Goal: Information Seeking & Learning: Learn about a topic

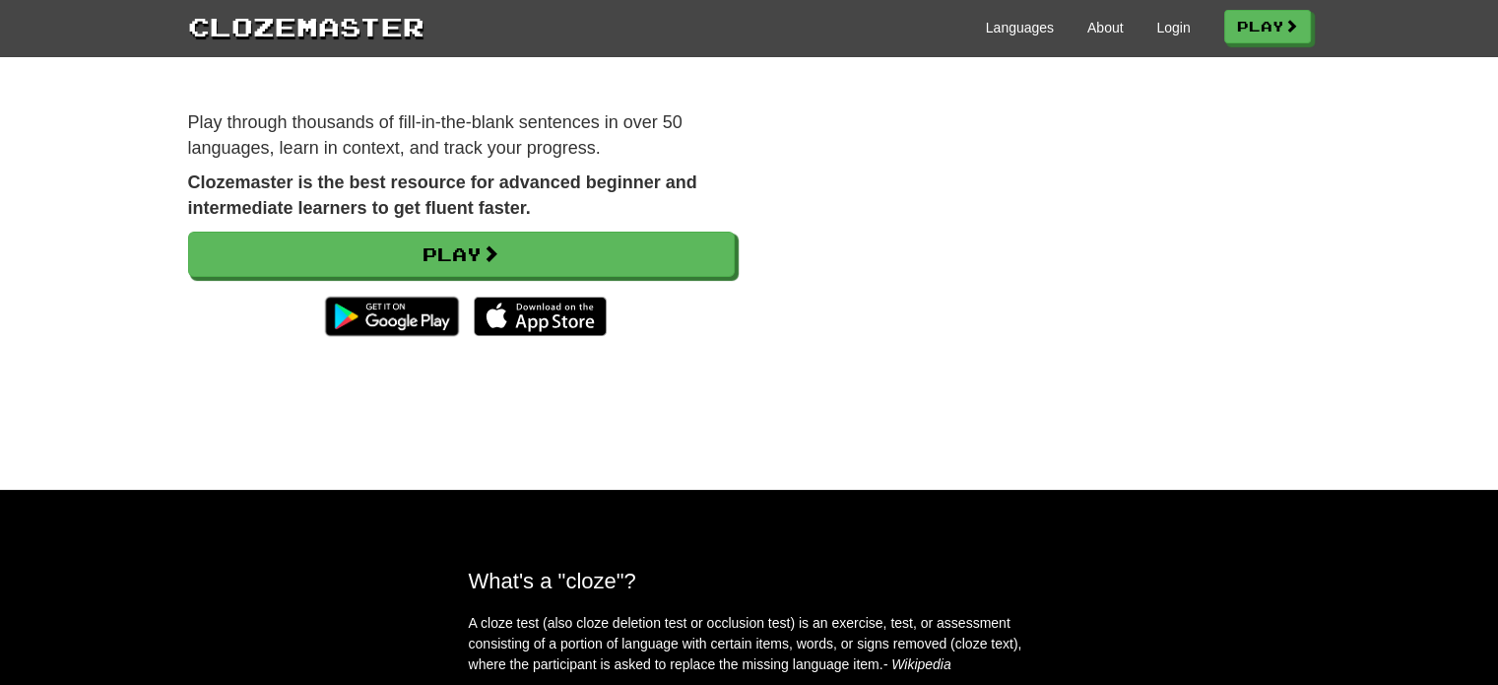
scroll to position [99, 0]
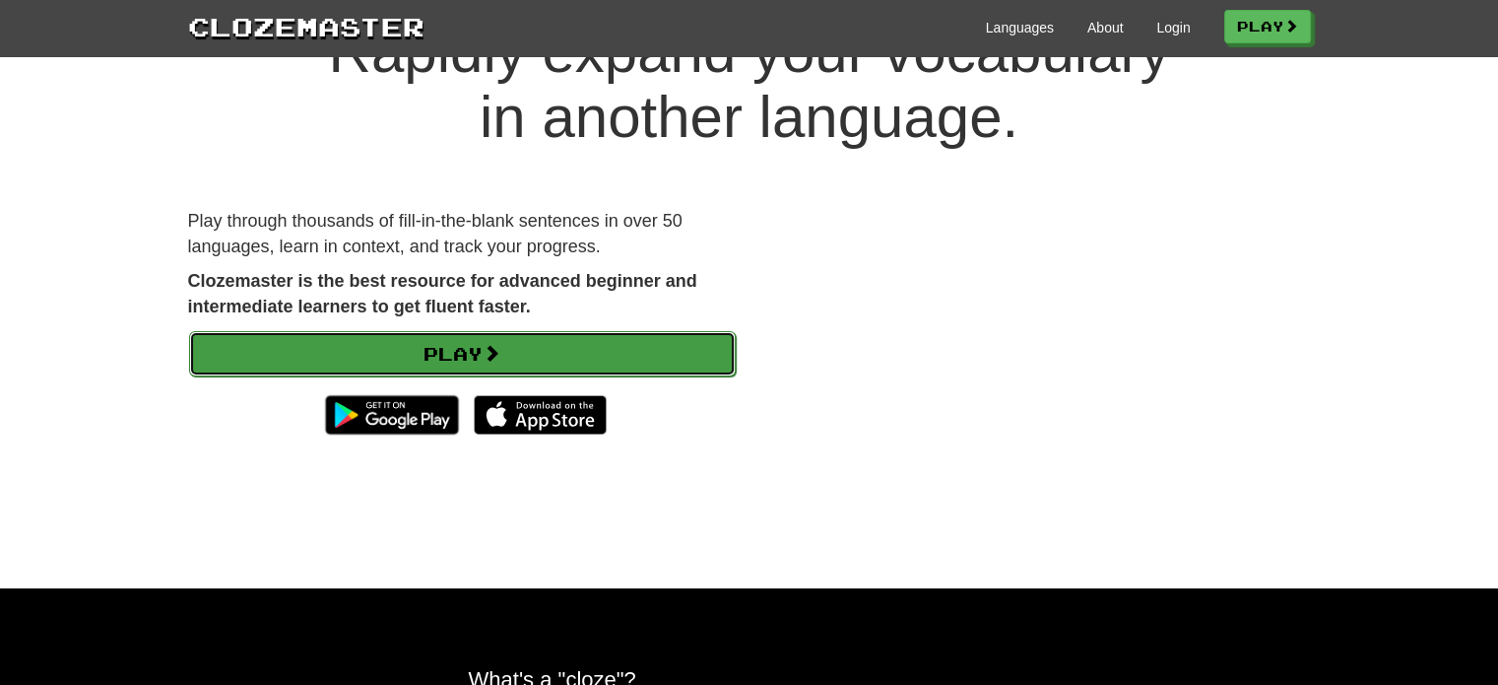
click at [561, 345] on link "Play" at bounding box center [462, 353] width 547 height 45
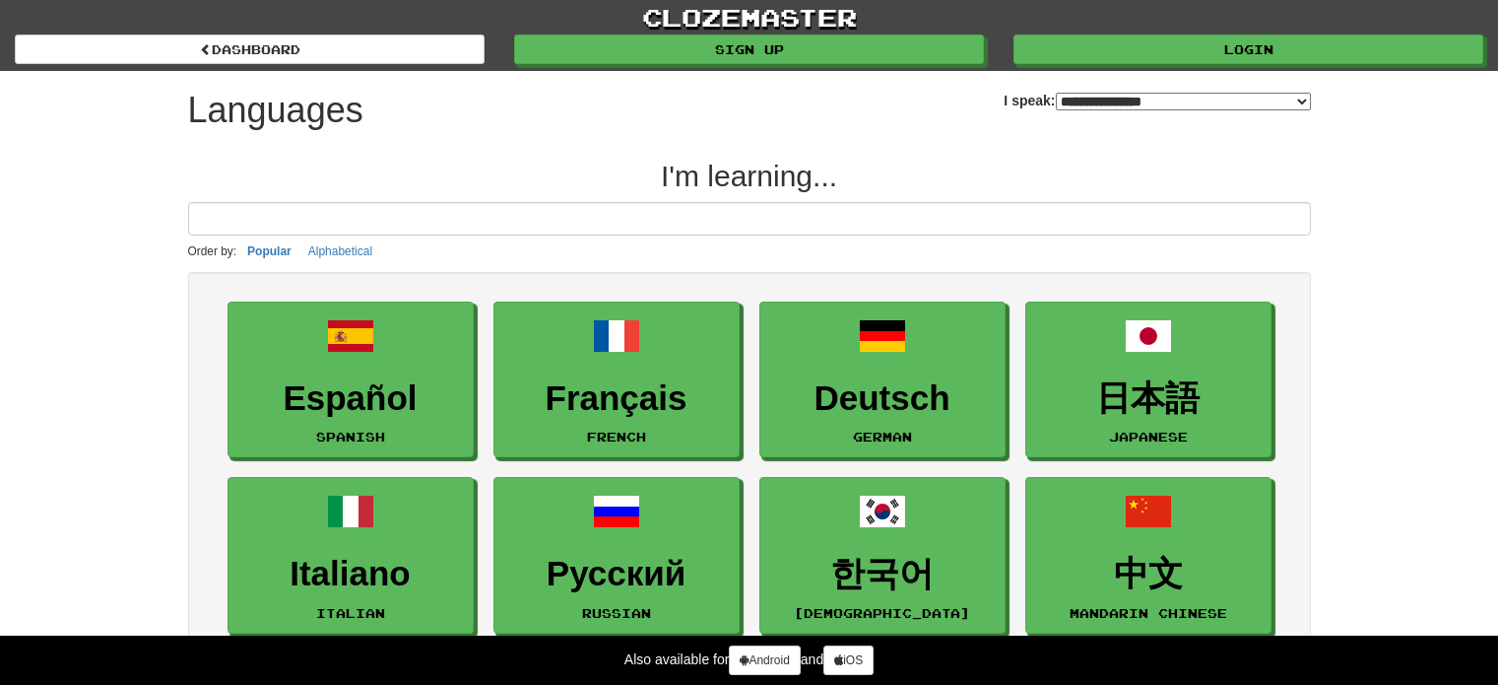
select select "*******"
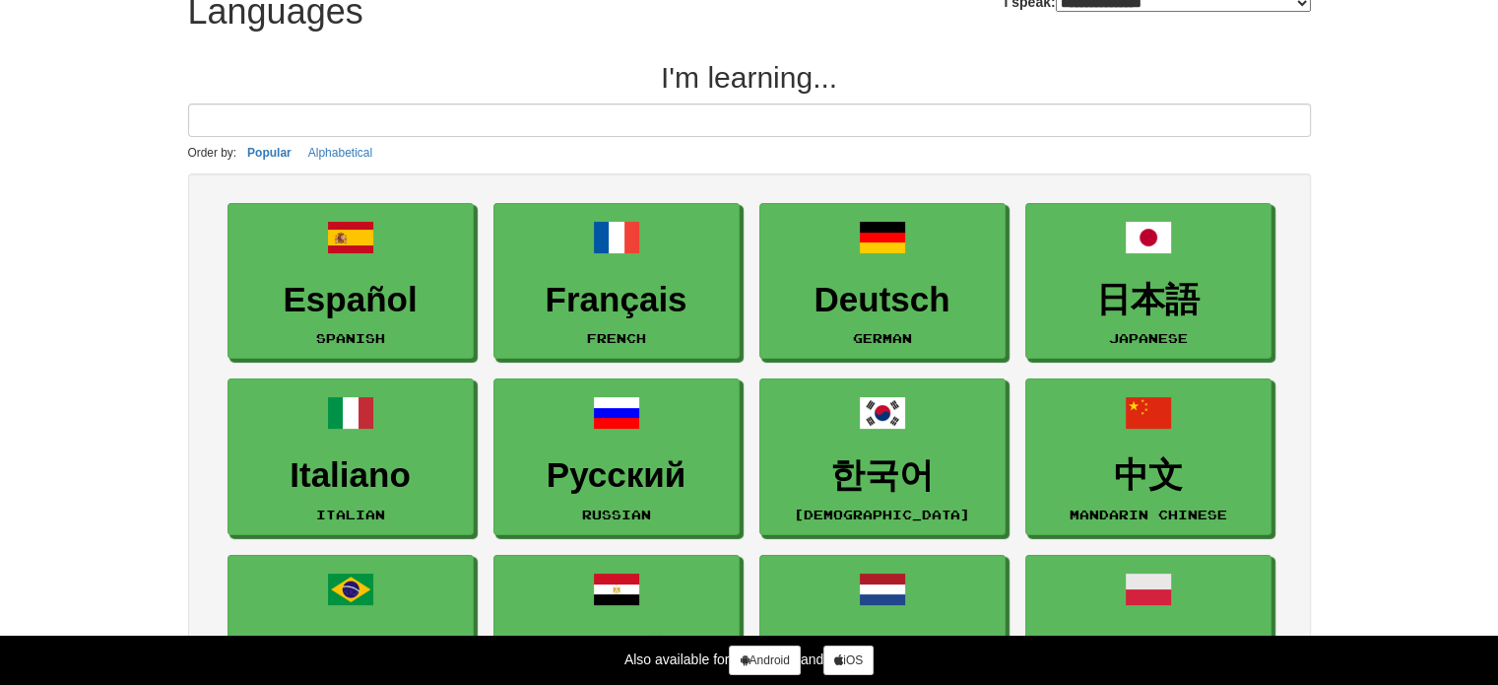
scroll to position [197, 0]
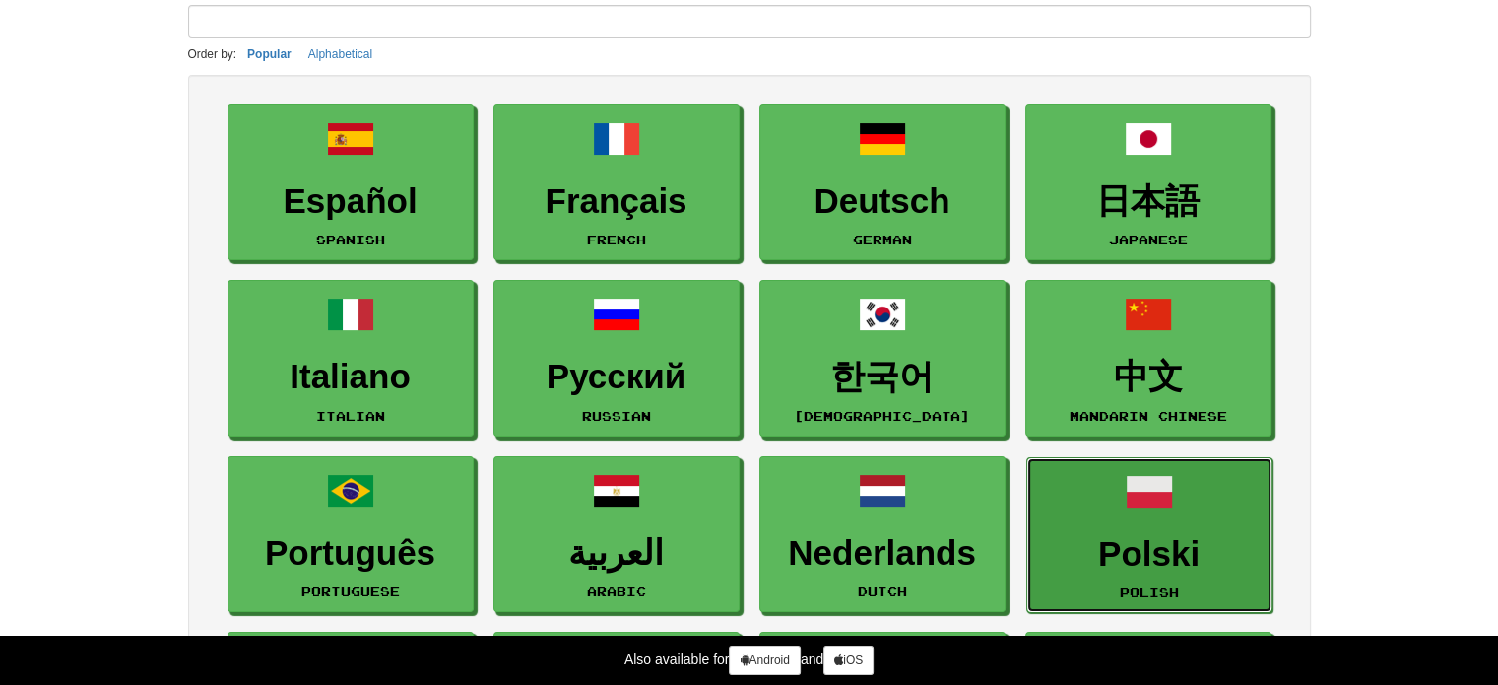
click at [1201, 555] on h3 "Polski" at bounding box center [1149, 554] width 225 height 38
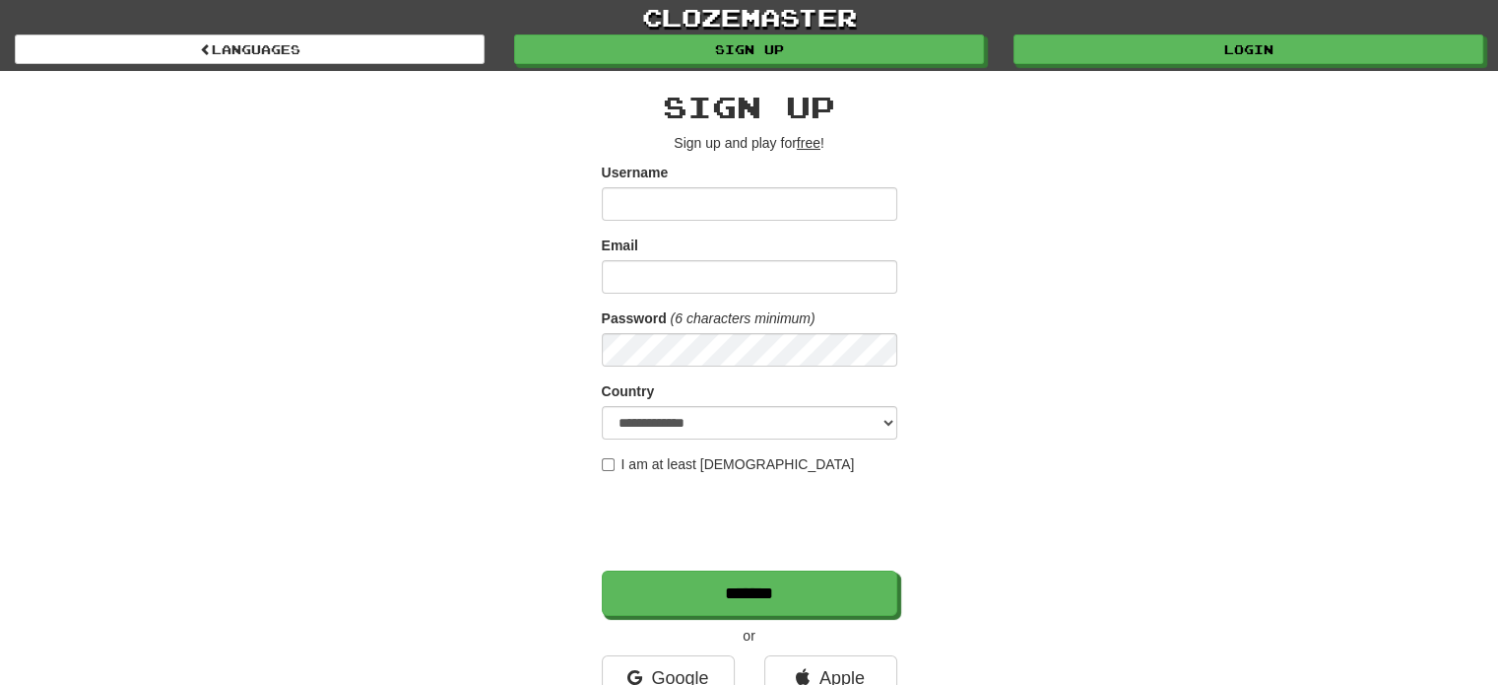
scroll to position [394, 0]
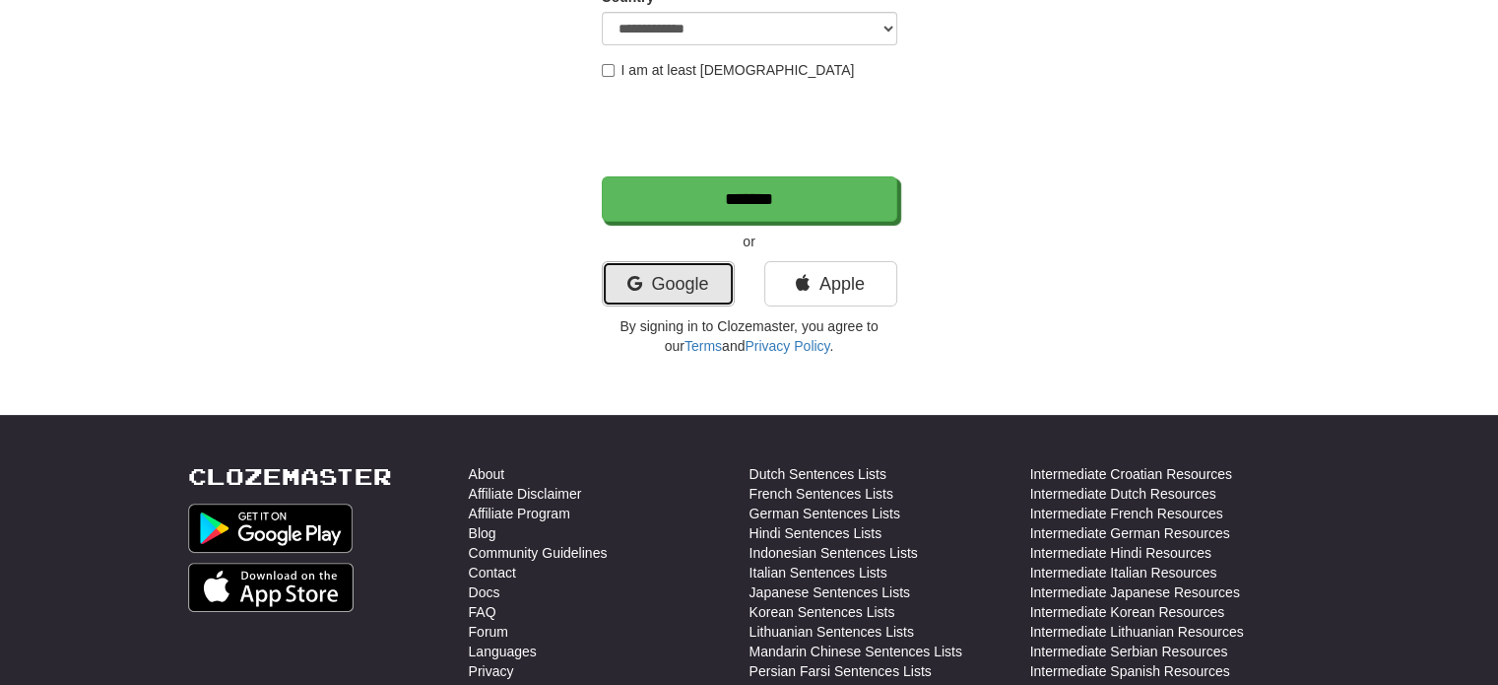
click at [682, 294] on link "Google" at bounding box center [668, 283] width 133 height 45
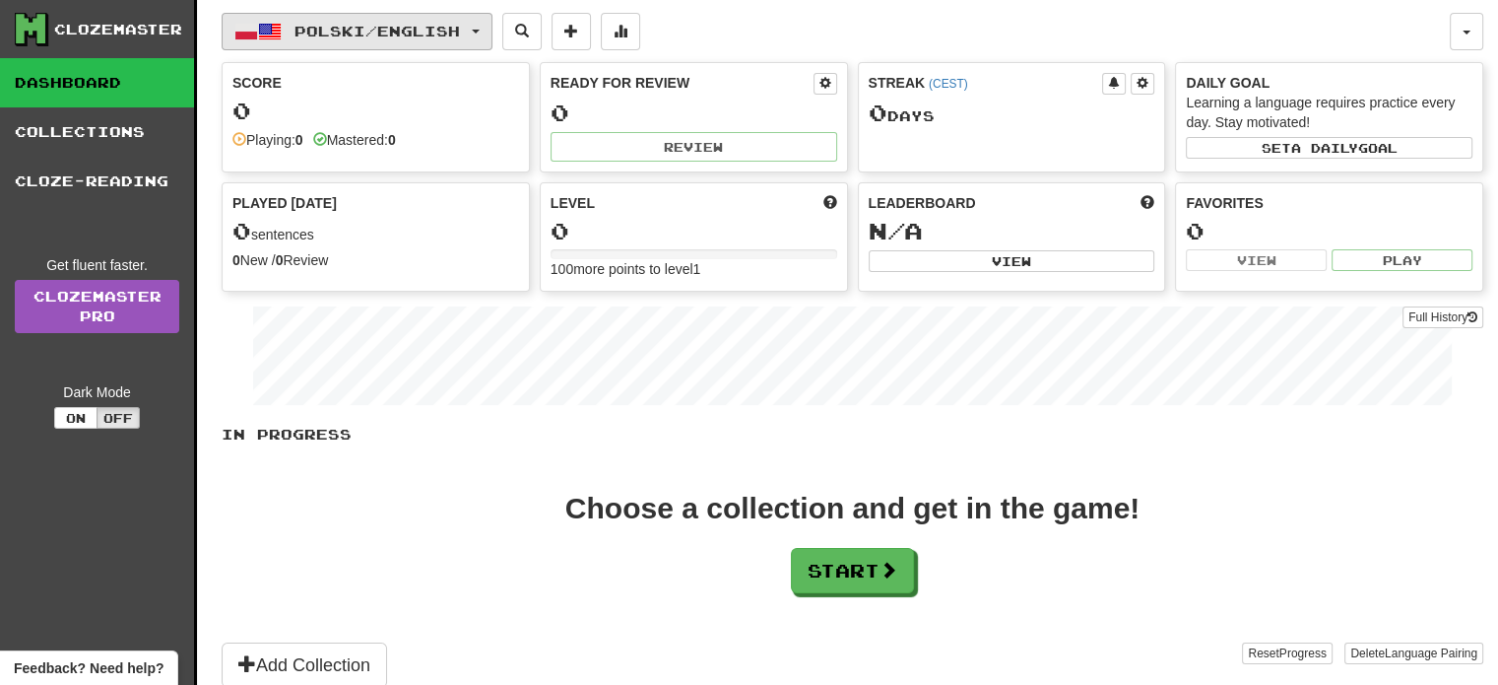
click at [426, 27] on span "Polski / English" at bounding box center [377, 31] width 165 height 17
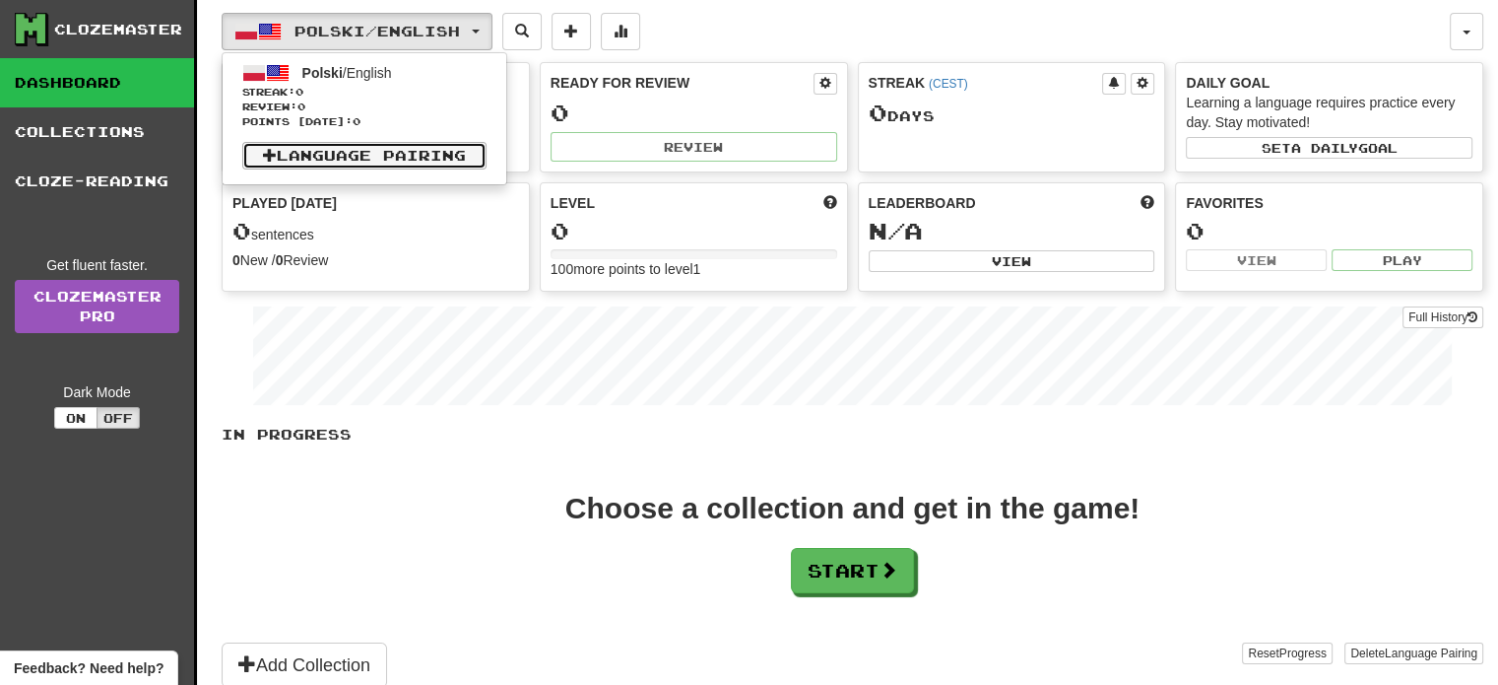
click at [399, 161] on link "Language Pairing" at bounding box center [364, 156] width 244 height 28
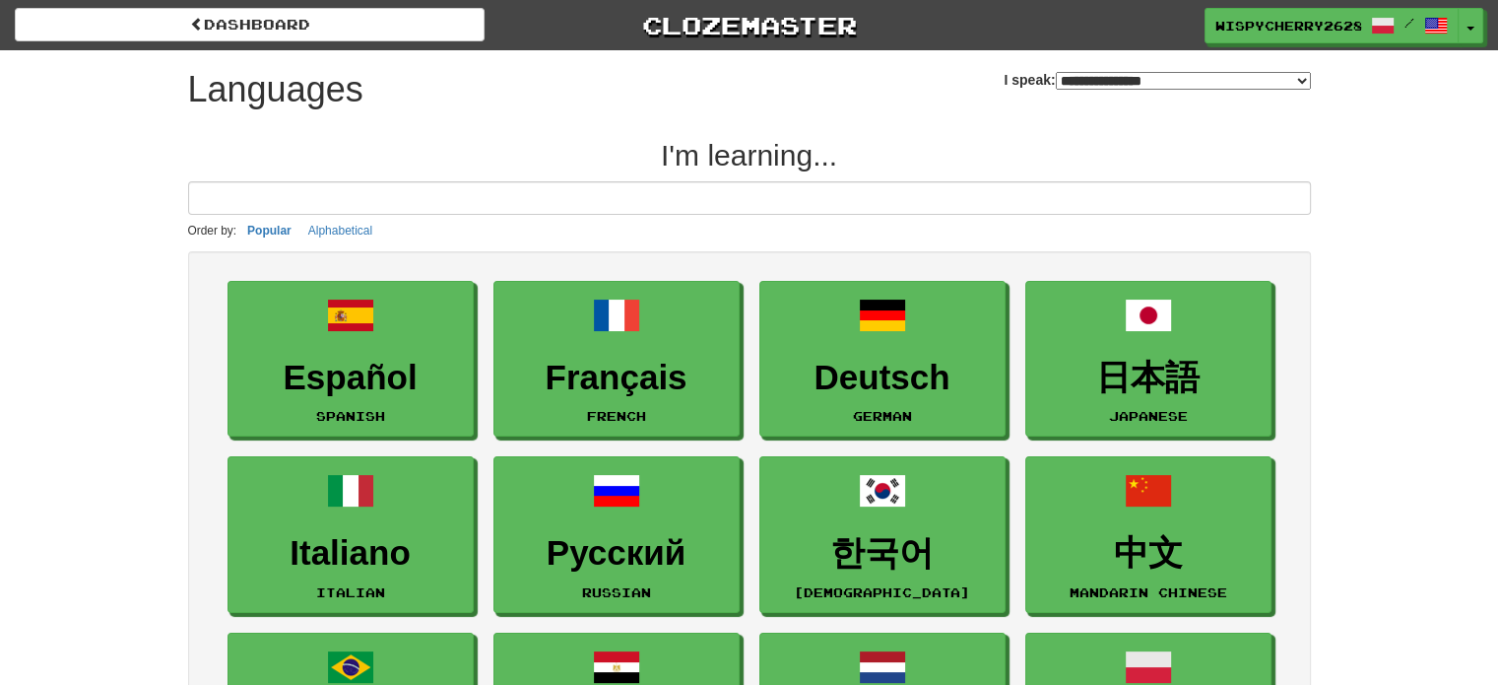
click at [1128, 82] on select "**********" at bounding box center [1183, 81] width 255 height 18
click at [1056, 72] on select "**********" at bounding box center [1183, 81] width 255 height 18
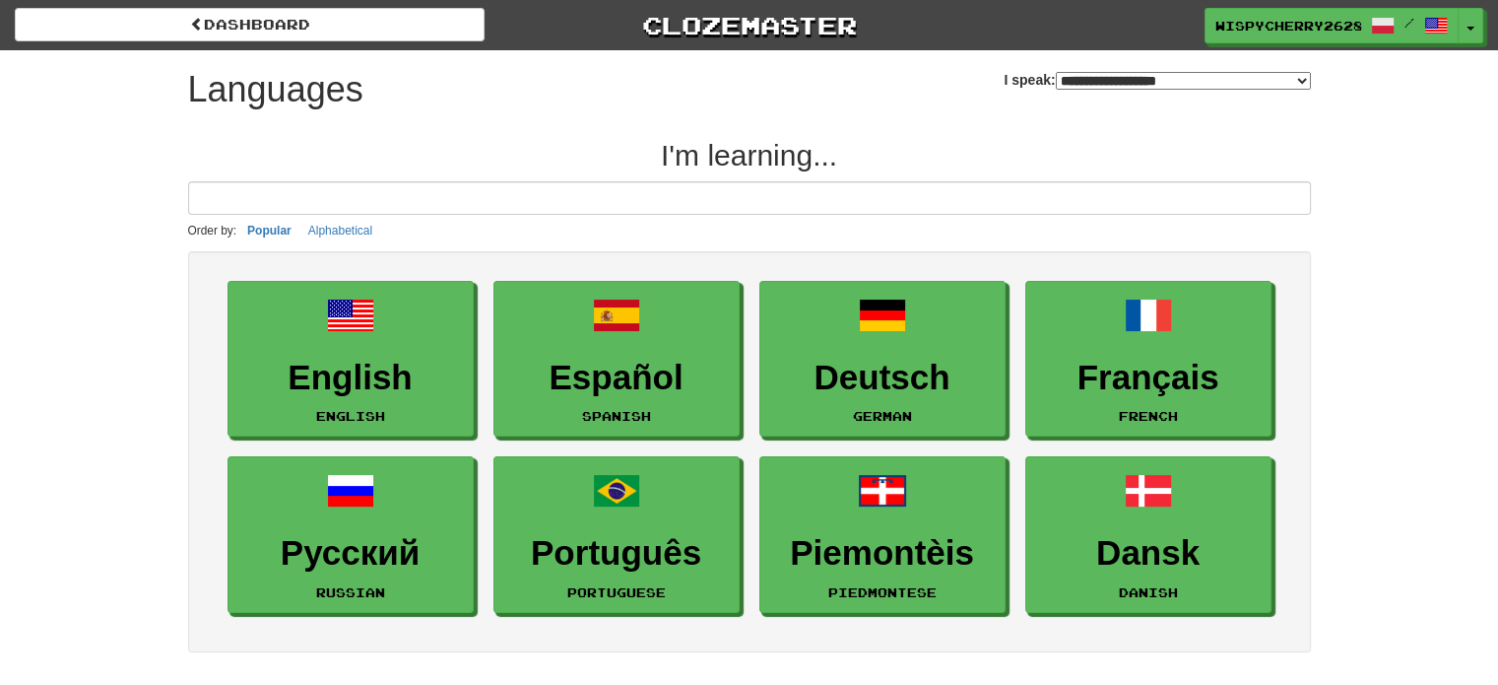
click at [1077, 86] on select "**********" at bounding box center [1183, 81] width 255 height 18
select select "*******"
click at [1056, 72] on select "**********" at bounding box center [1183, 81] width 255 height 18
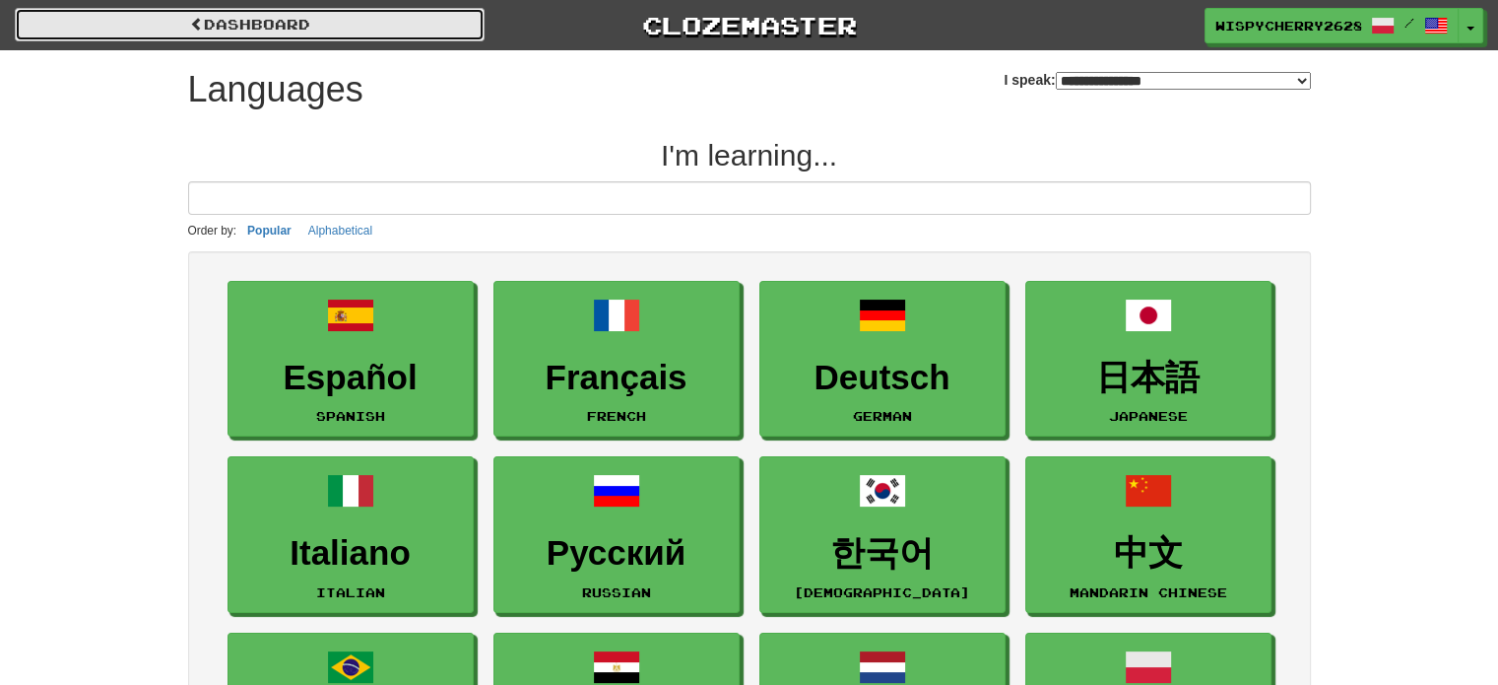
click at [295, 32] on link "dashboard" at bounding box center [250, 24] width 470 height 33
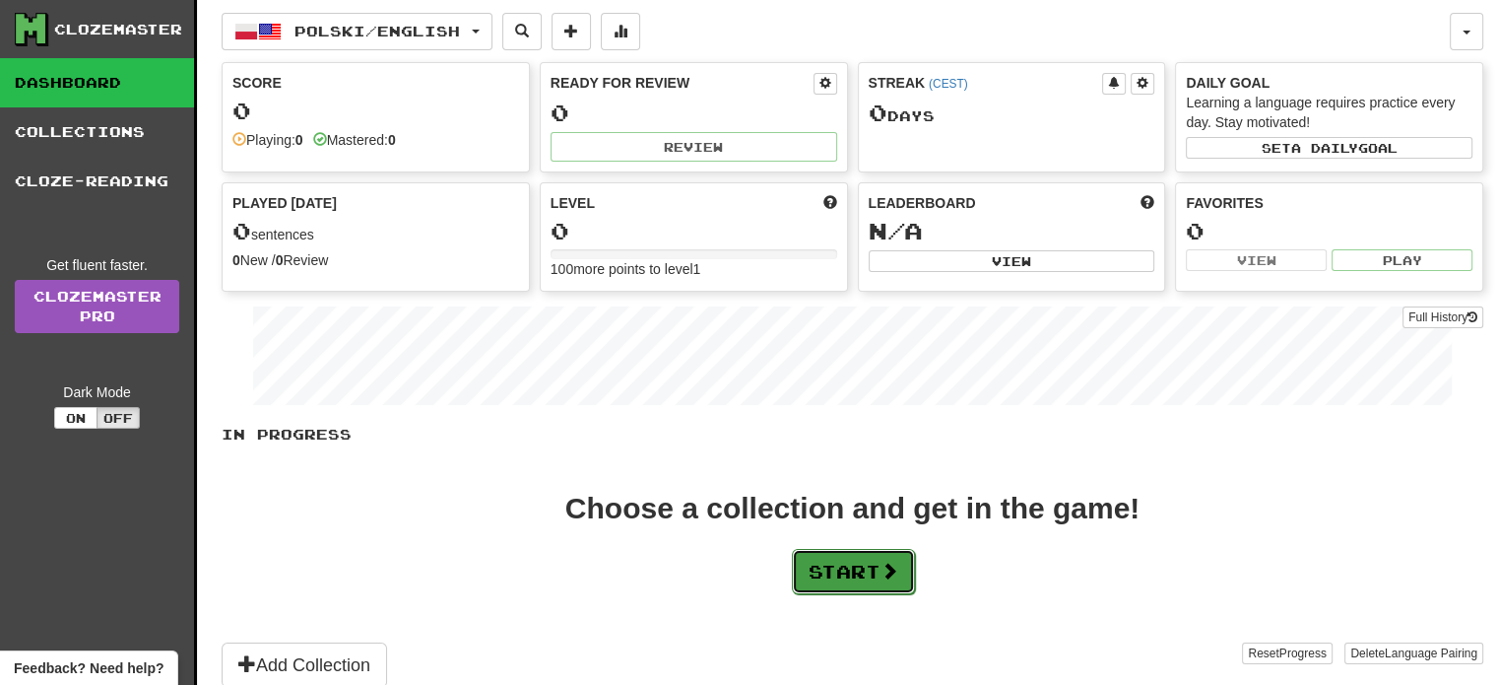
click at [865, 559] on button "Start" at bounding box center [853, 571] width 123 height 45
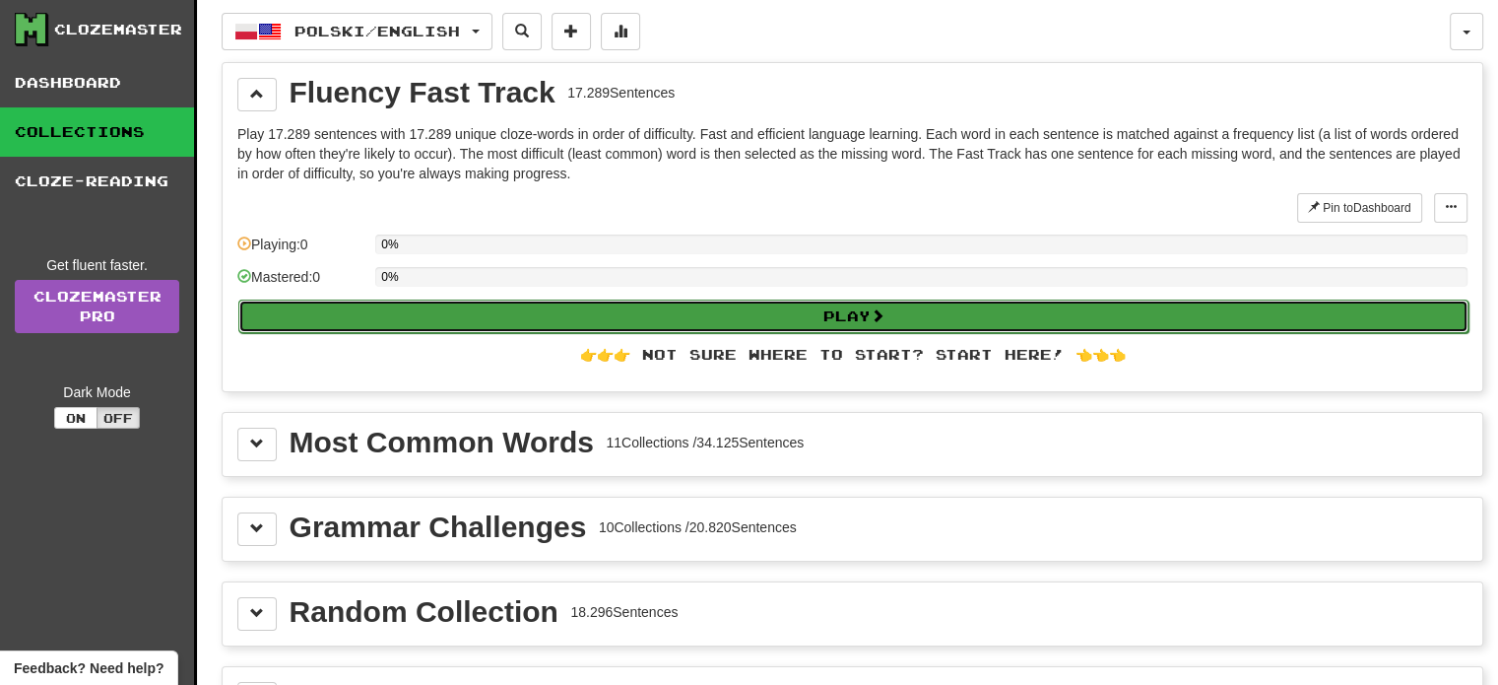
click at [736, 311] on button "Play" at bounding box center [853, 315] width 1230 height 33
select select "**"
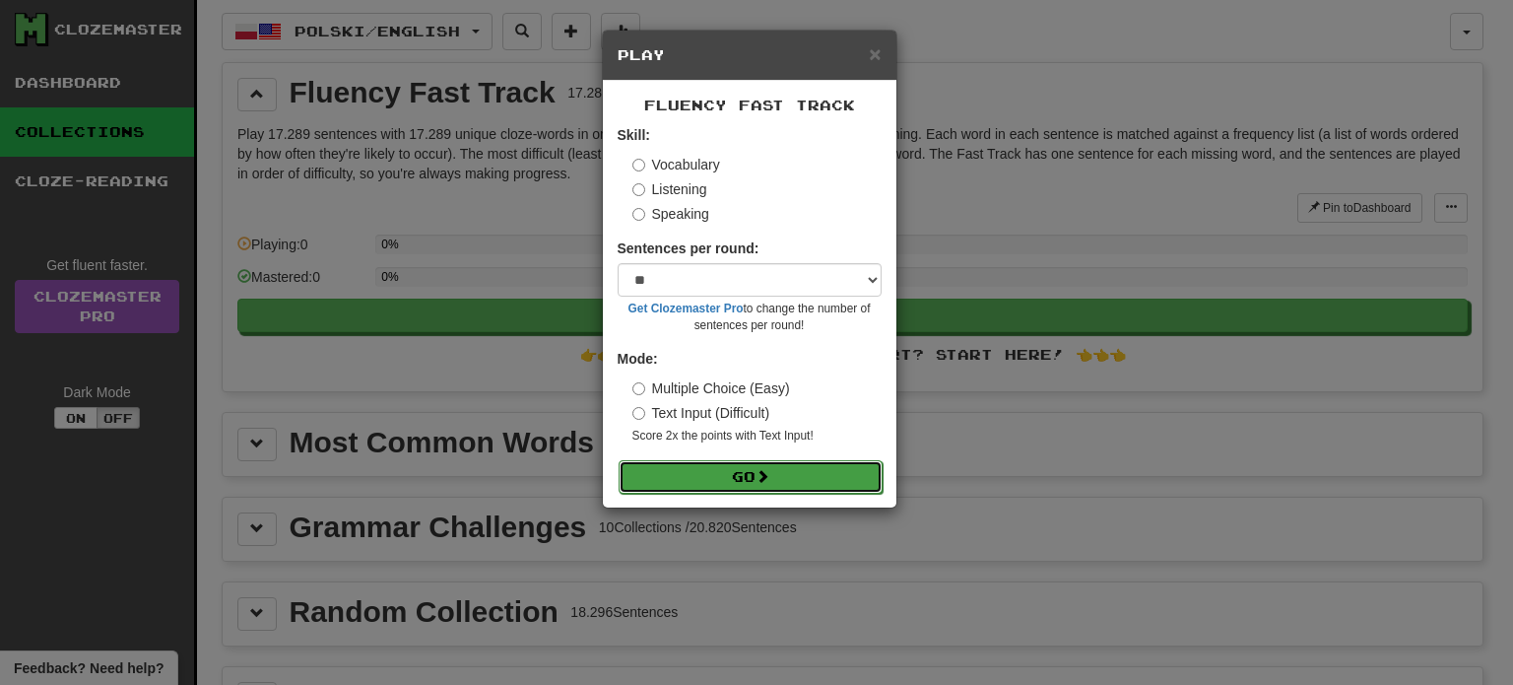
click at [836, 473] on button "Go" at bounding box center [751, 476] width 264 height 33
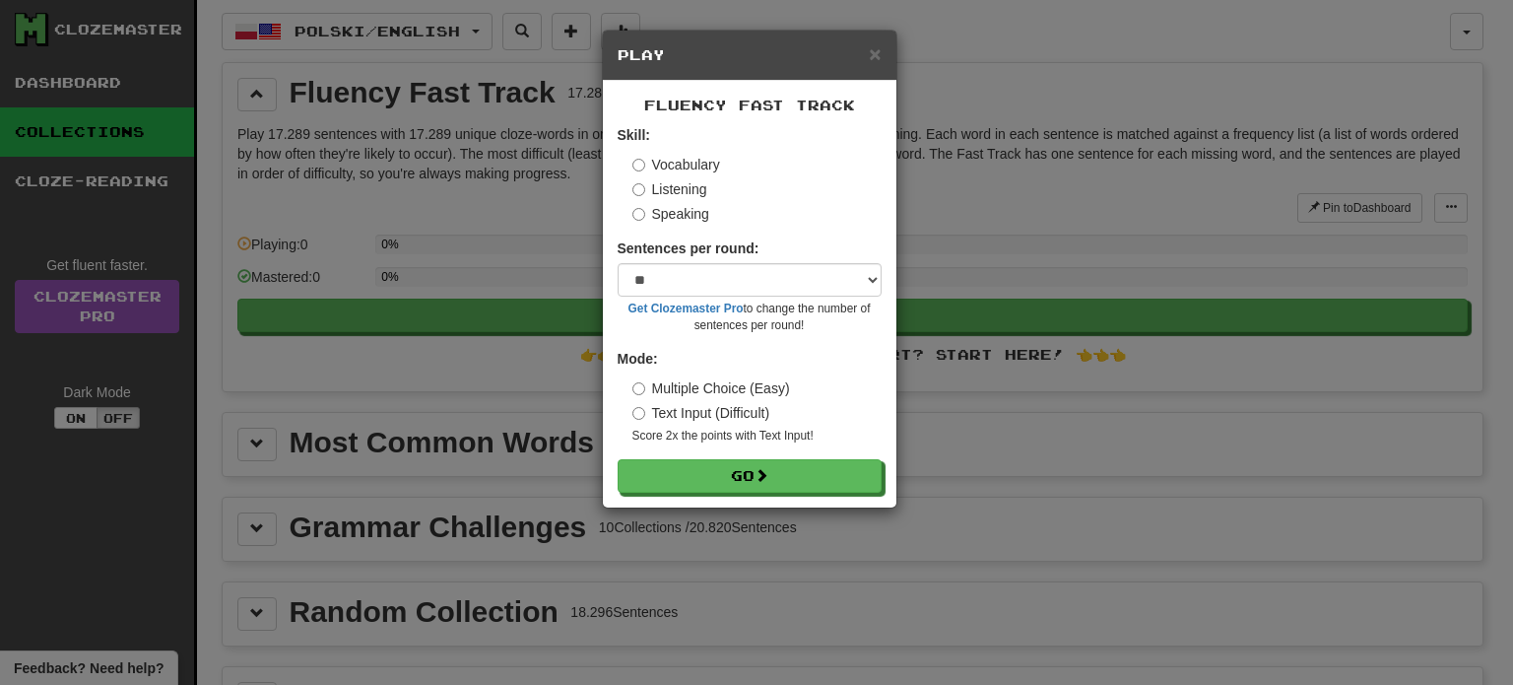
drag, startPoint x: 833, startPoint y: 539, endPoint x: 847, endPoint y: 555, distance: 20.9
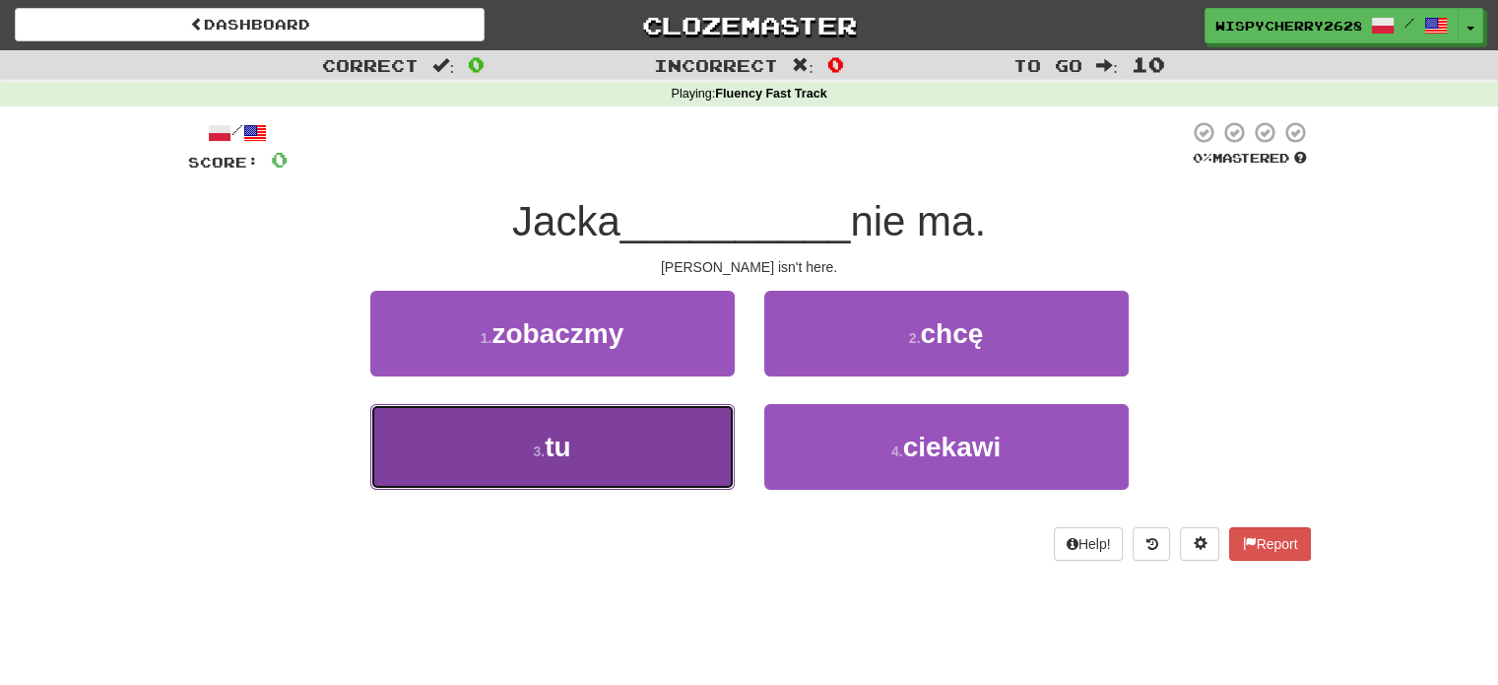
click at [582, 443] on button "3 . tu" at bounding box center [552, 447] width 364 height 86
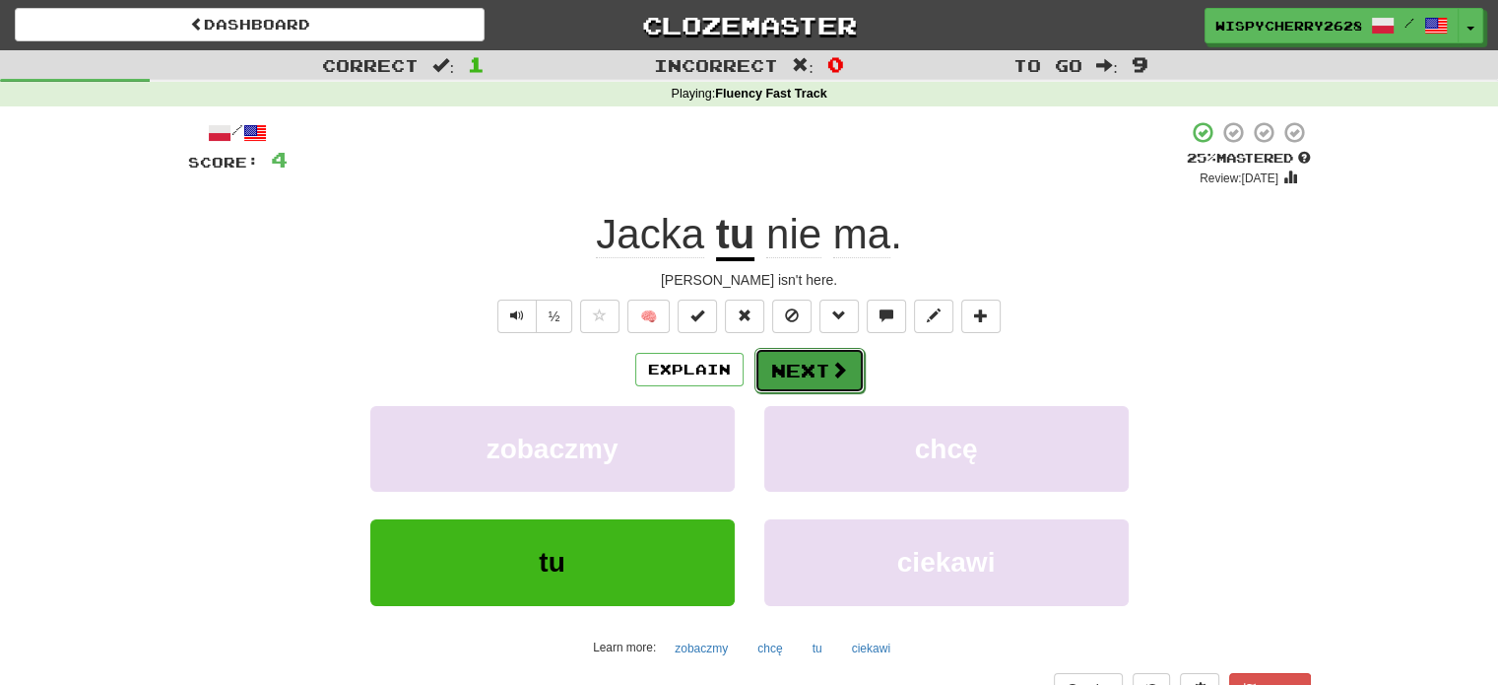
click at [822, 362] on button "Next" at bounding box center [810, 370] width 110 height 45
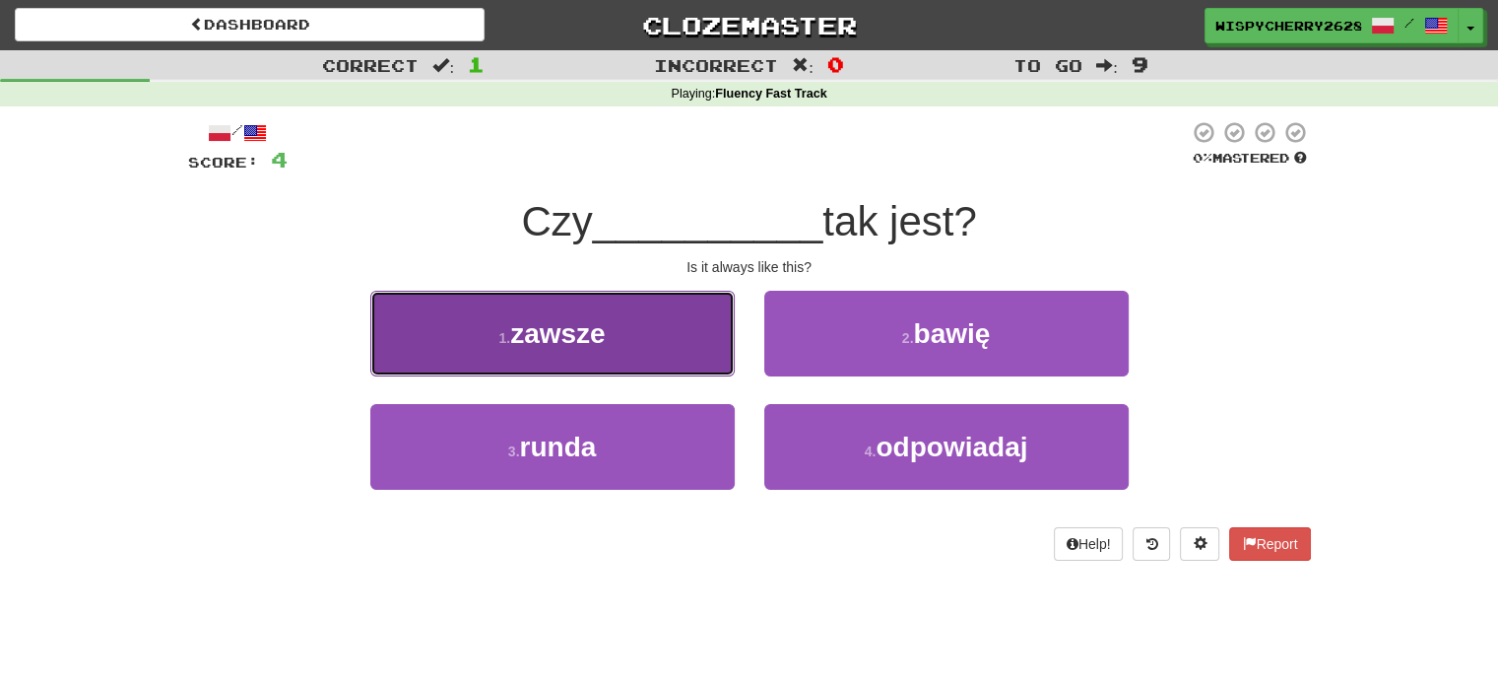
click at [619, 330] on button "1 . zawsze" at bounding box center [552, 334] width 364 height 86
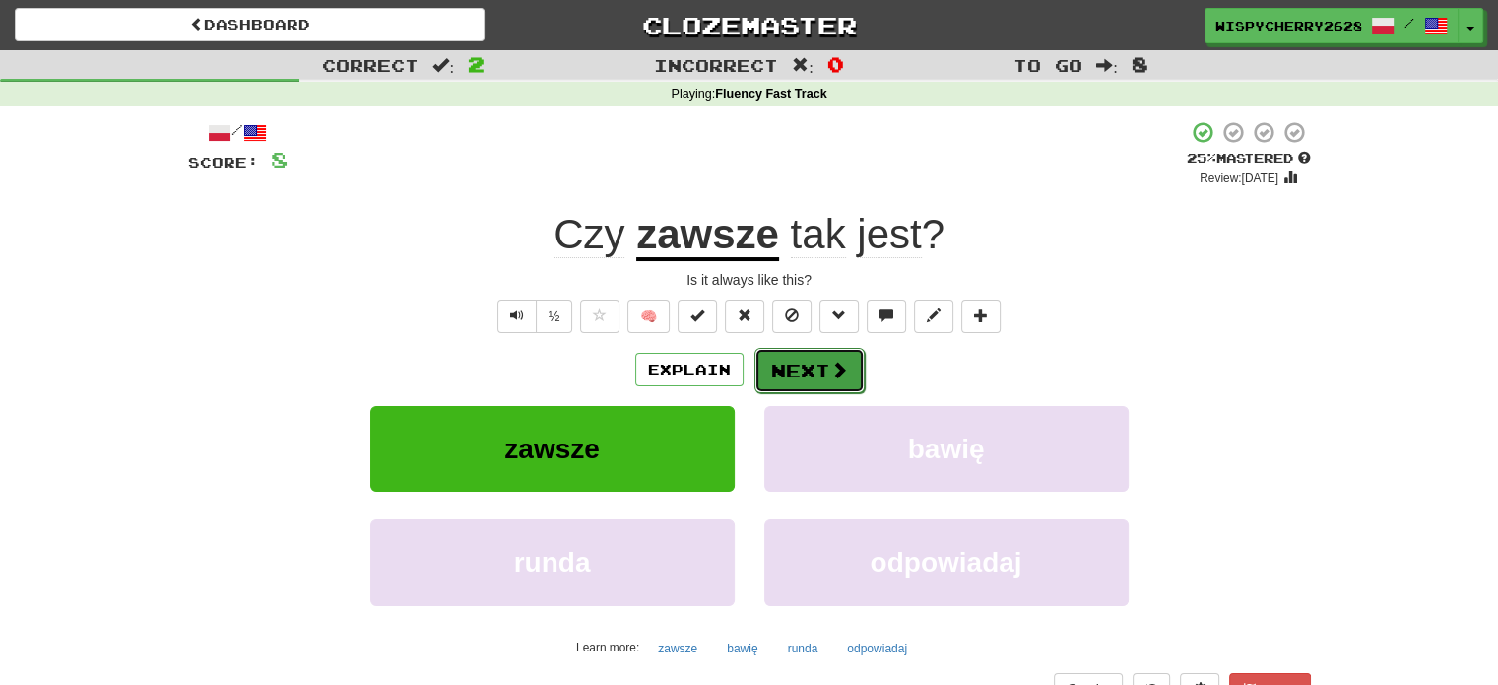
click at [800, 379] on button "Next" at bounding box center [810, 370] width 110 height 45
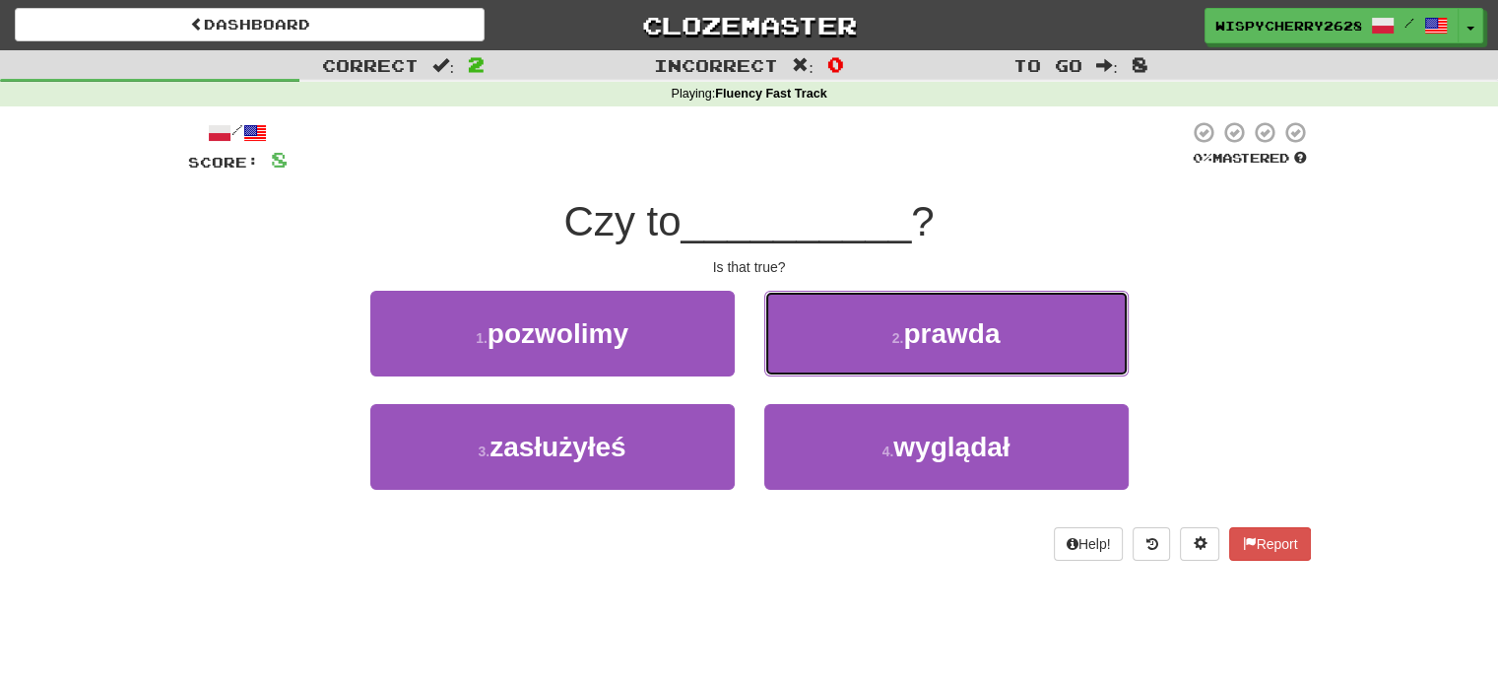
click at [909, 333] on span "prawda" at bounding box center [951, 333] width 97 height 31
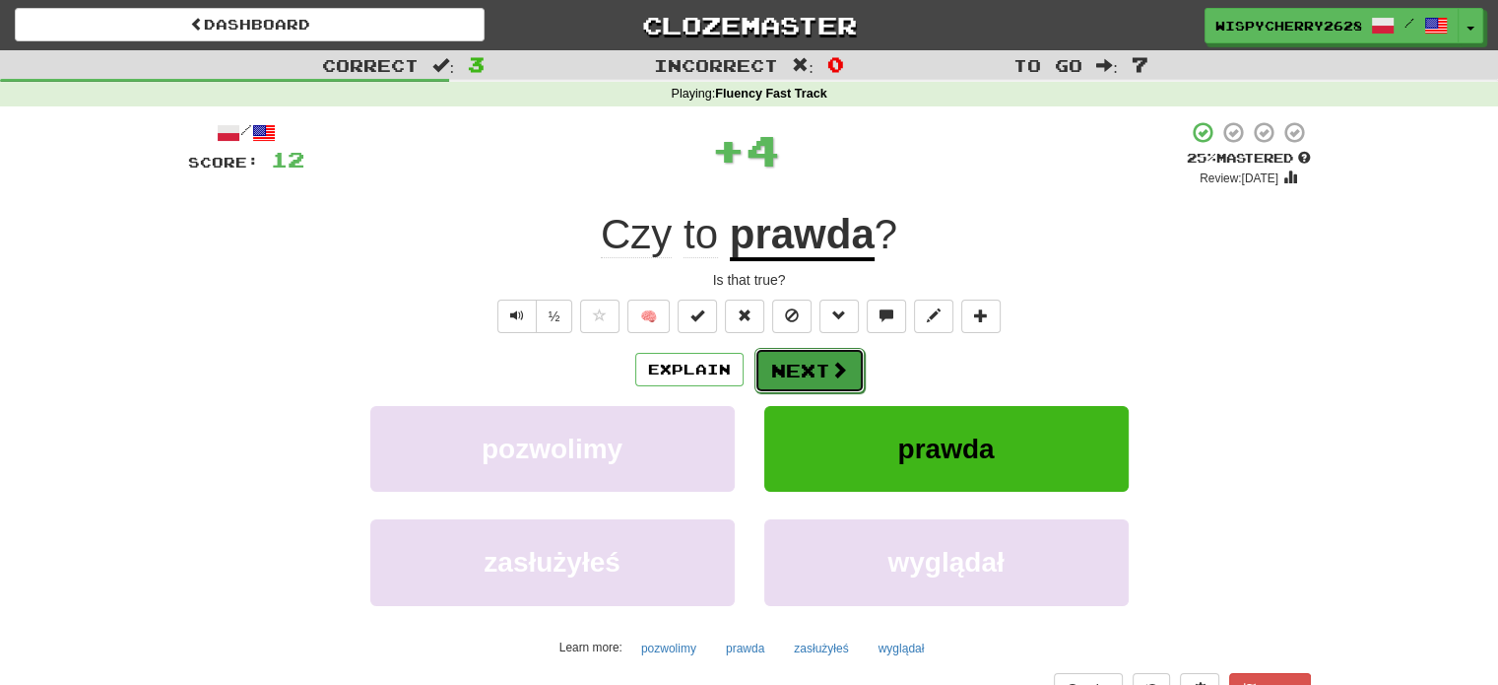
click at [835, 386] on button "Next" at bounding box center [810, 370] width 110 height 45
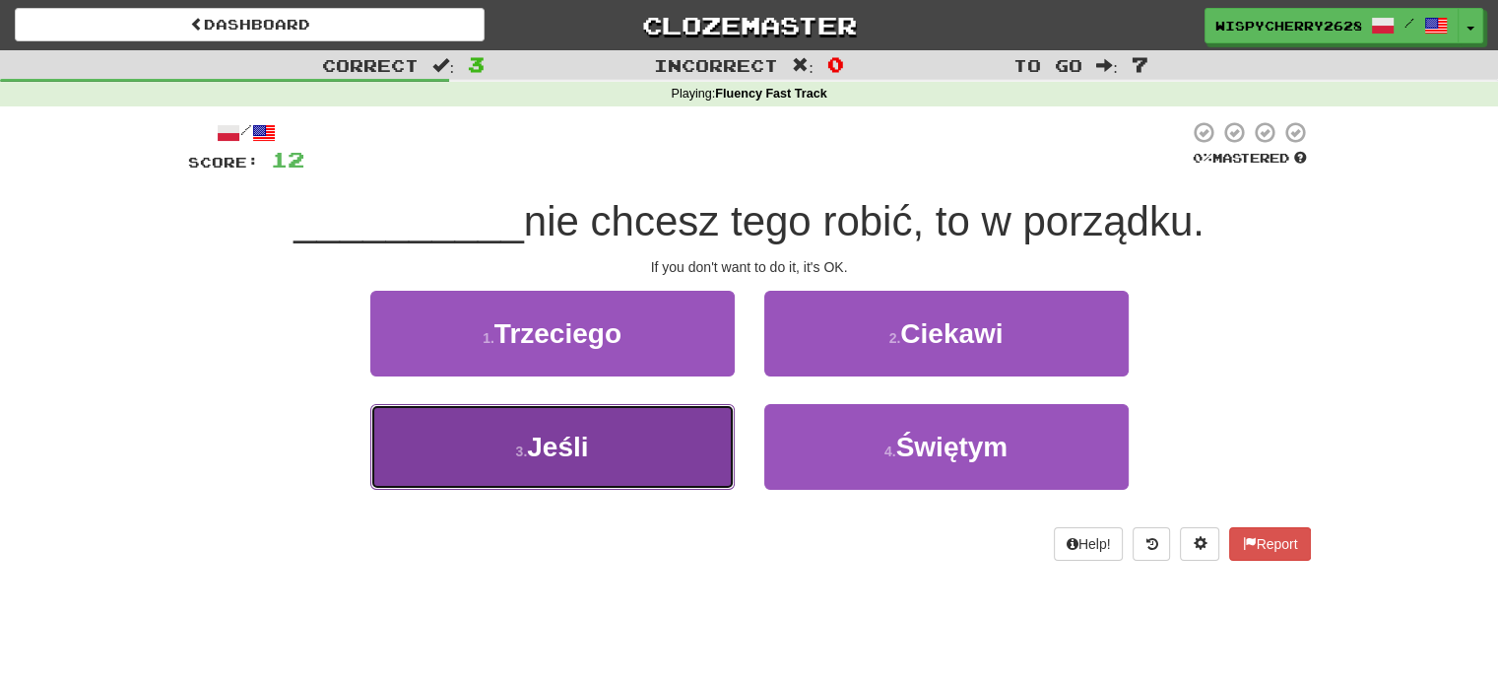
click at [681, 424] on button "3 . Jeśli" at bounding box center [552, 447] width 364 height 86
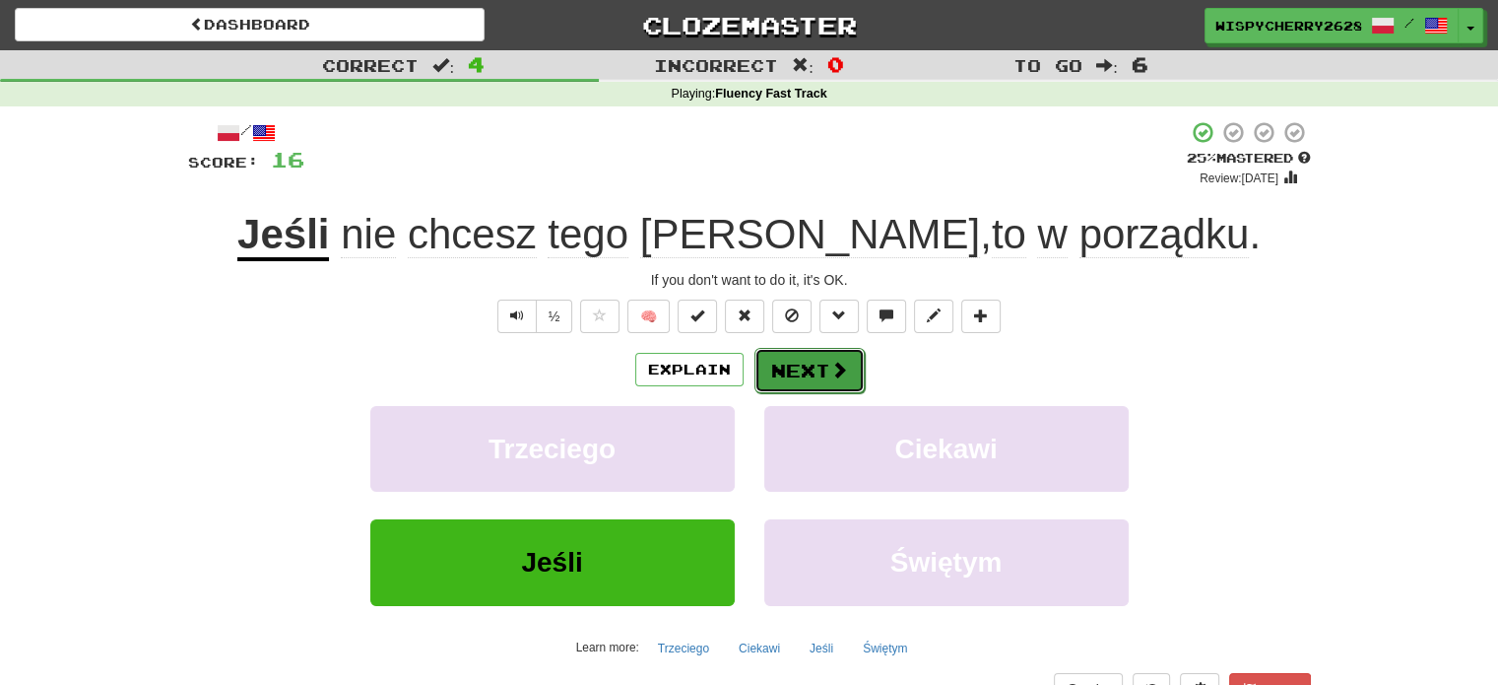
click at [828, 383] on button "Next" at bounding box center [810, 370] width 110 height 45
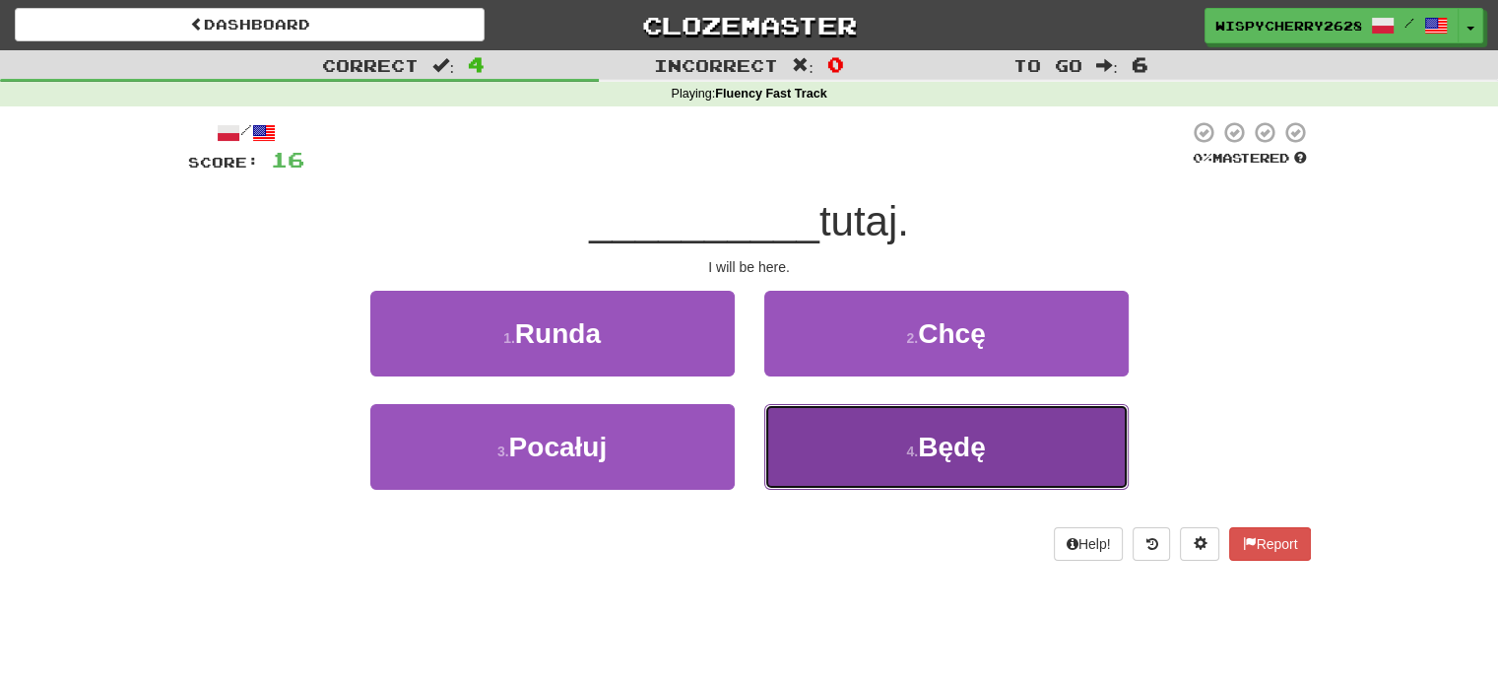
click at [811, 432] on button "4 . Będę" at bounding box center [946, 447] width 364 height 86
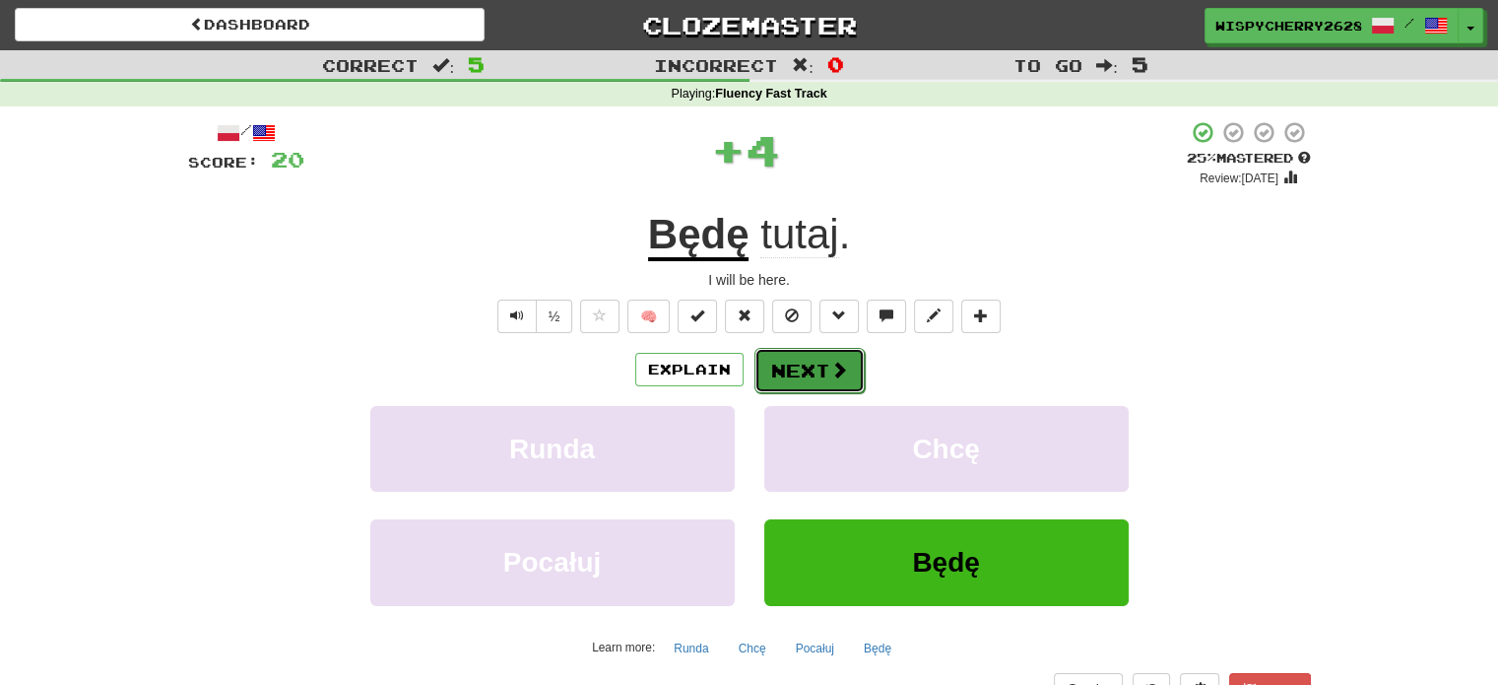
click at [830, 373] on span at bounding box center [839, 370] width 18 height 18
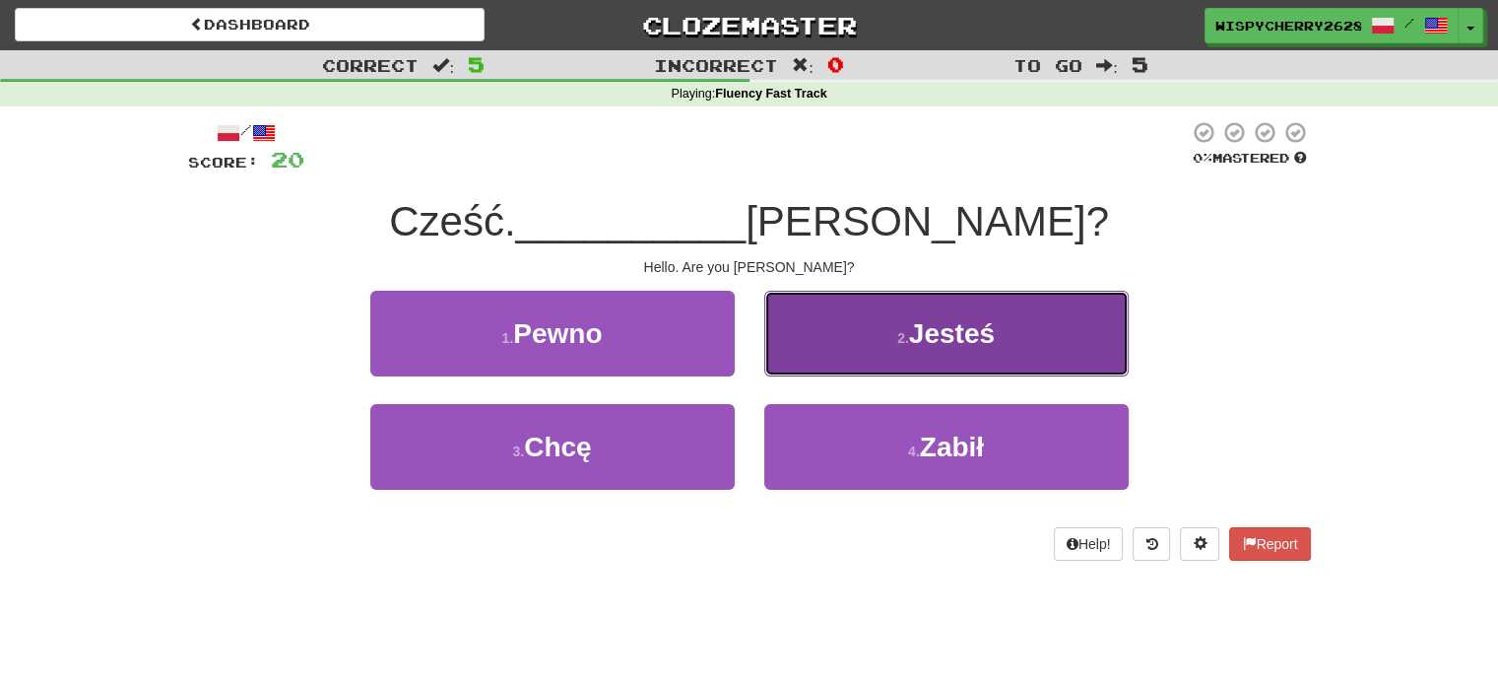
click at [955, 338] on span "Jesteś" at bounding box center [952, 333] width 86 height 31
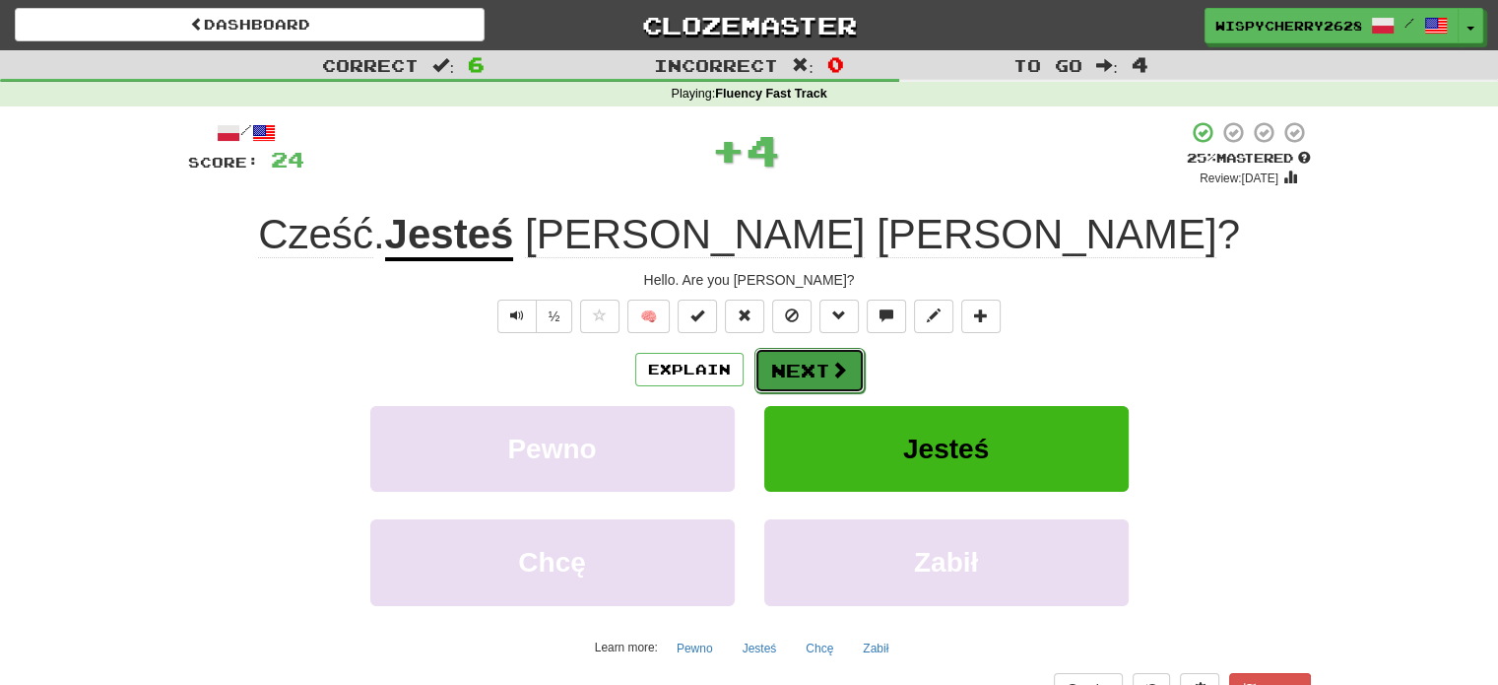
click at [823, 371] on button "Next" at bounding box center [810, 370] width 110 height 45
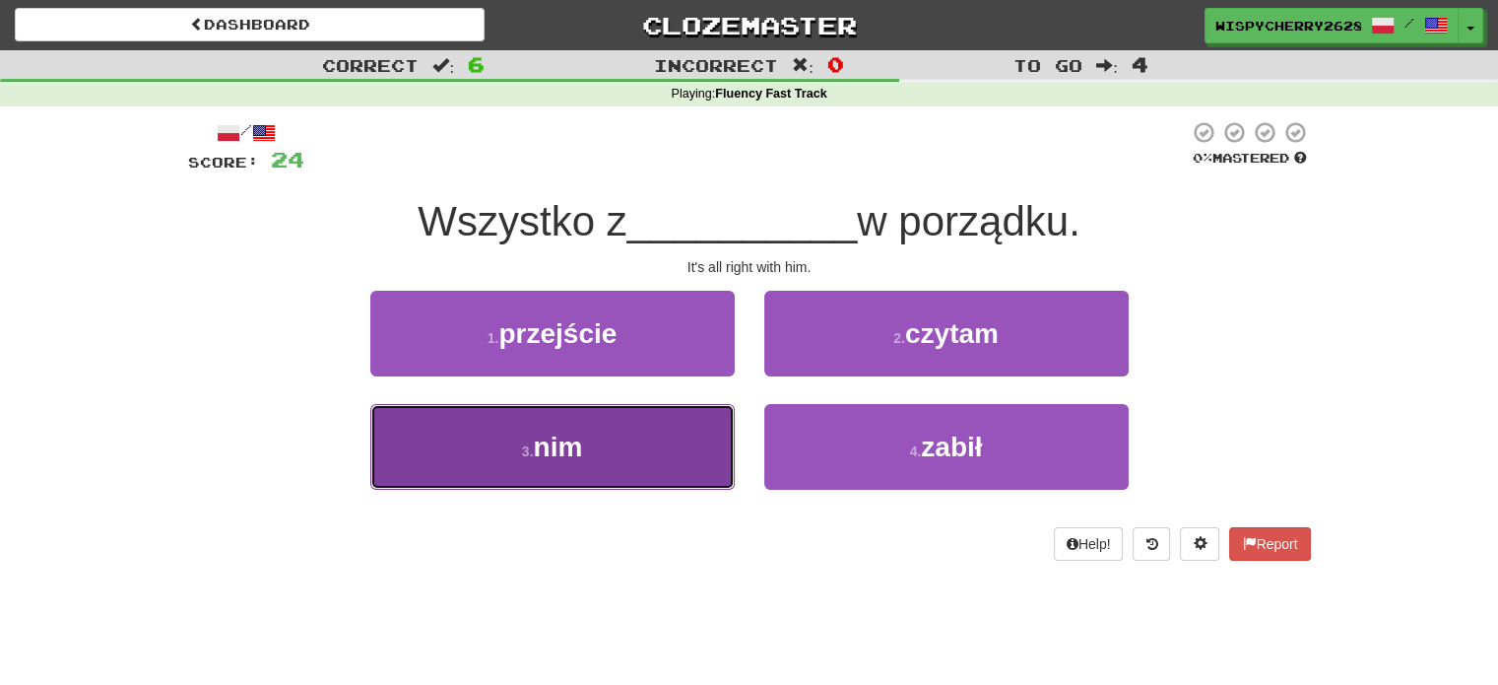
click at [700, 454] on button "3 . nim" at bounding box center [552, 447] width 364 height 86
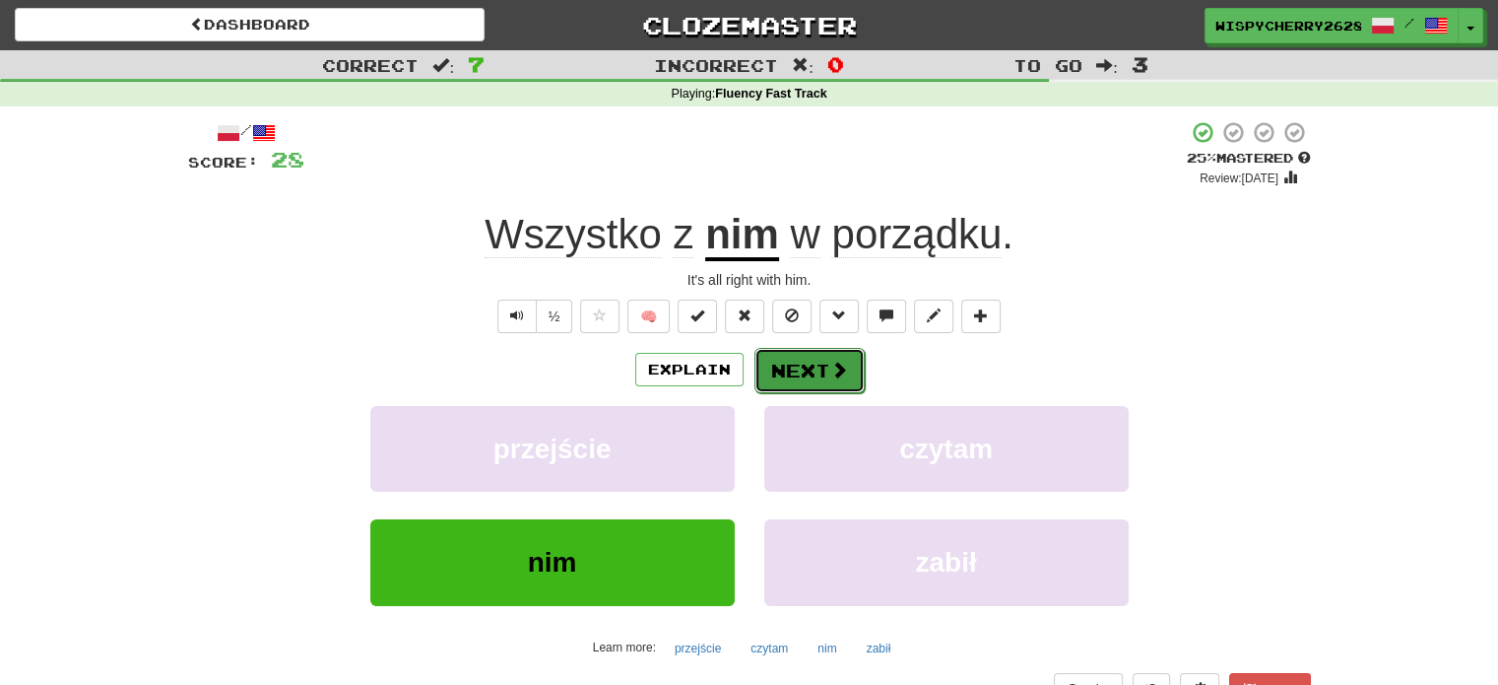
click at [816, 381] on button "Next" at bounding box center [810, 370] width 110 height 45
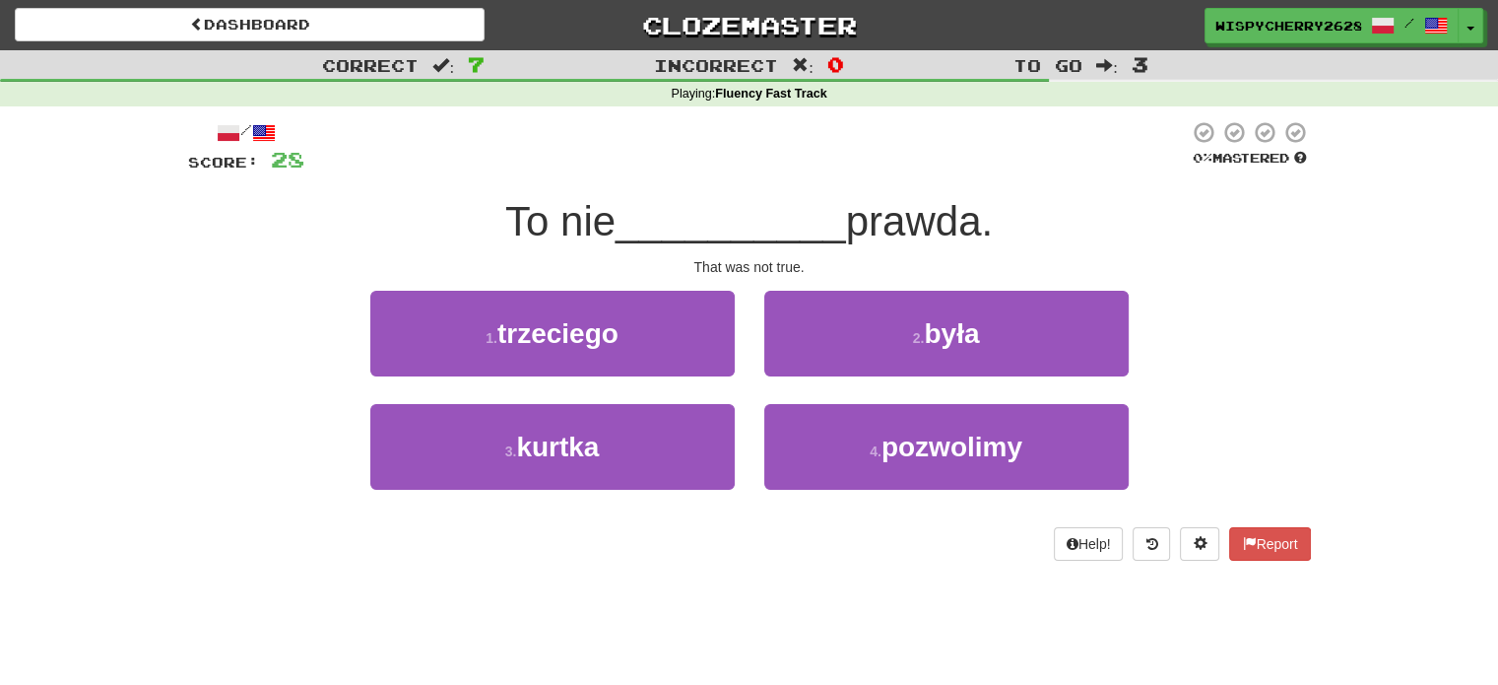
click at [733, 237] on span "__________" at bounding box center [731, 221] width 231 height 46
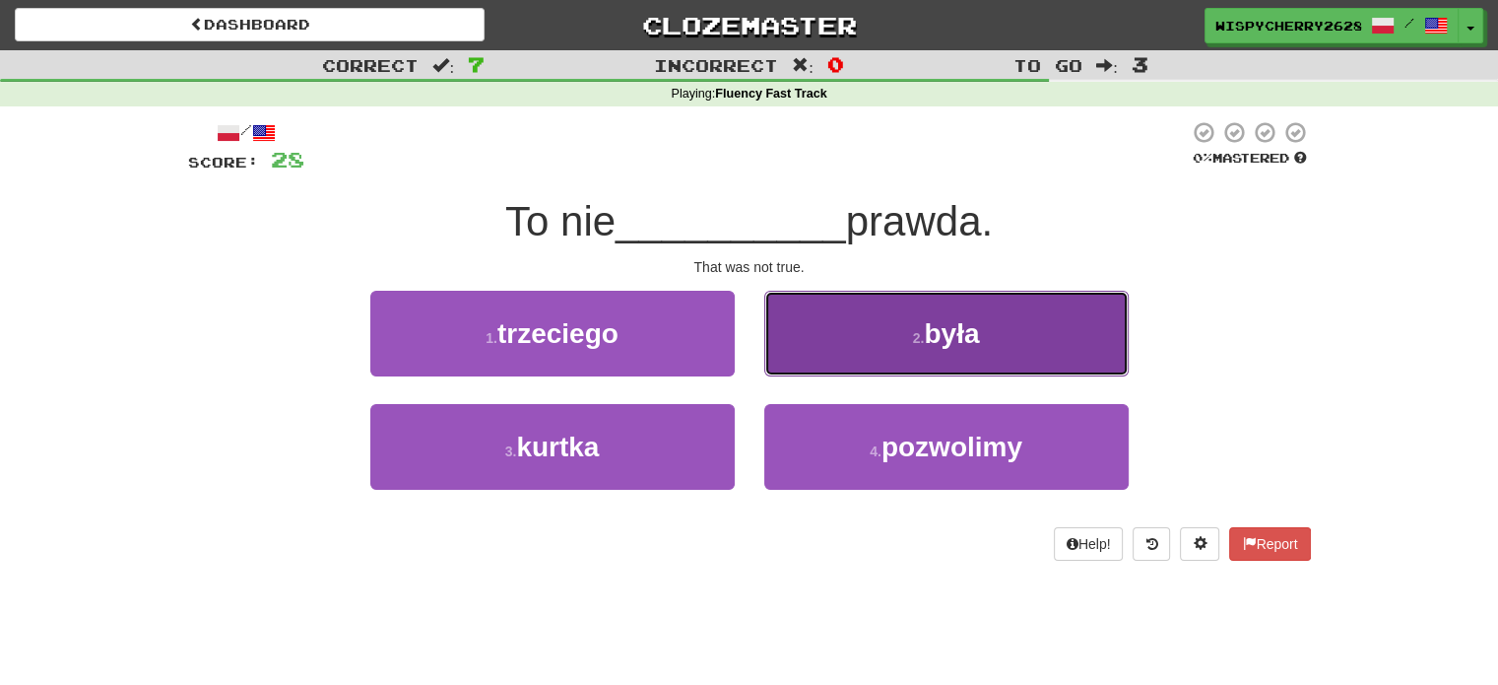
click at [825, 334] on button "2 . była" at bounding box center [946, 334] width 364 height 86
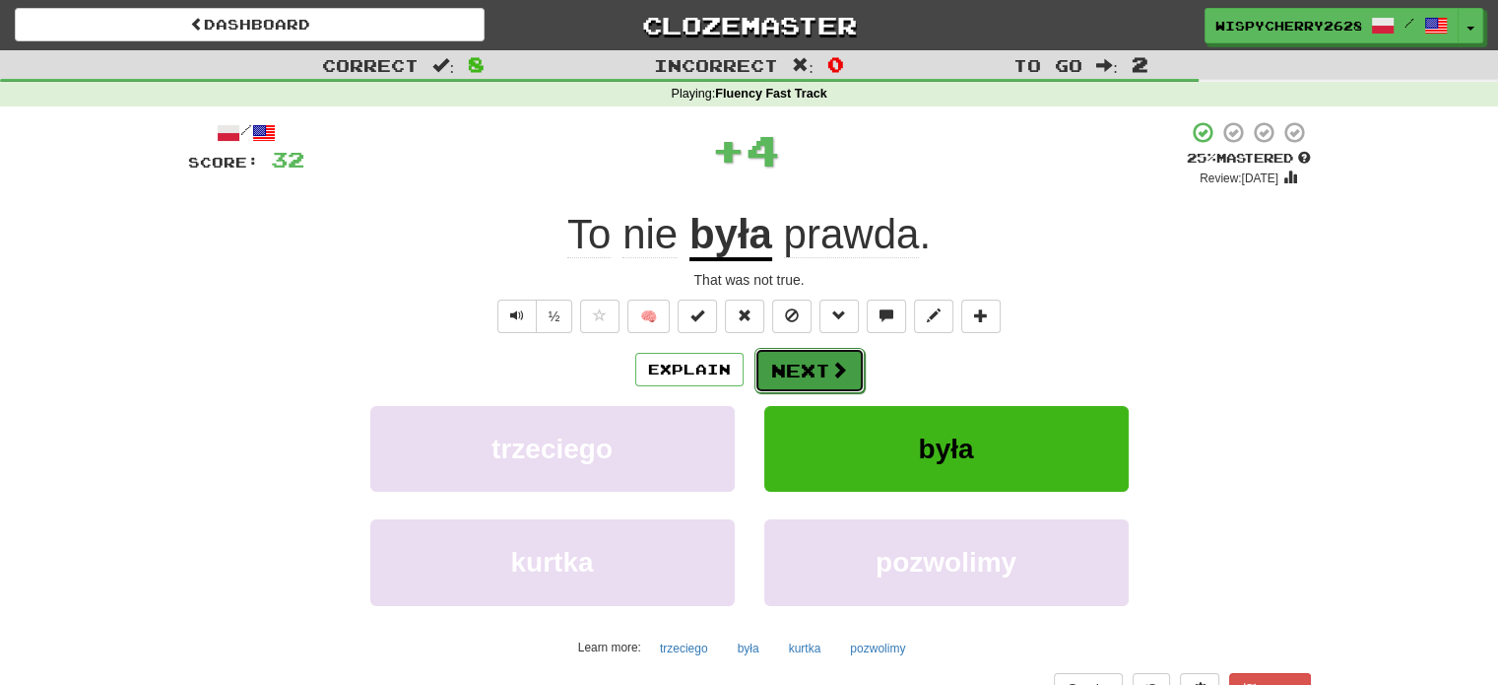
click at [834, 375] on span at bounding box center [839, 370] width 18 height 18
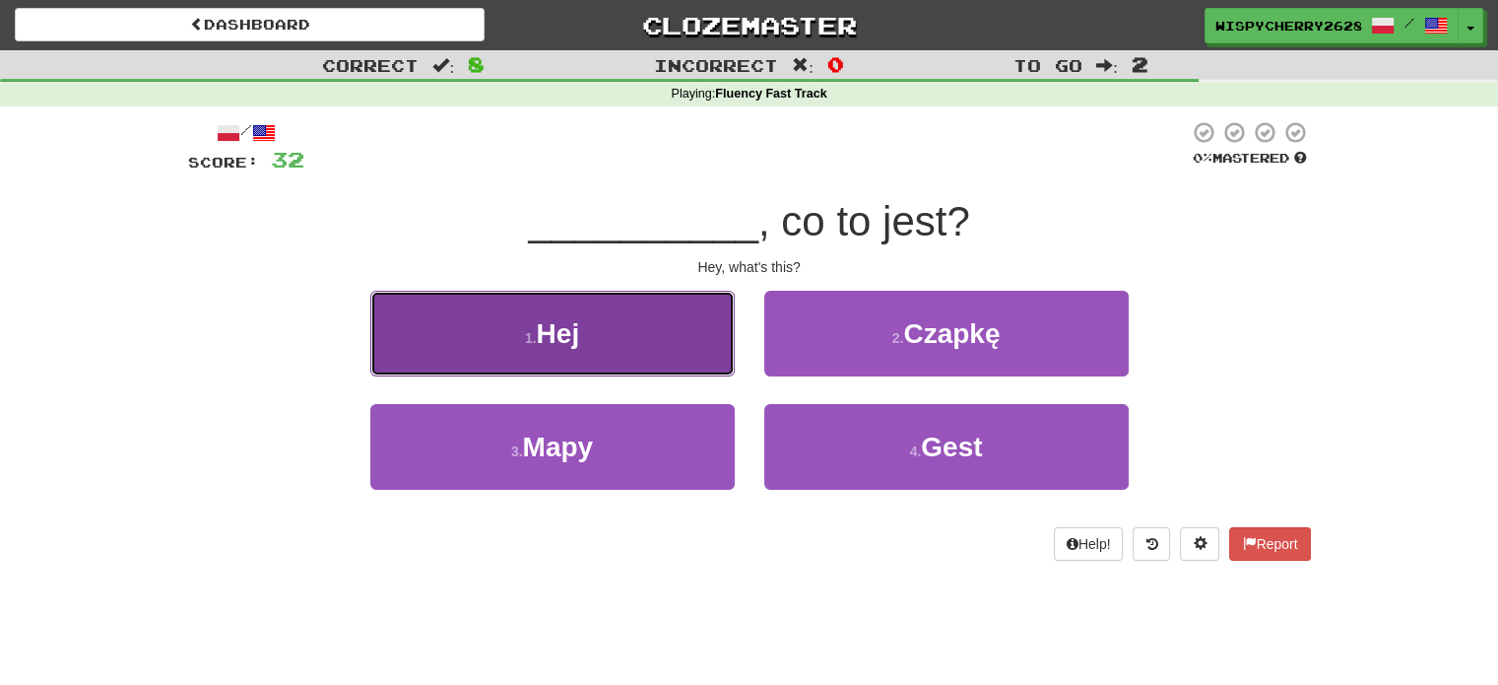
click at [675, 355] on button "1 . Hej" at bounding box center [552, 334] width 364 height 86
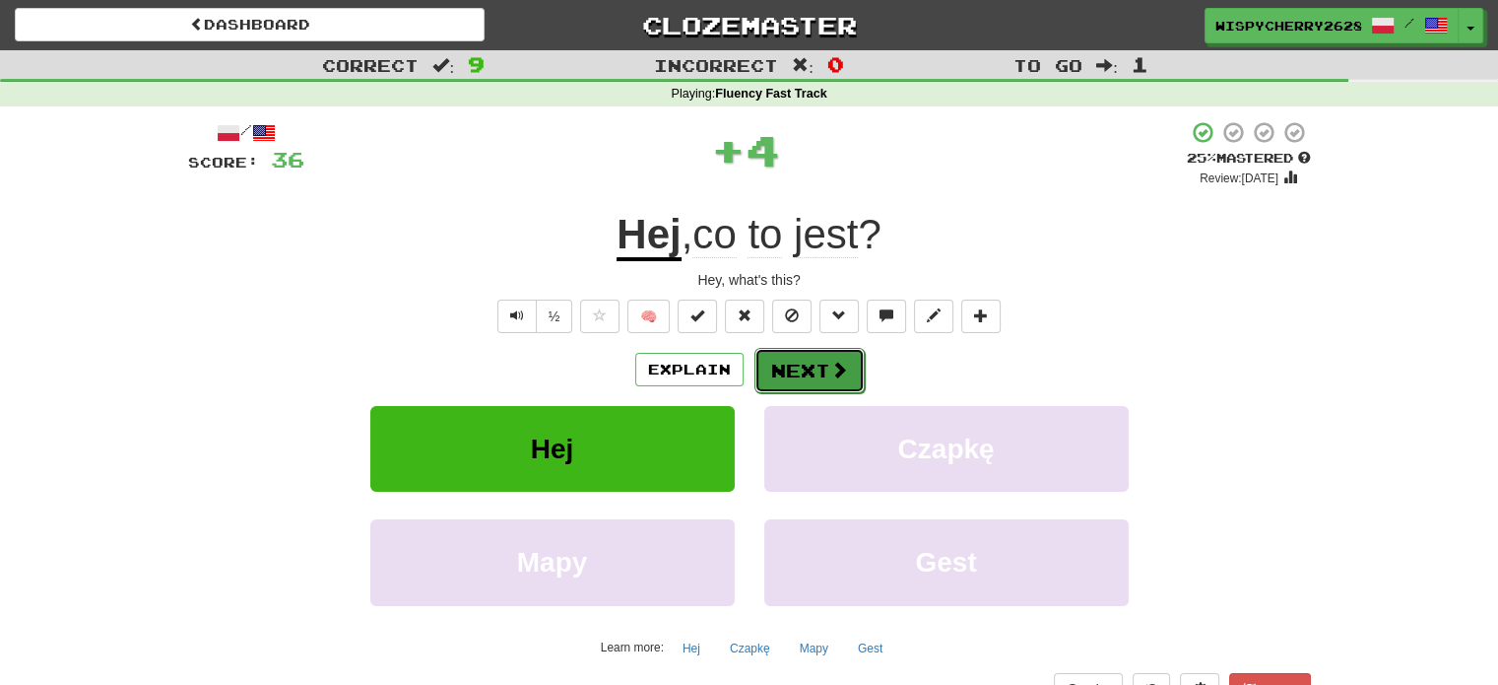
click at [835, 377] on span at bounding box center [839, 370] width 18 height 18
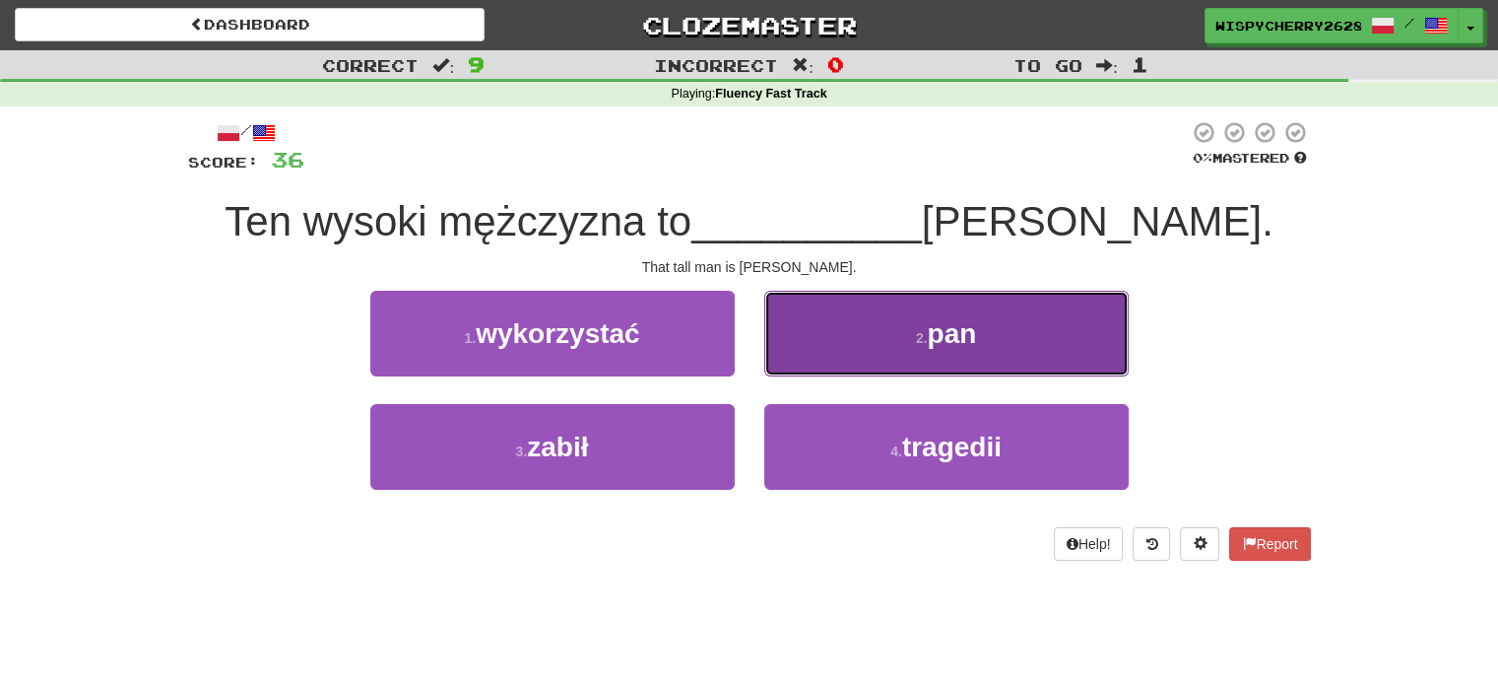
click at [889, 338] on button "2 . pan" at bounding box center [946, 334] width 364 height 86
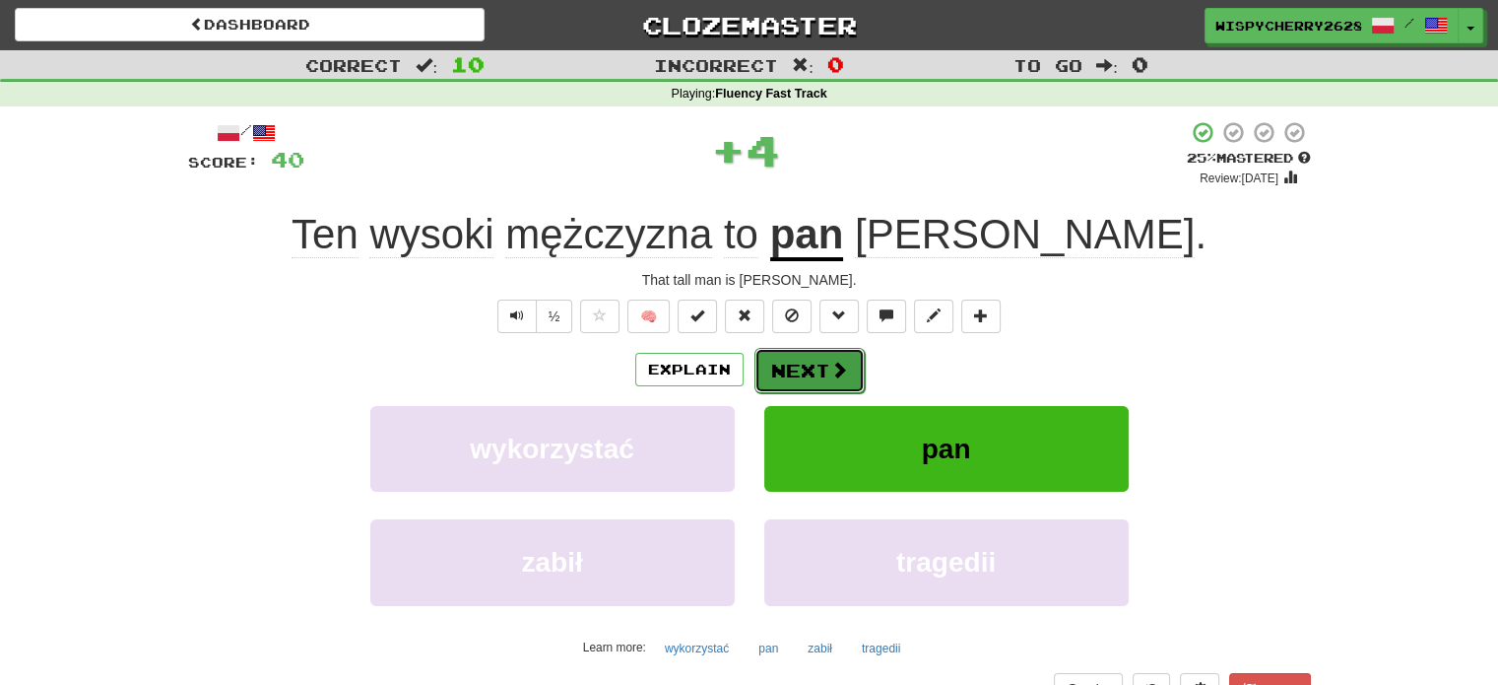
click at [811, 385] on button "Next" at bounding box center [810, 370] width 110 height 45
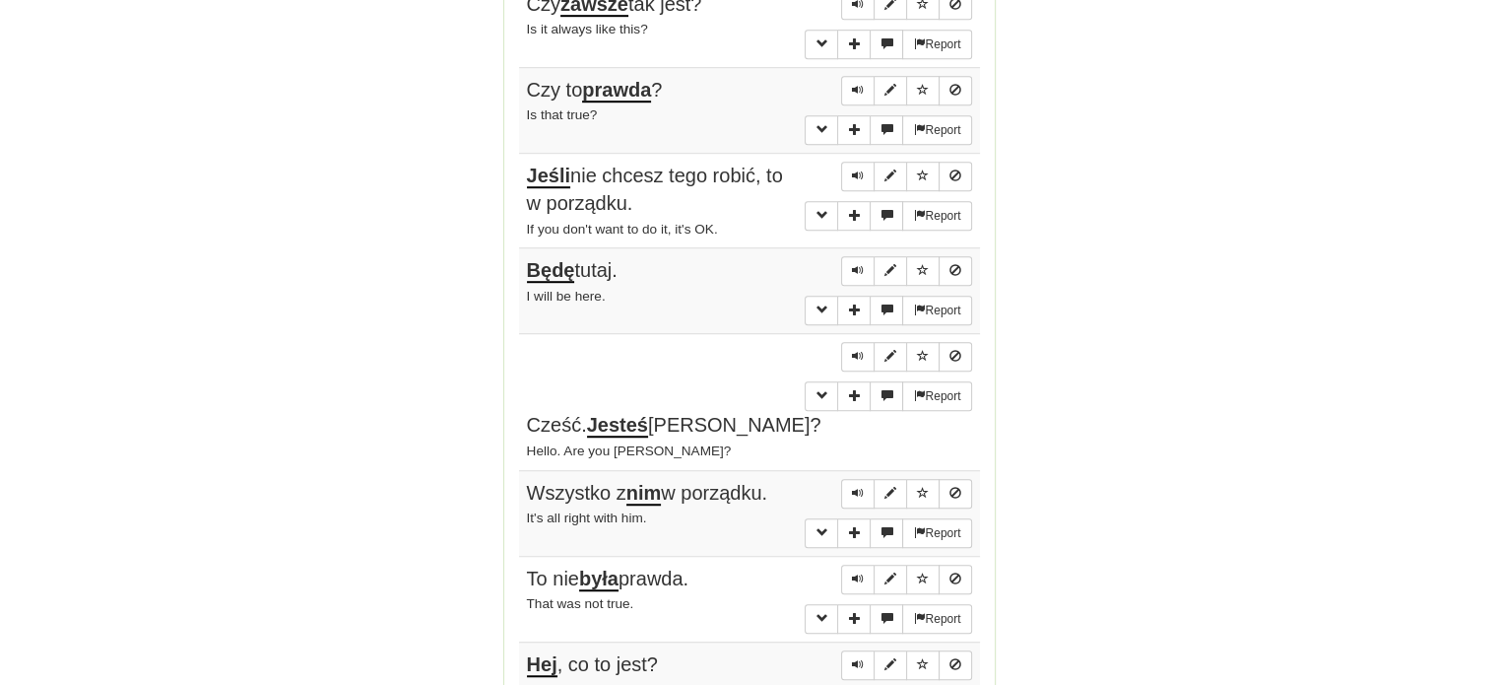
scroll to position [1675, 0]
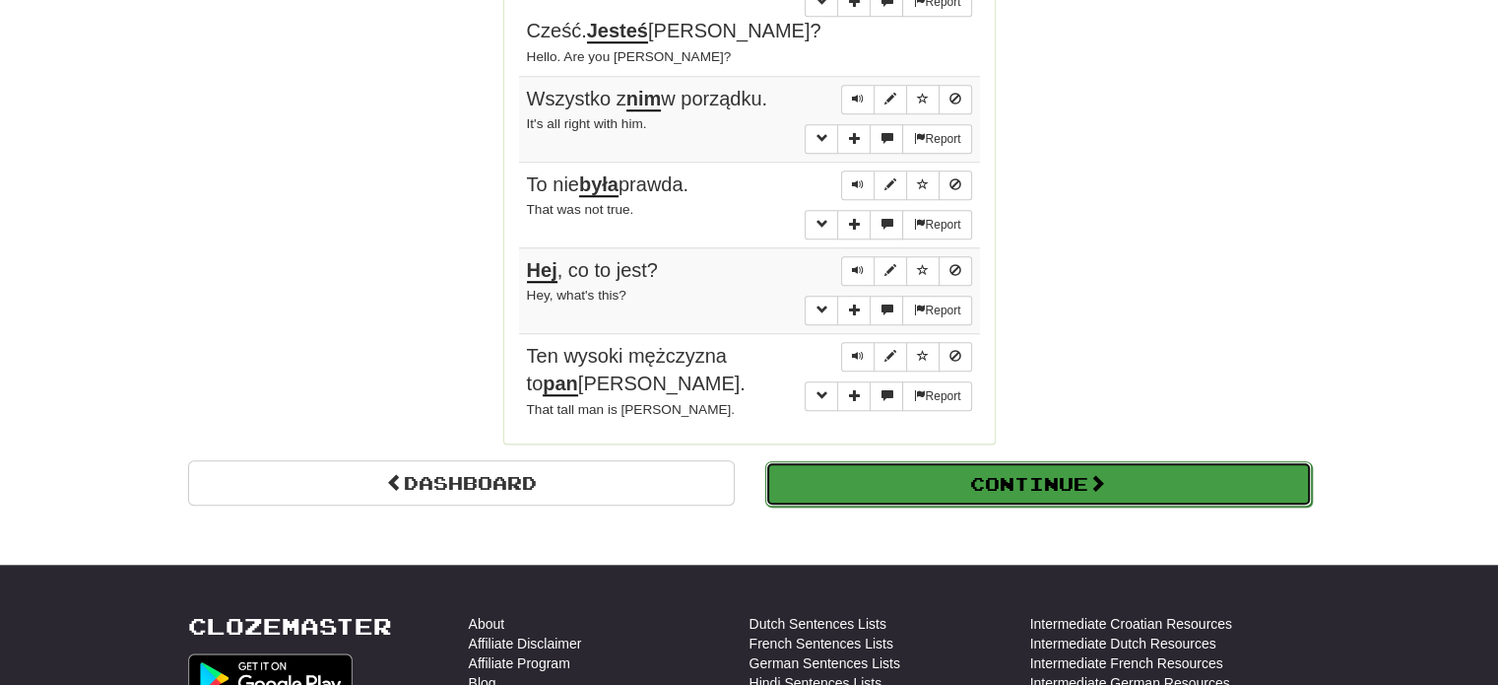
click at [990, 461] on button "Continue" at bounding box center [1038, 483] width 547 height 45
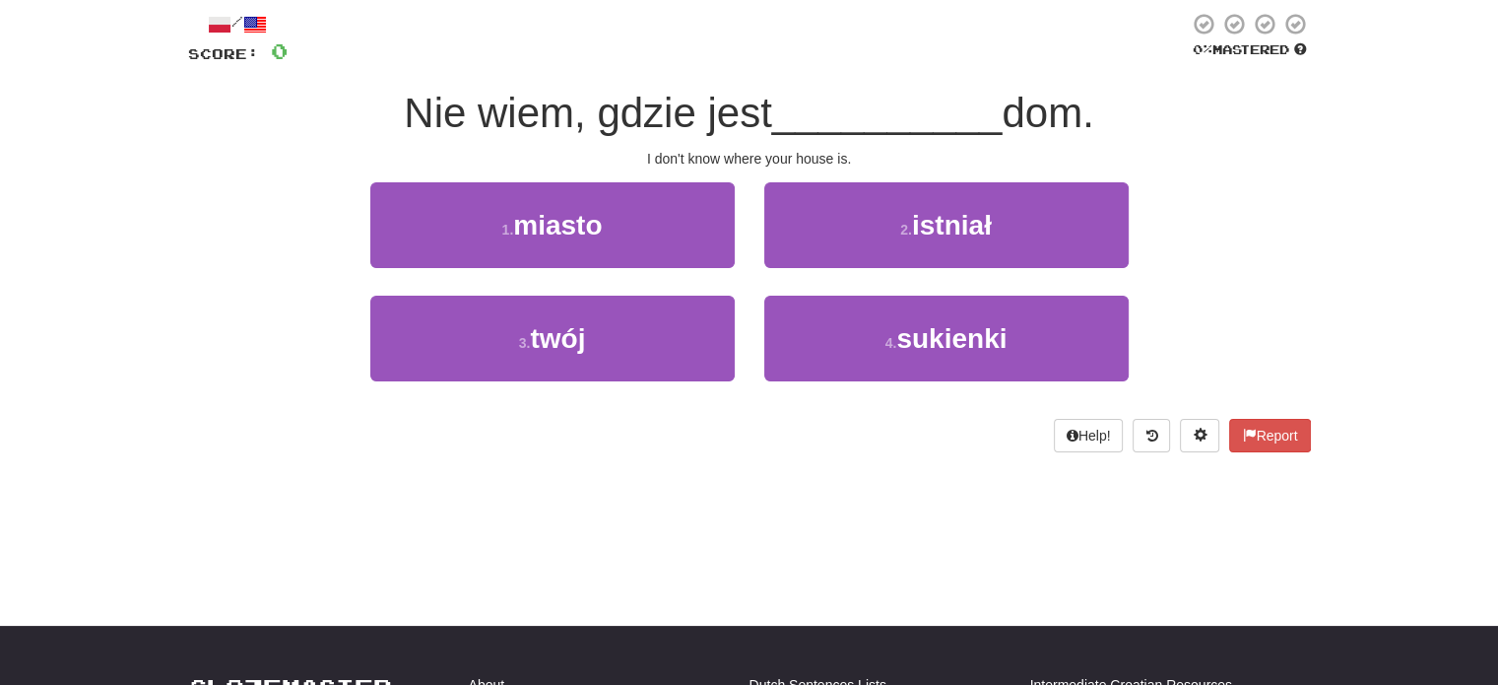
scroll to position [0, 0]
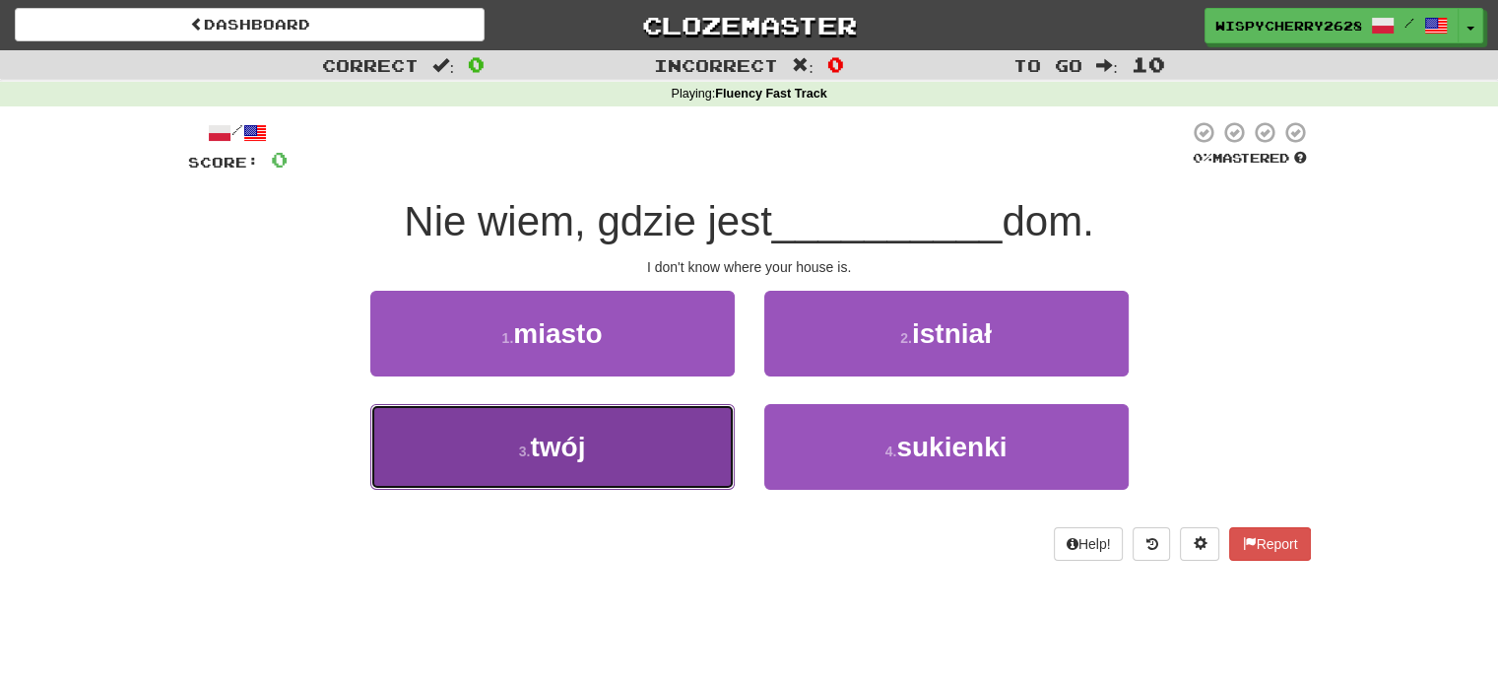
click at [713, 461] on button "3 . twój" at bounding box center [552, 447] width 364 height 86
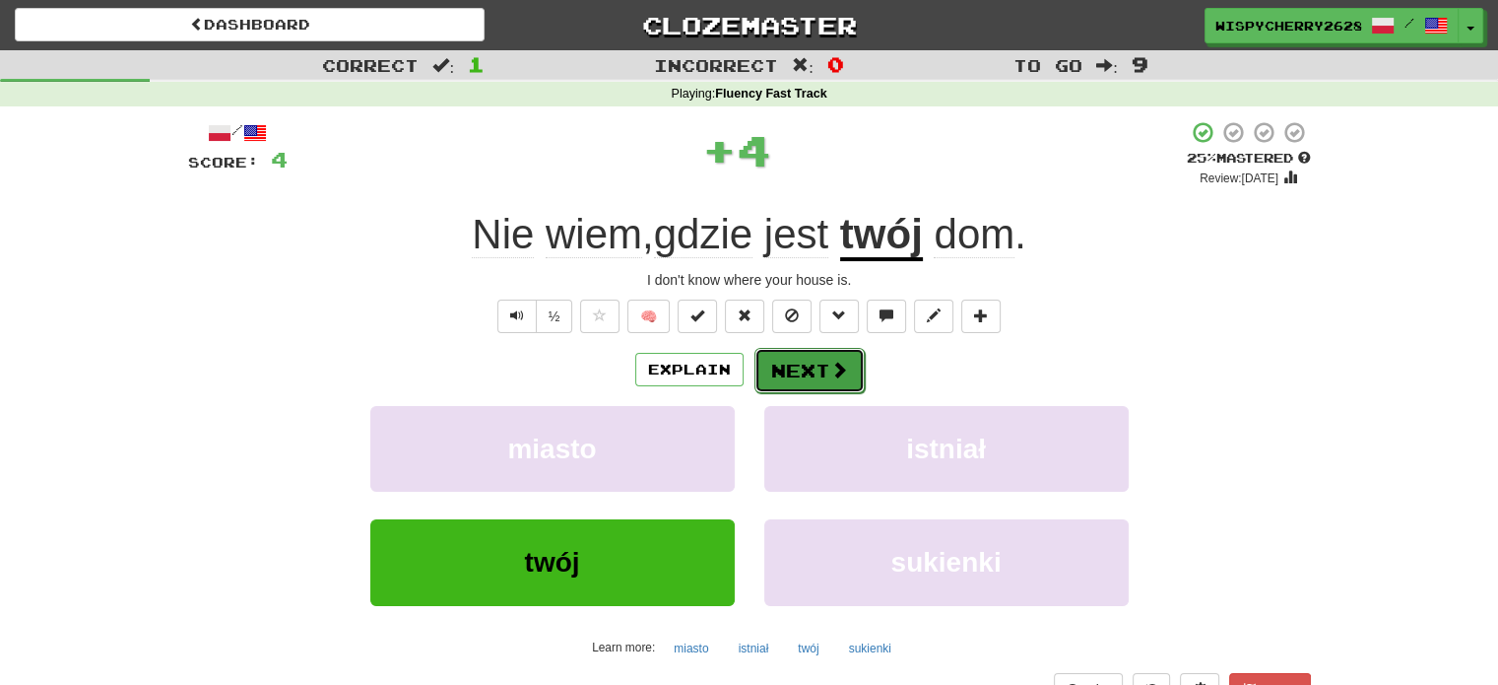
click at [799, 363] on button "Next" at bounding box center [810, 370] width 110 height 45
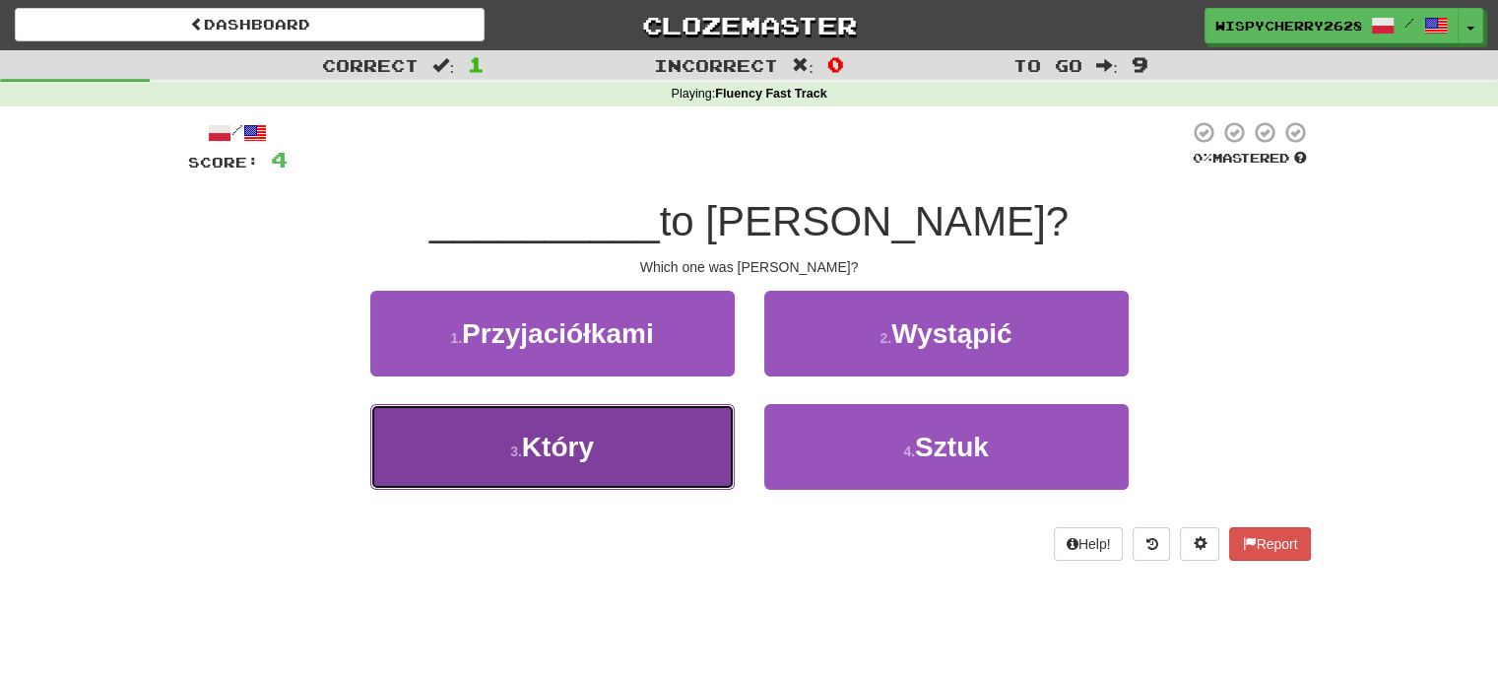
click at [681, 453] on button "3 . Który" at bounding box center [552, 447] width 364 height 86
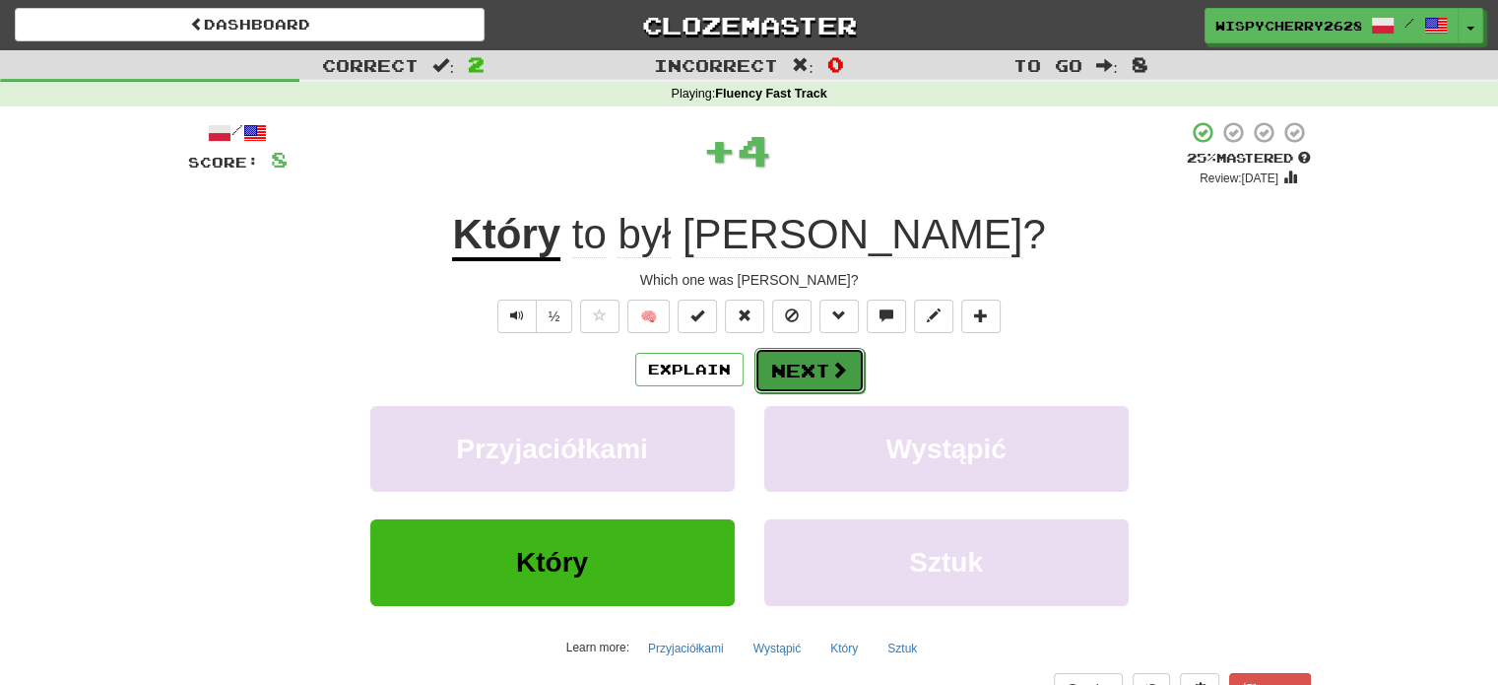
click at [796, 377] on button "Next" at bounding box center [810, 370] width 110 height 45
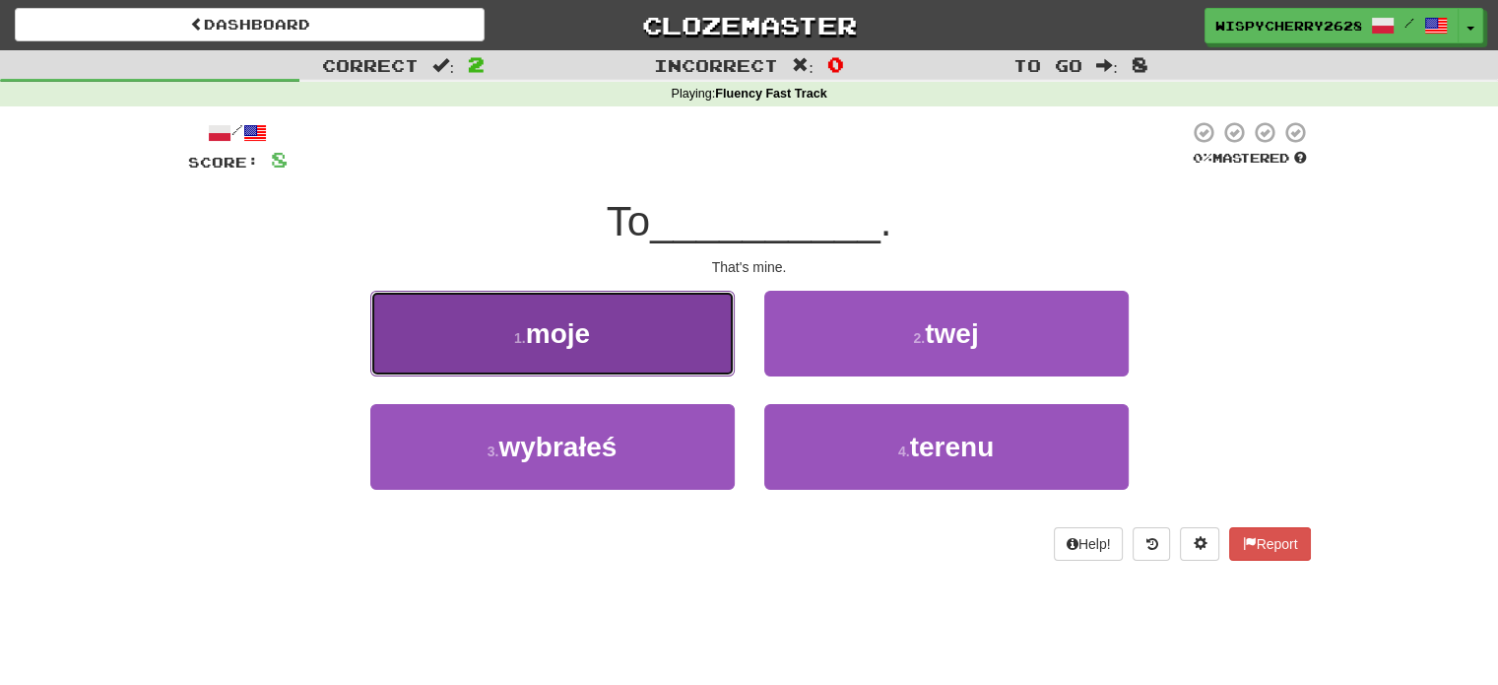
click at [690, 314] on button "1 . moje" at bounding box center [552, 334] width 364 height 86
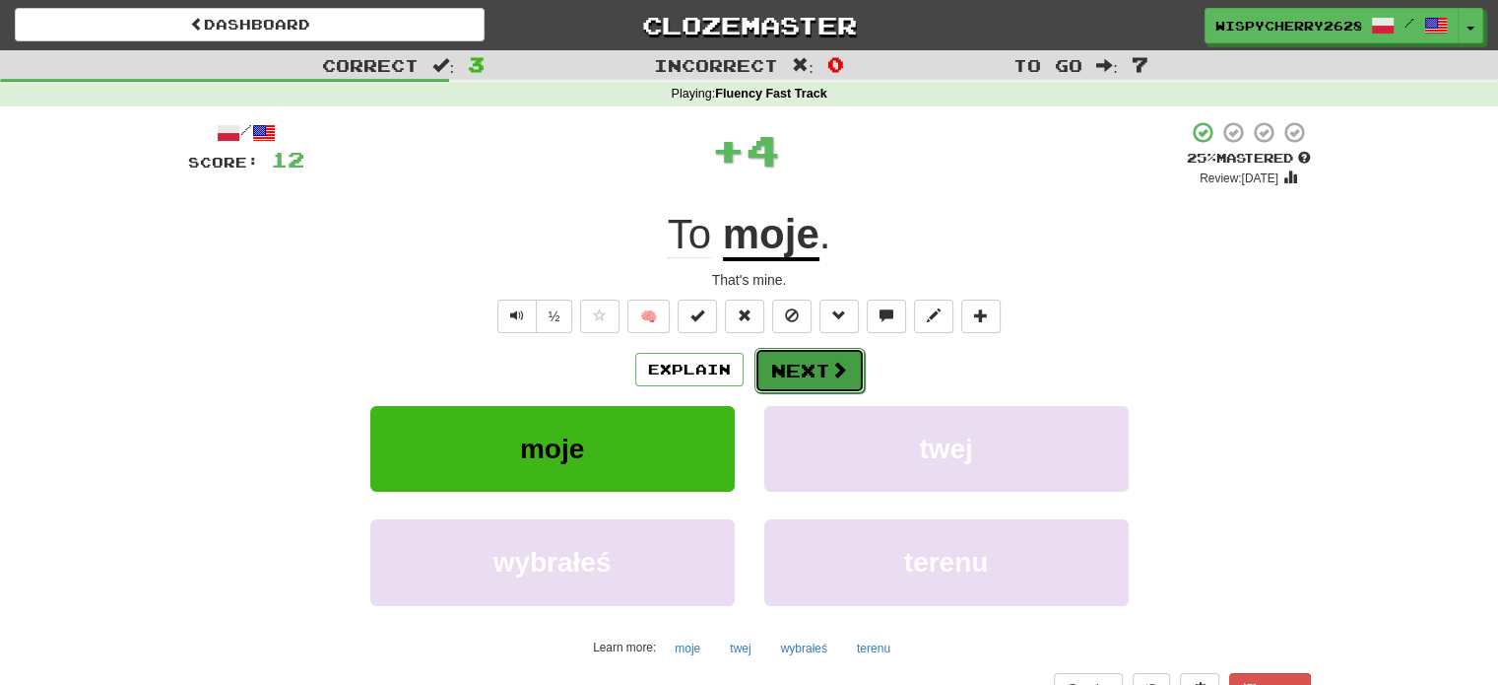
click at [828, 355] on button "Next" at bounding box center [810, 370] width 110 height 45
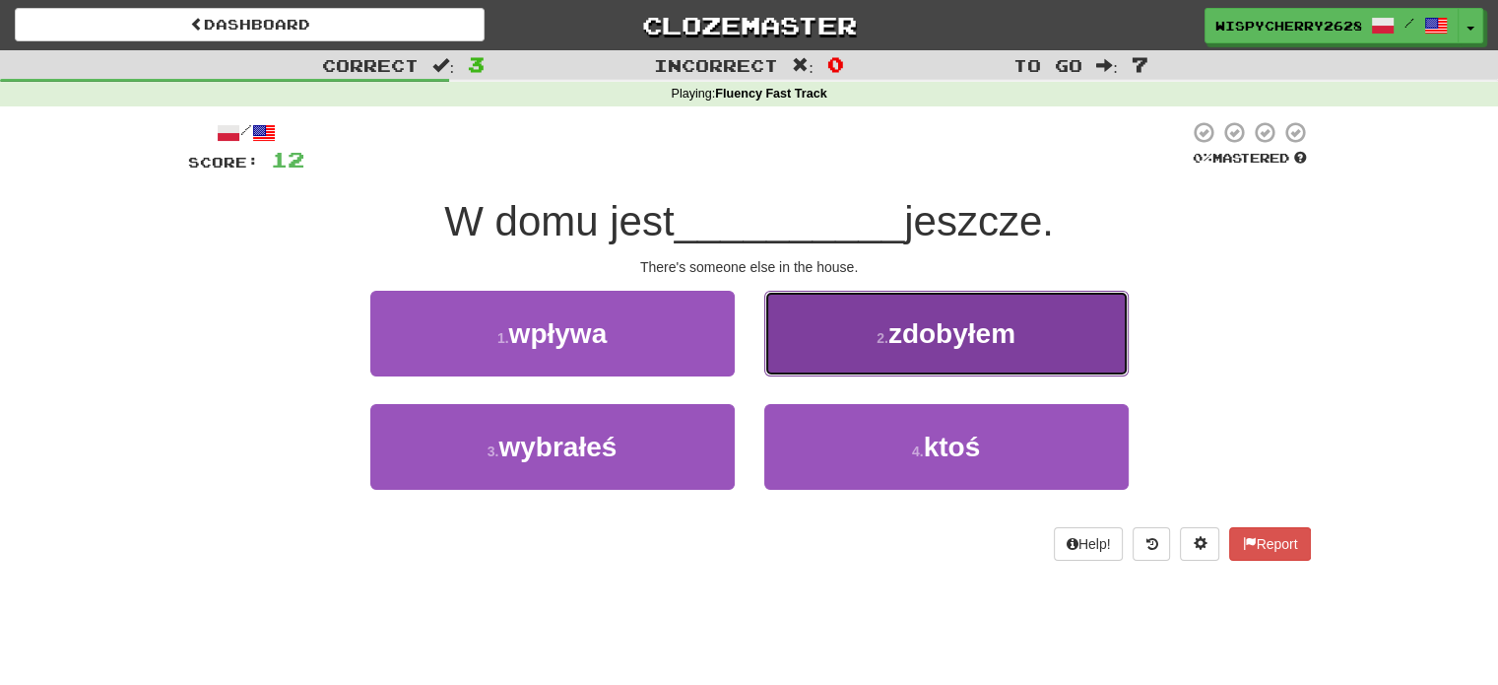
click at [848, 334] on button "2 . zdobyłem" at bounding box center [946, 334] width 364 height 86
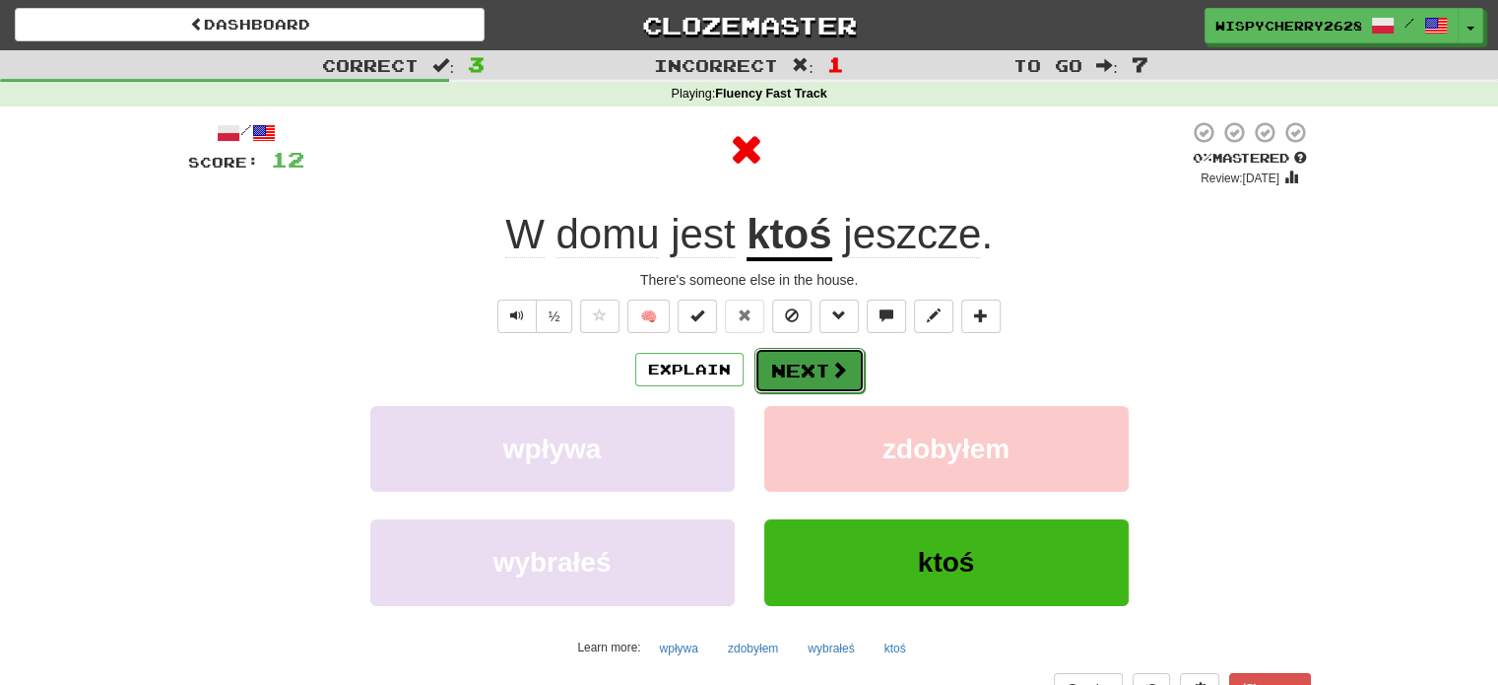
click at [840, 371] on span at bounding box center [839, 370] width 18 height 18
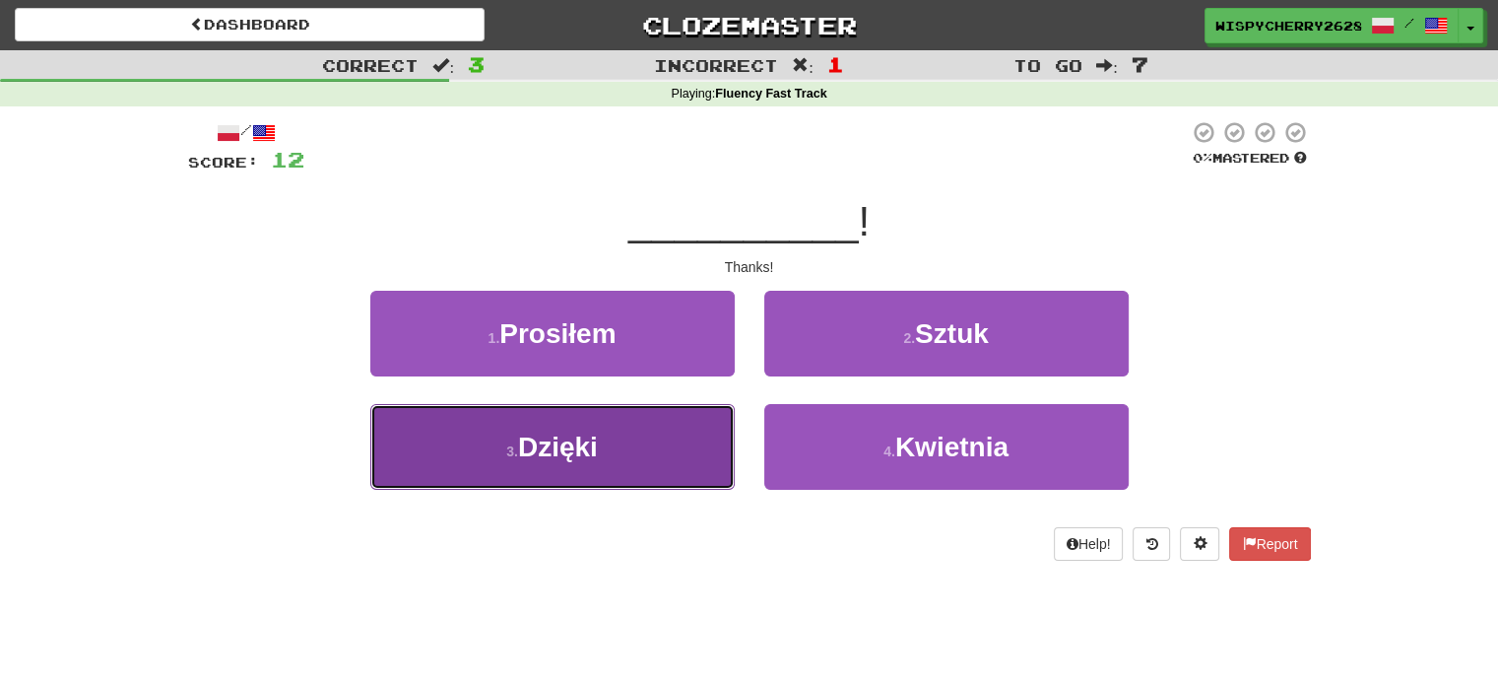
click at [679, 429] on button "3 . Dzięki" at bounding box center [552, 447] width 364 height 86
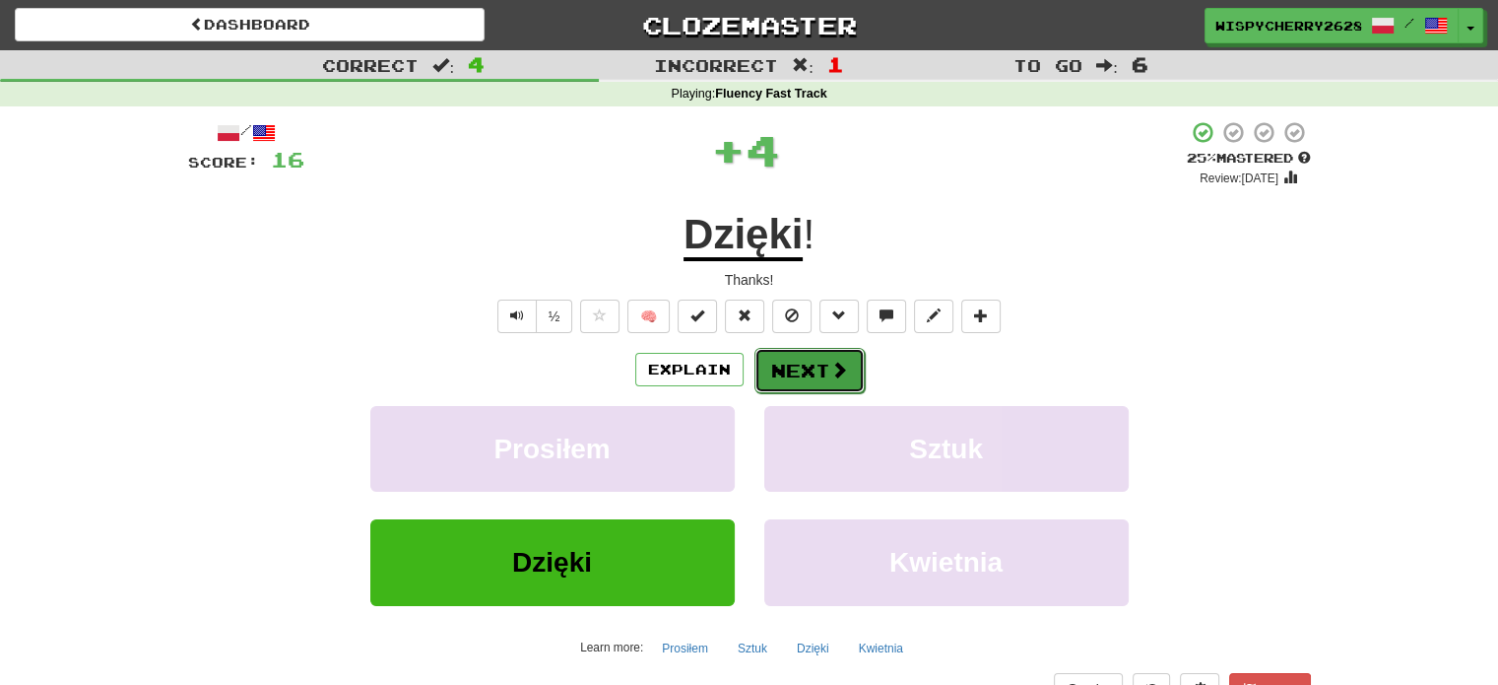
click at [797, 370] on button "Next" at bounding box center [810, 370] width 110 height 45
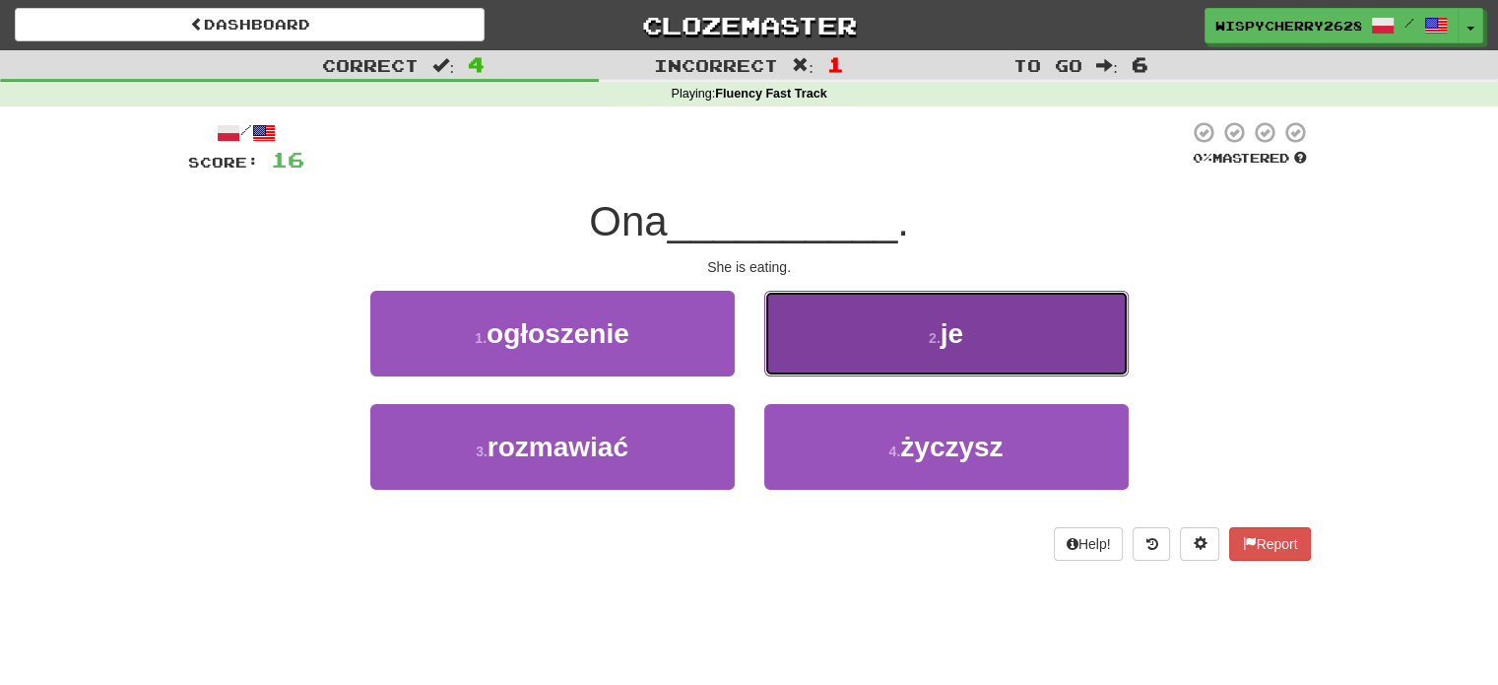
click at [909, 346] on button "2 . je" at bounding box center [946, 334] width 364 height 86
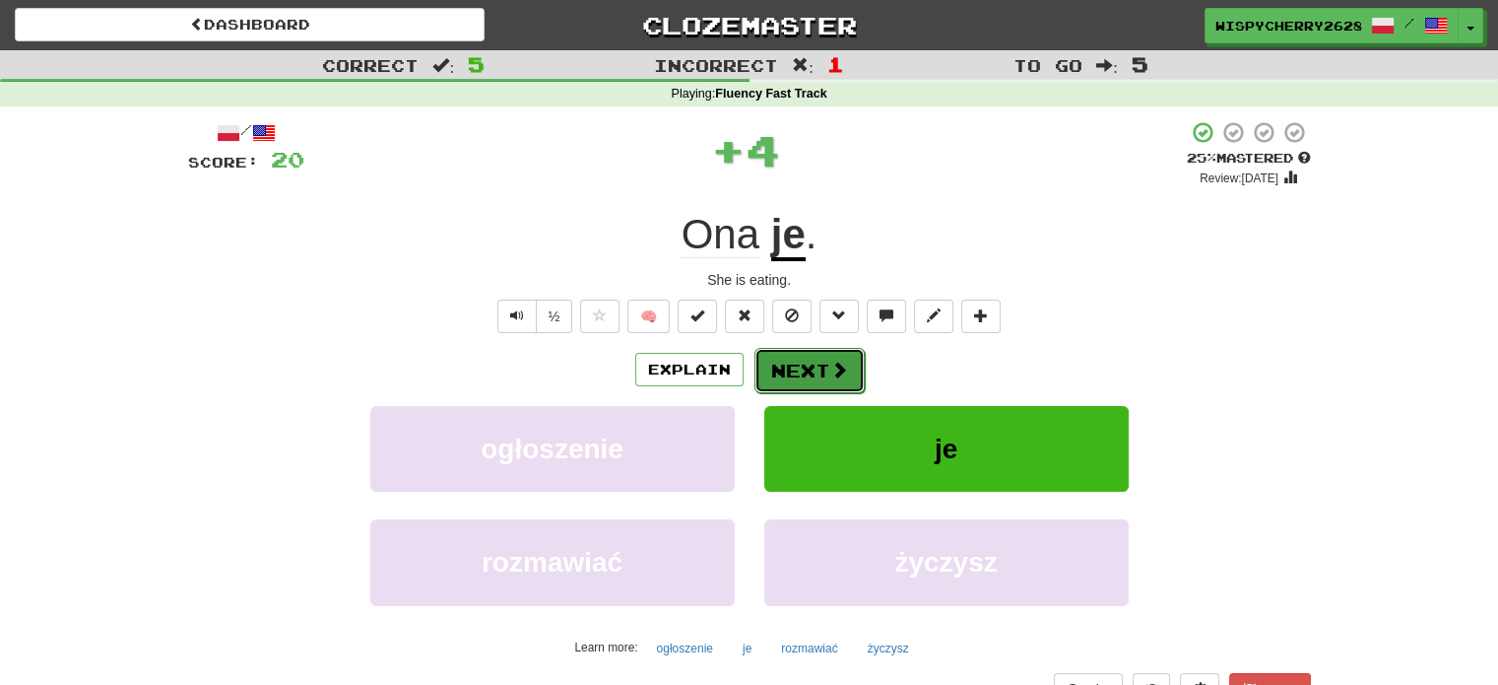
click at [800, 373] on button "Next" at bounding box center [810, 370] width 110 height 45
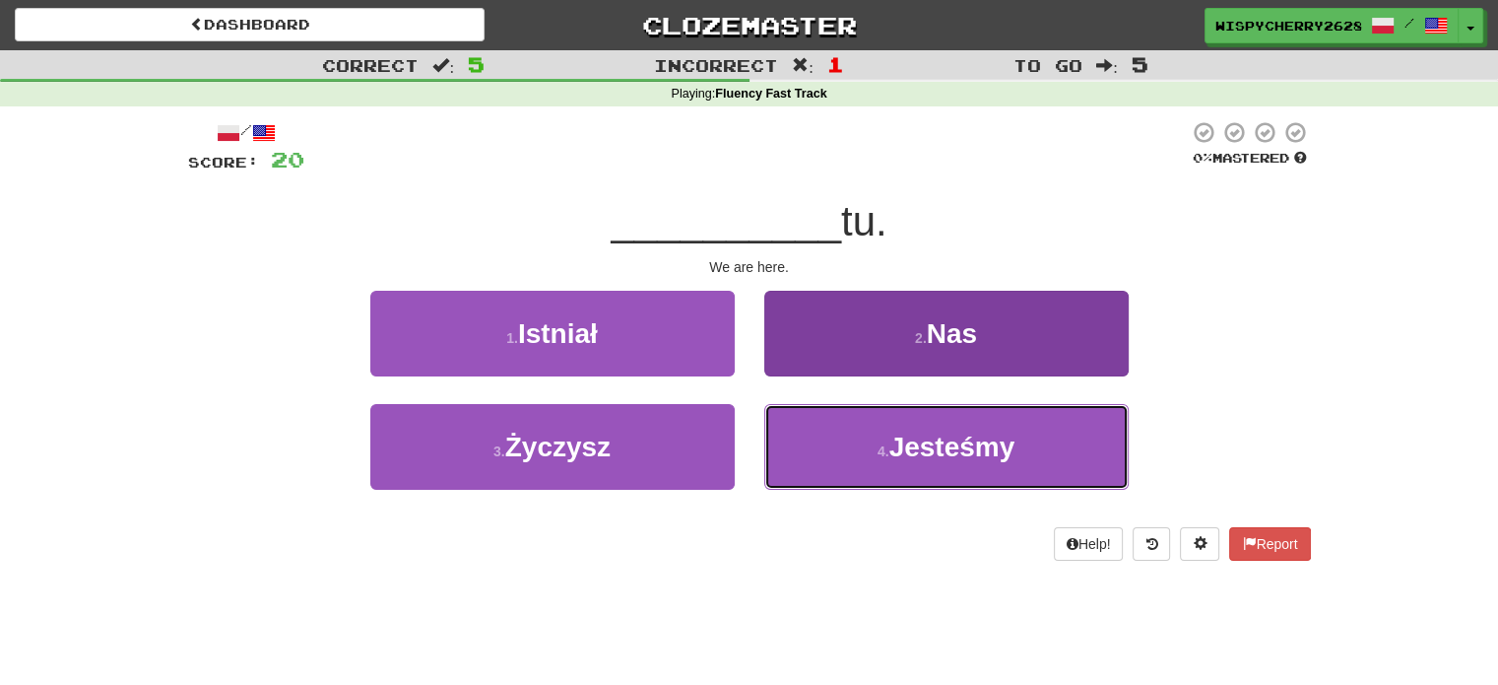
click at [906, 432] on span "Jesteśmy" at bounding box center [952, 446] width 126 height 31
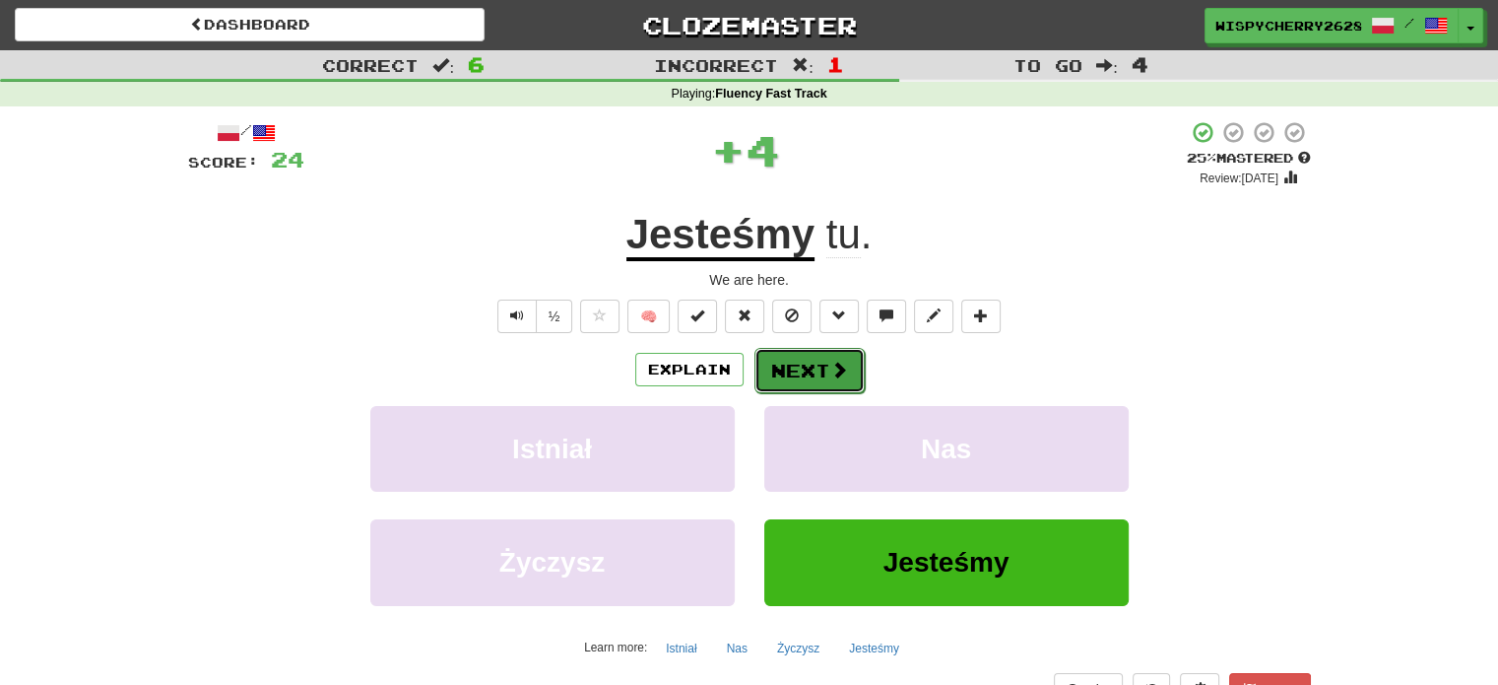
click at [836, 378] on span at bounding box center [839, 370] width 18 height 18
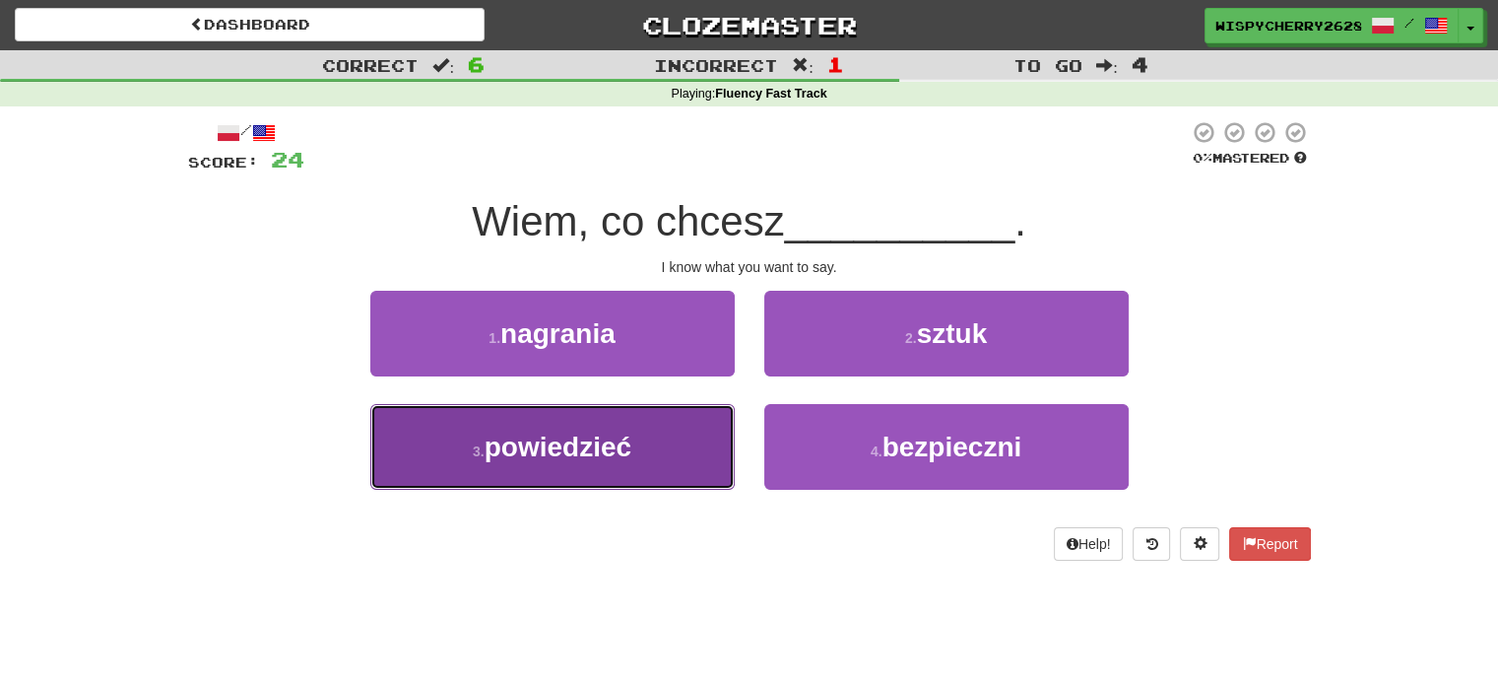
click at [667, 439] on button "3 . powiedzieć" at bounding box center [552, 447] width 364 height 86
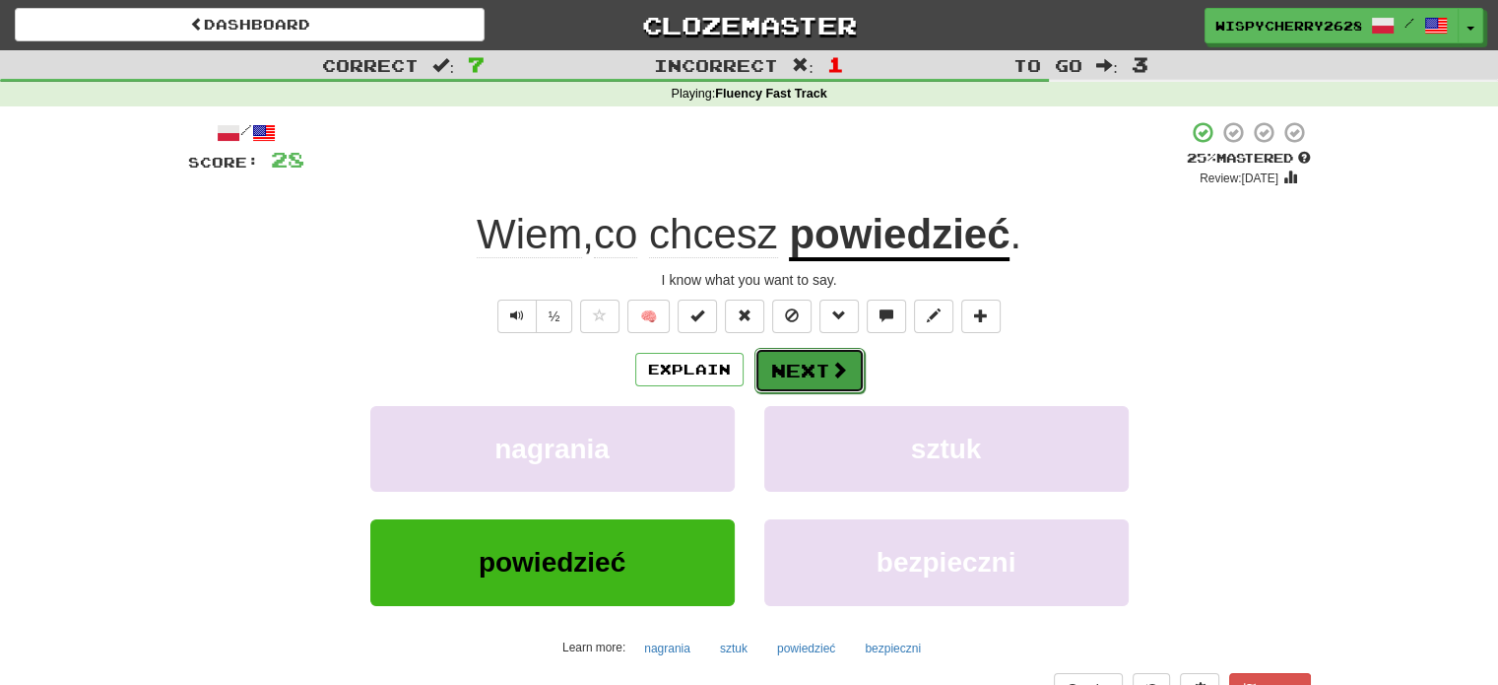
click at [806, 372] on button "Next" at bounding box center [810, 370] width 110 height 45
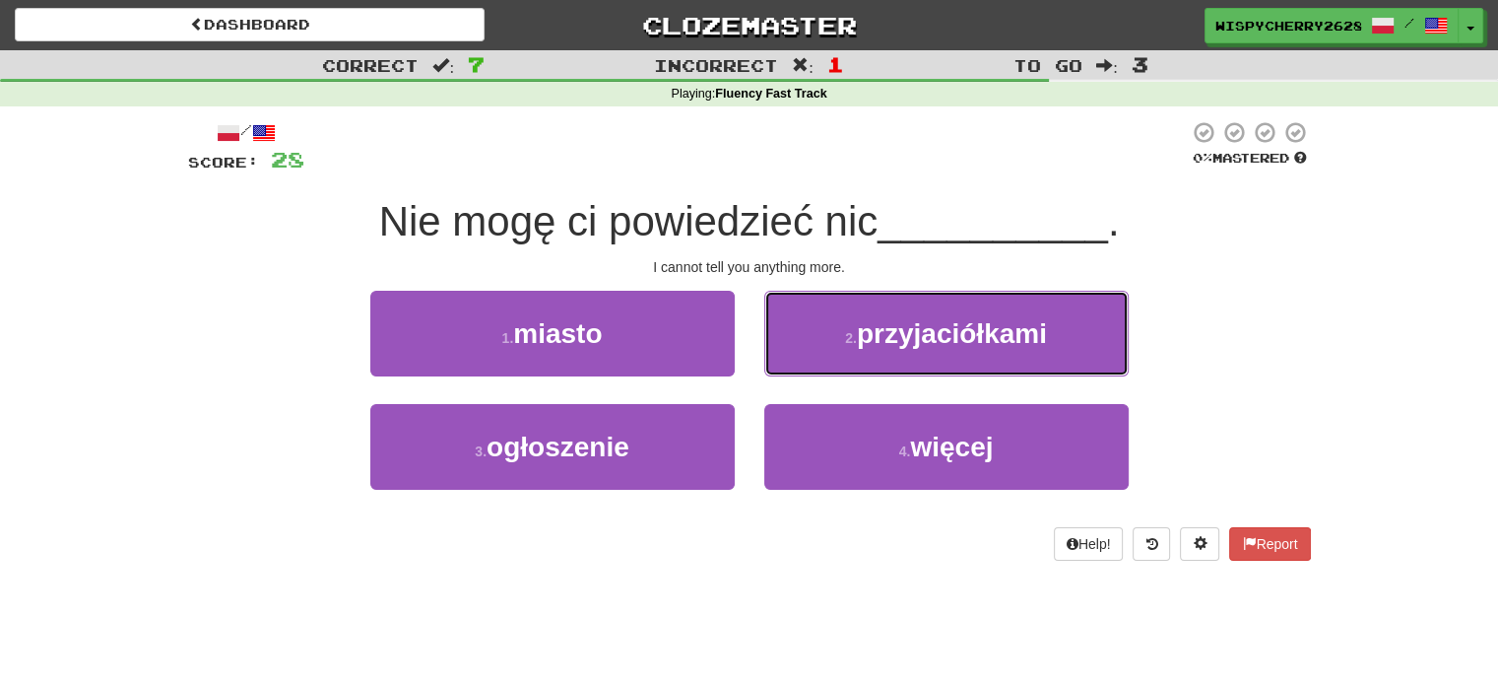
click at [806, 372] on button "2 . przyjaciółkami" at bounding box center [946, 334] width 364 height 86
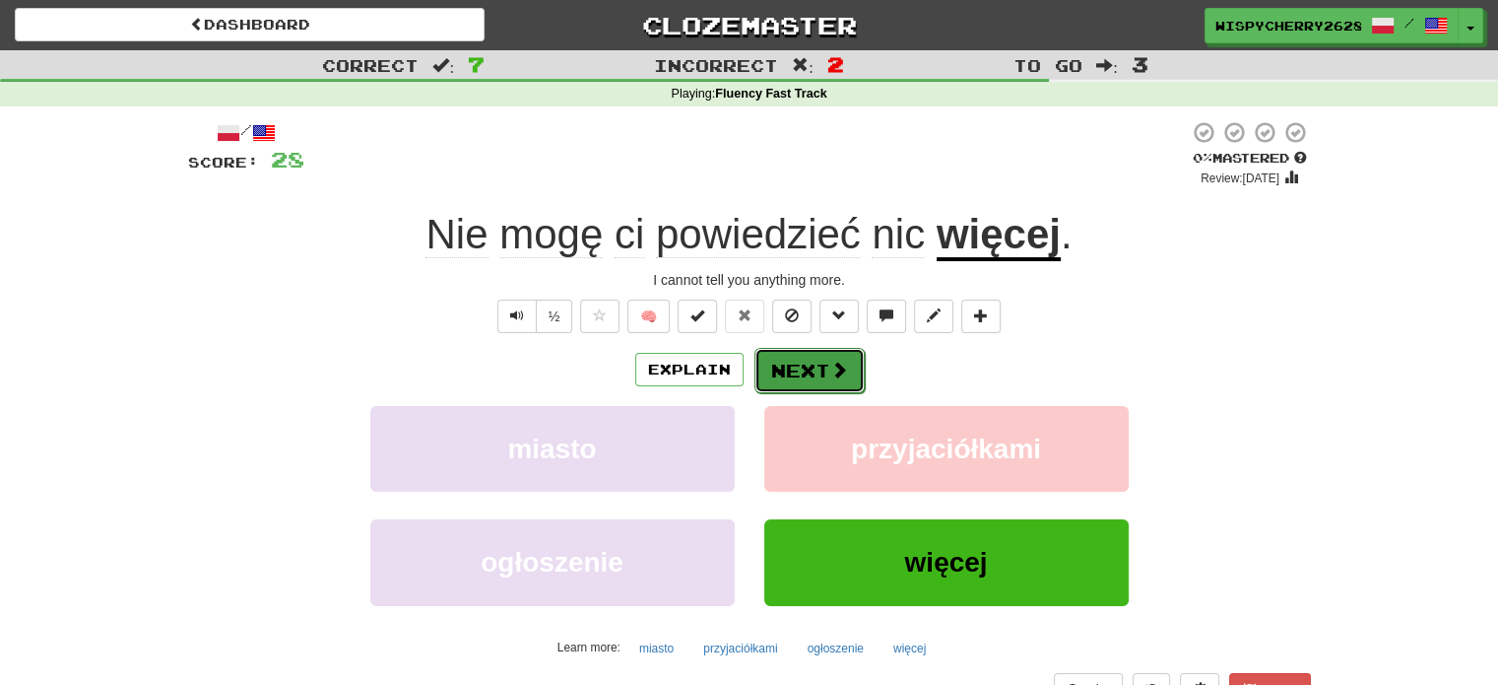
click at [801, 386] on button "Next" at bounding box center [810, 370] width 110 height 45
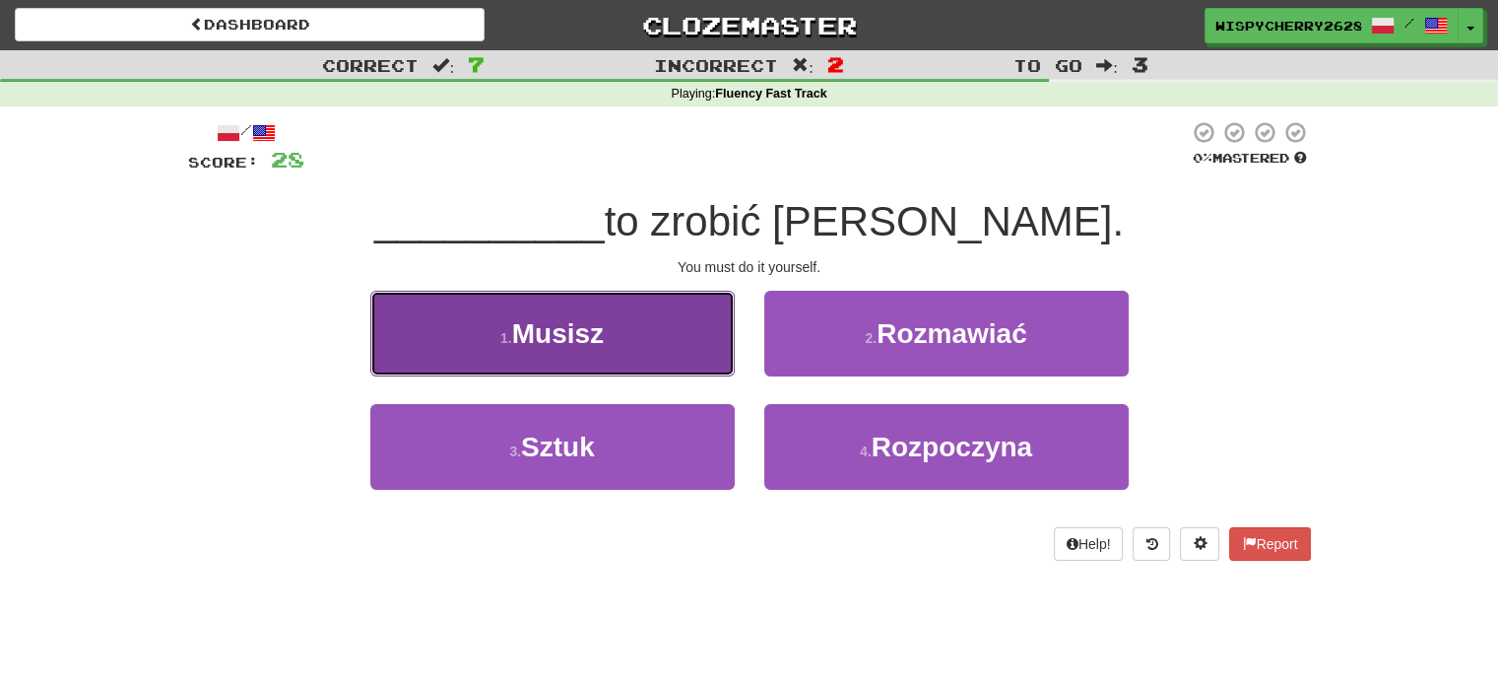
click at [681, 336] on button "1 . Musisz" at bounding box center [552, 334] width 364 height 86
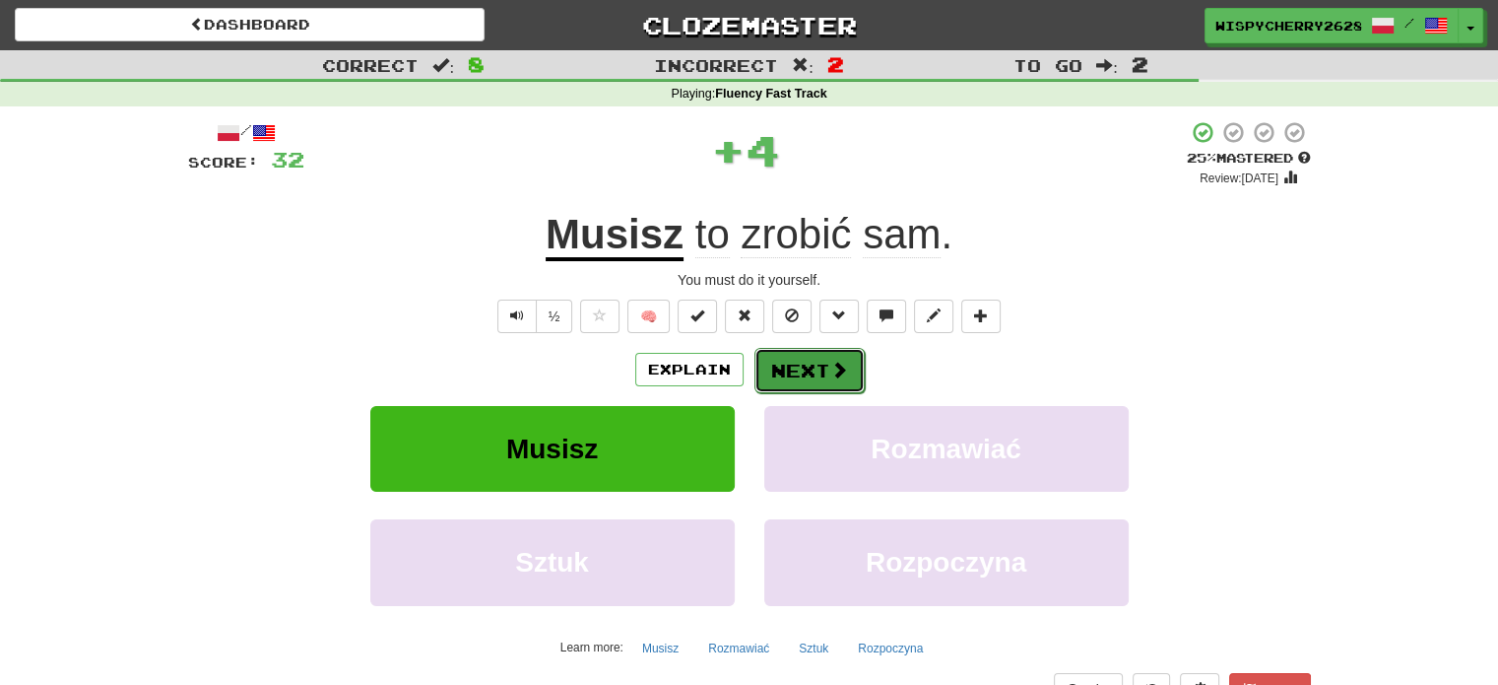
click at [782, 369] on button "Next" at bounding box center [810, 370] width 110 height 45
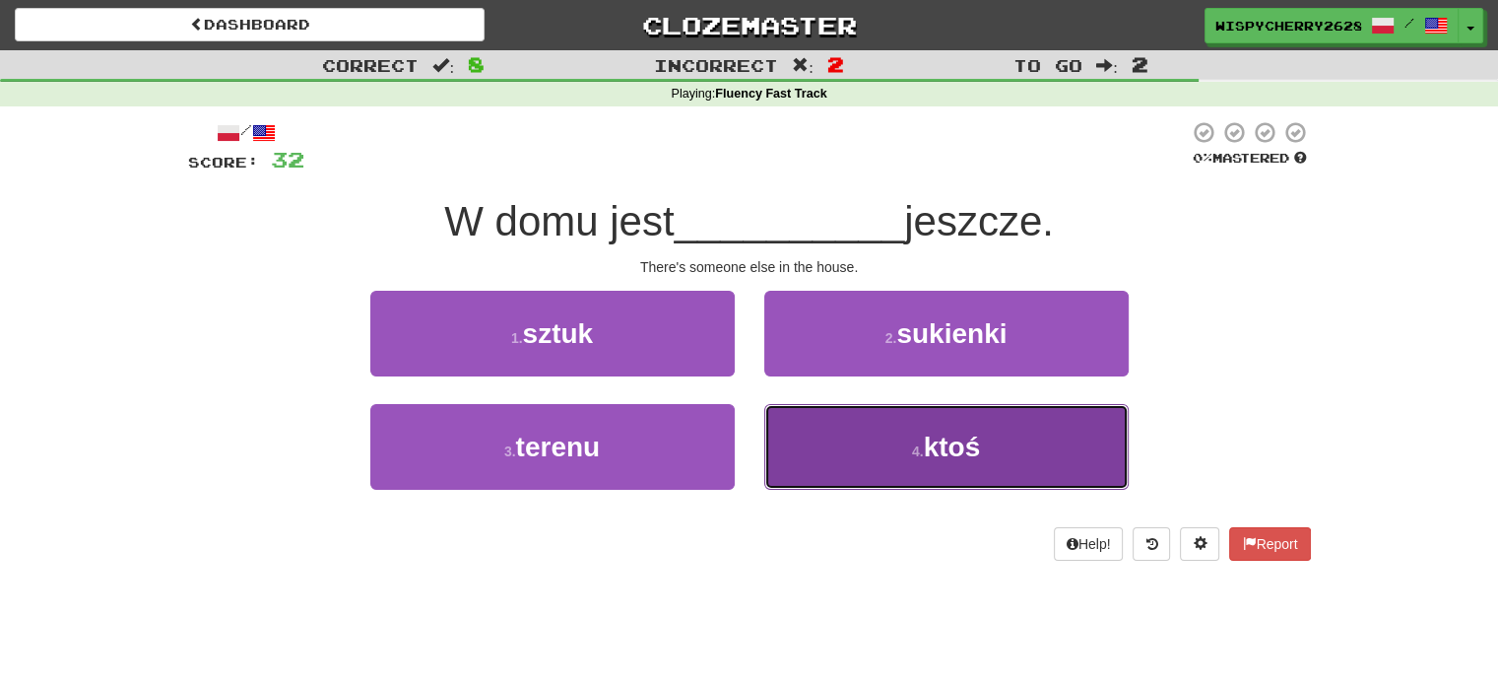
drag, startPoint x: 812, startPoint y: 449, endPoint x: 823, endPoint y: 446, distance: 12.2
click at [835, 468] on button "4 . ktoś" at bounding box center [946, 447] width 364 height 86
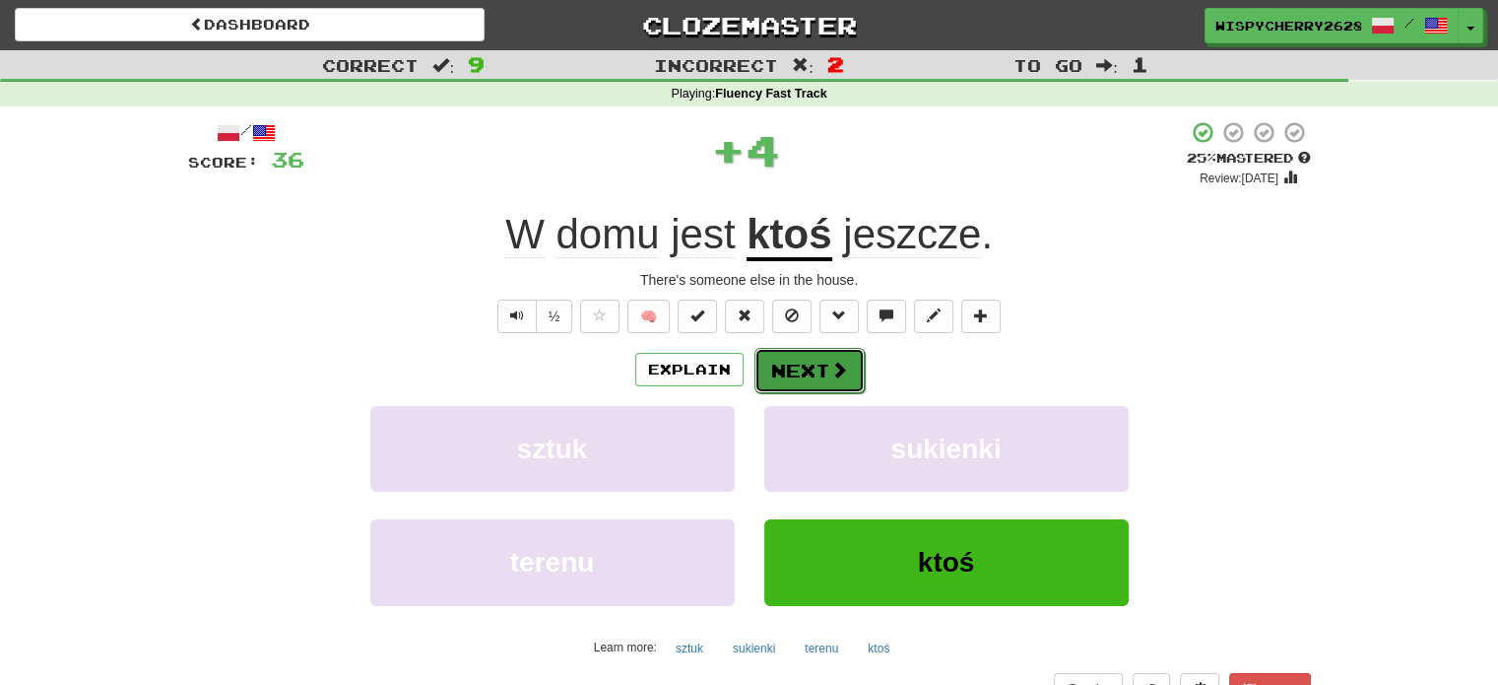
click at [813, 389] on button "Next" at bounding box center [810, 370] width 110 height 45
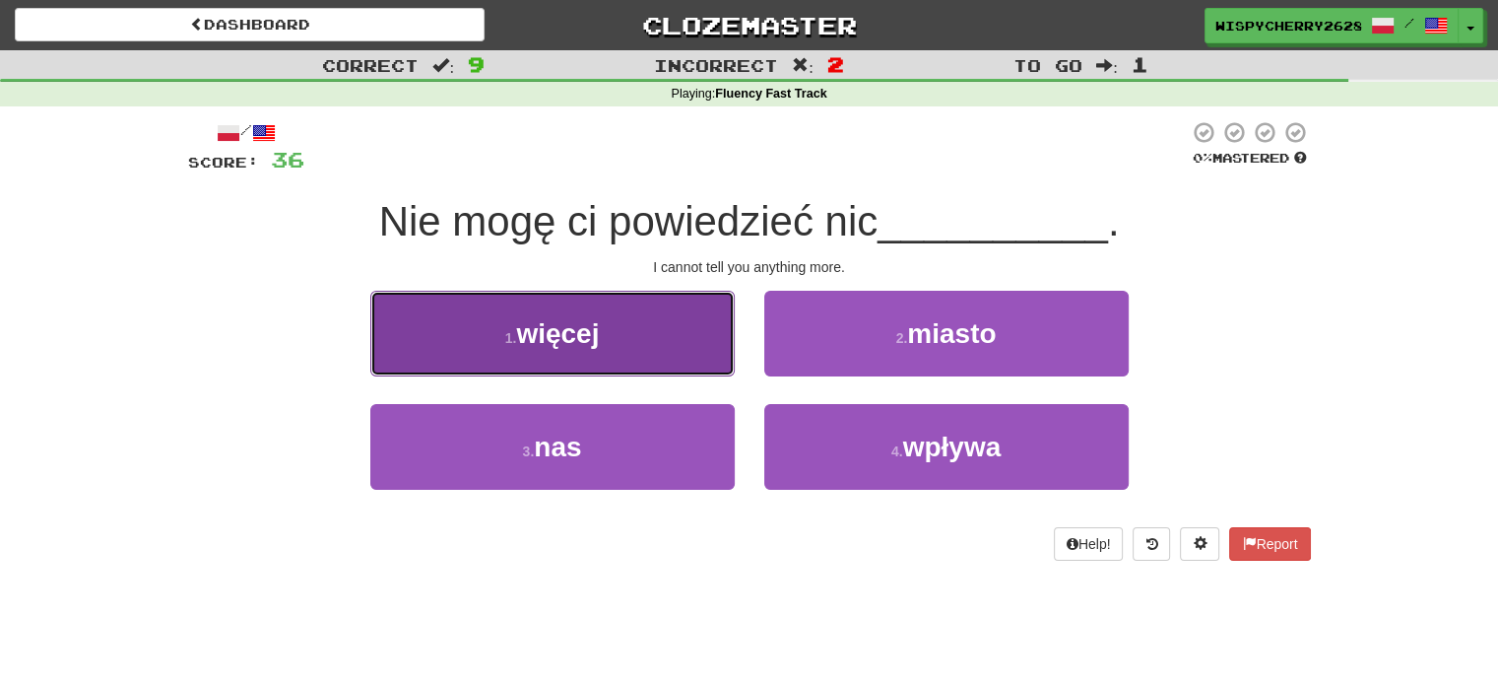
click at [683, 314] on button "1 . więcej" at bounding box center [552, 334] width 364 height 86
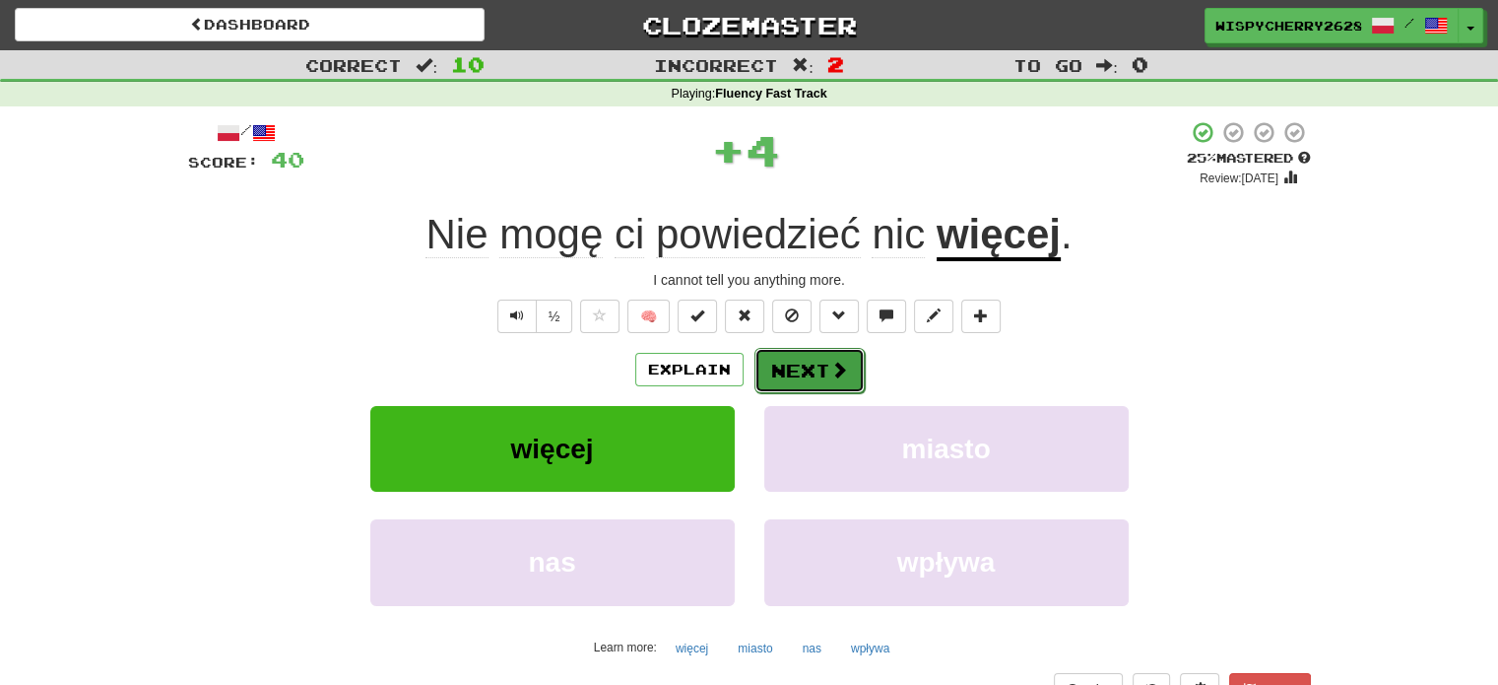
click at [822, 363] on button "Next" at bounding box center [810, 370] width 110 height 45
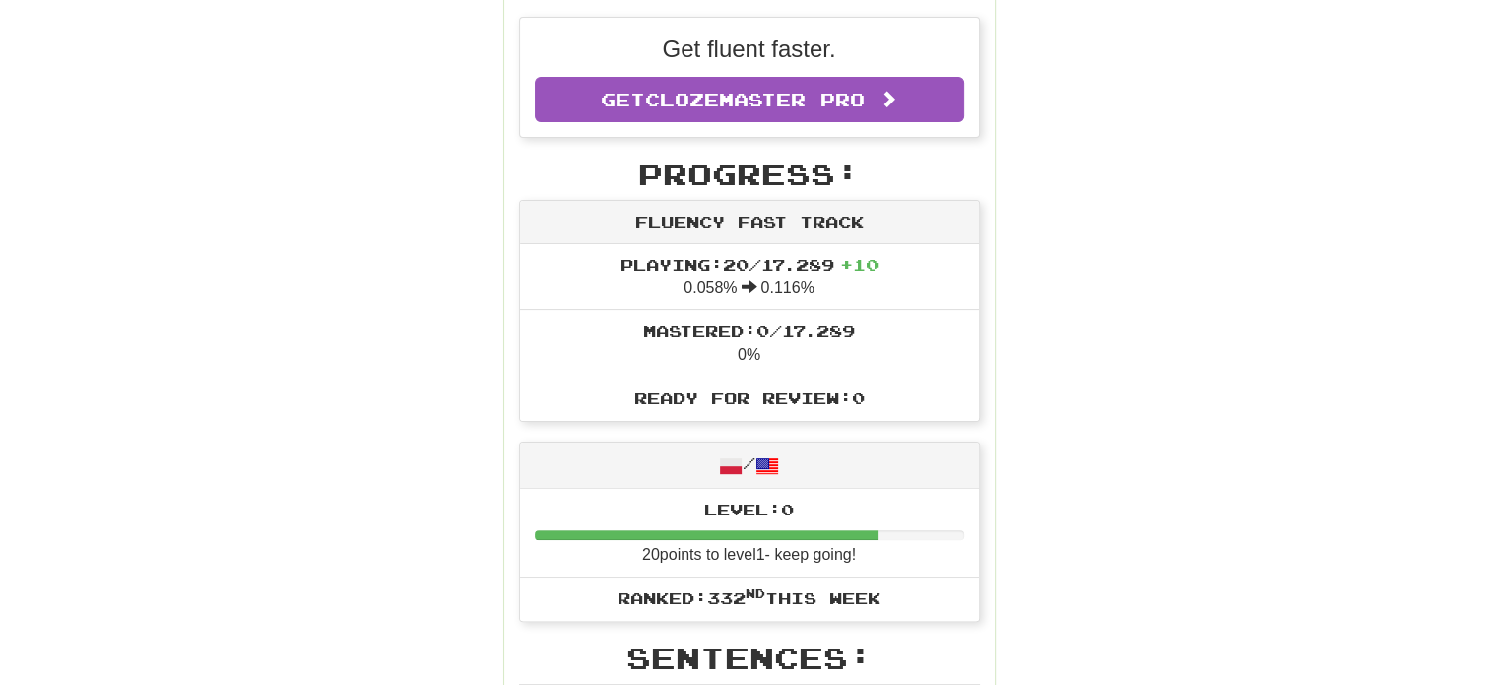
scroll to position [99, 0]
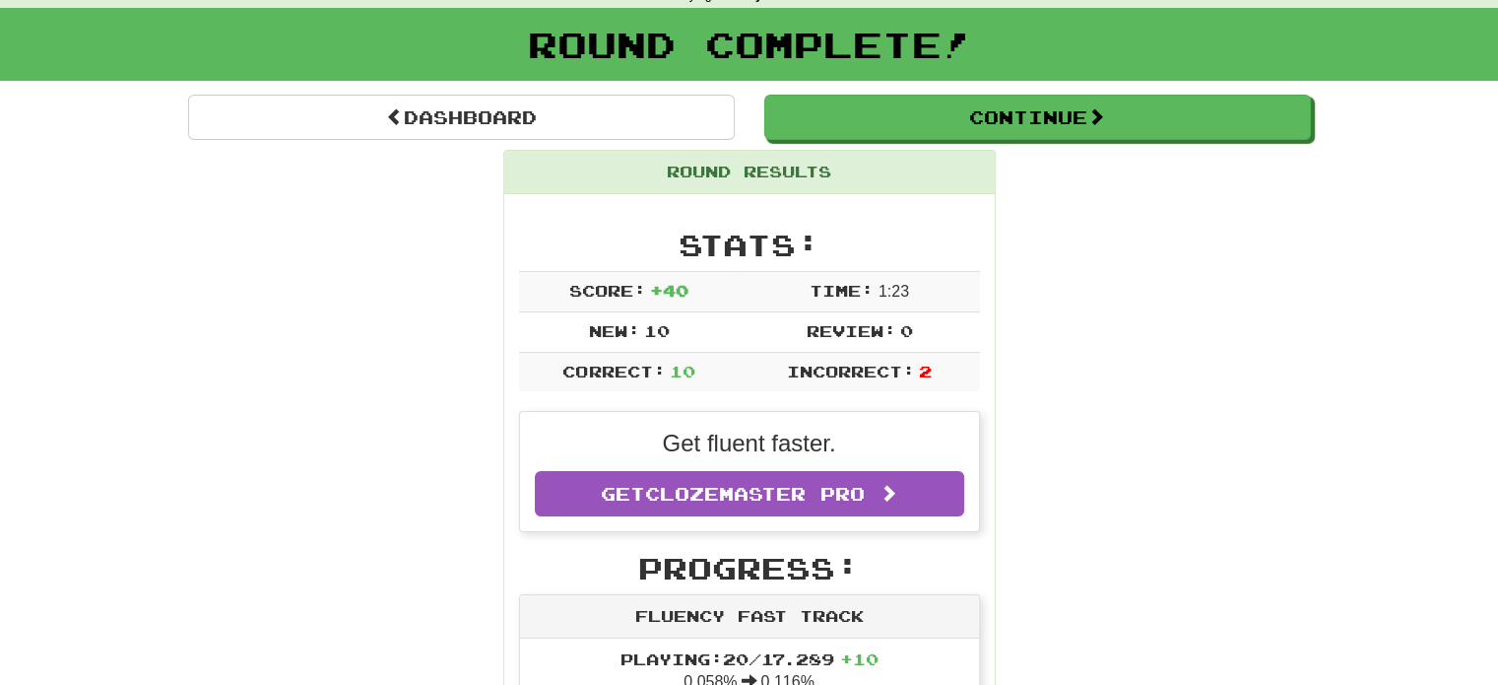
drag, startPoint x: 714, startPoint y: 334, endPoint x: 548, endPoint y: 325, distance: 166.7
click at [624, 317] on td "New: 10" at bounding box center [629, 331] width 221 height 40
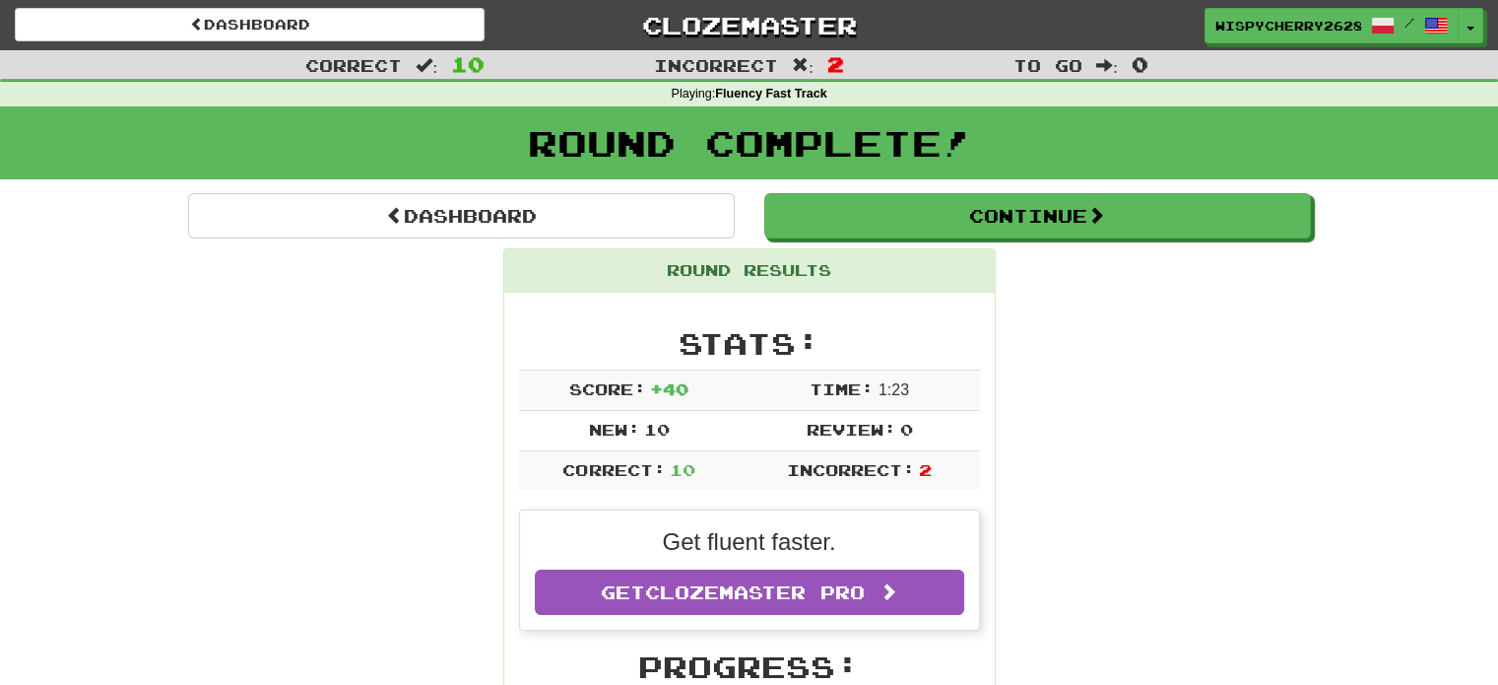
click at [364, 42] on div "Dashboard Clozemaster WispyCherry2628 / Toggle Dropdown Dashboard Leaderboard A…" at bounding box center [749, 21] width 1498 height 43
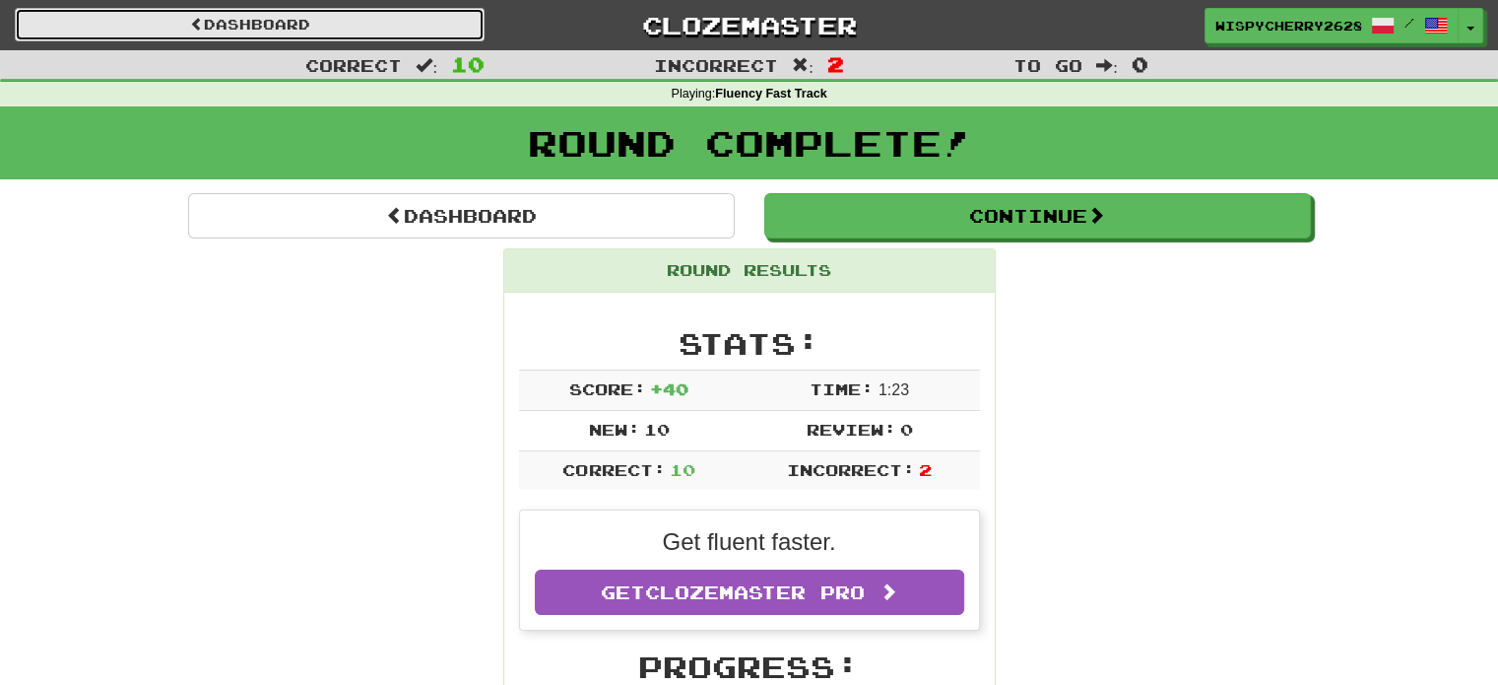
click at [372, 27] on link "Dashboard" at bounding box center [250, 24] width 470 height 33
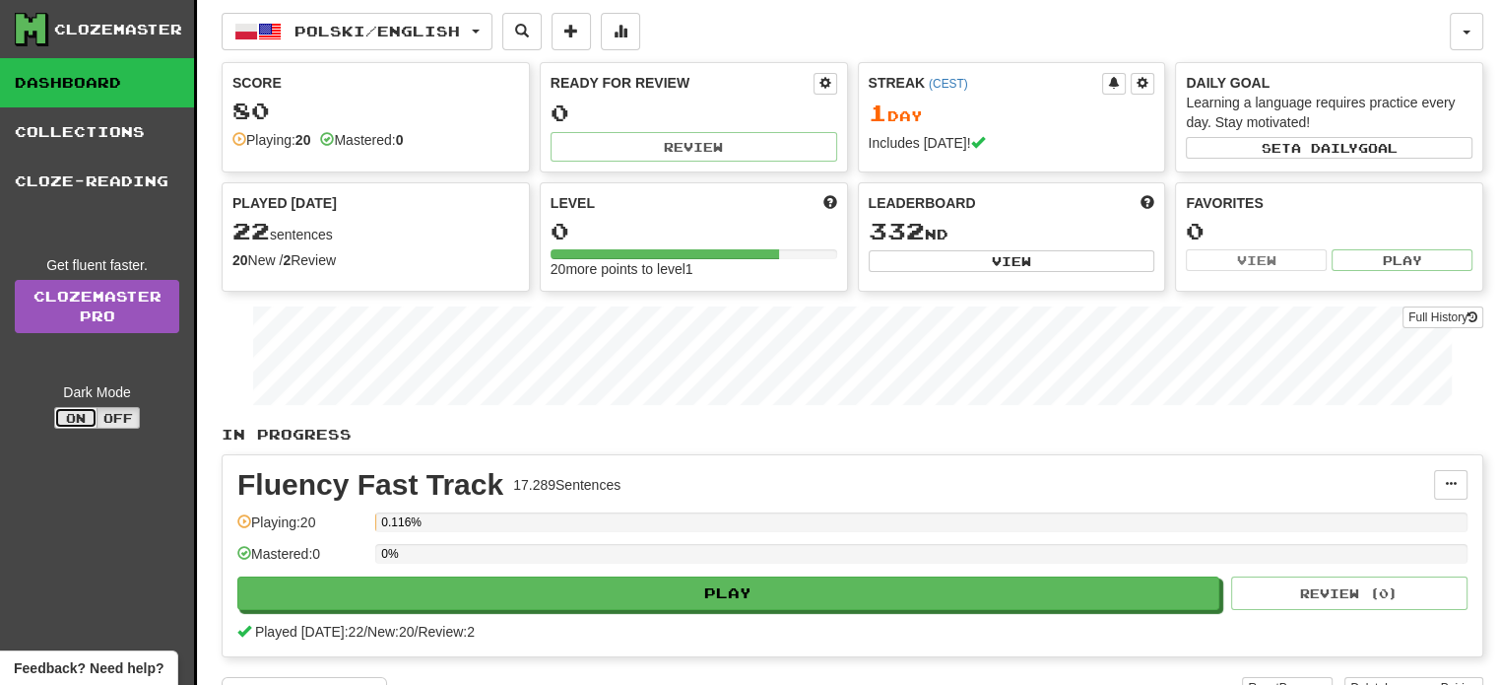
click at [73, 407] on button "On" at bounding box center [75, 418] width 43 height 22
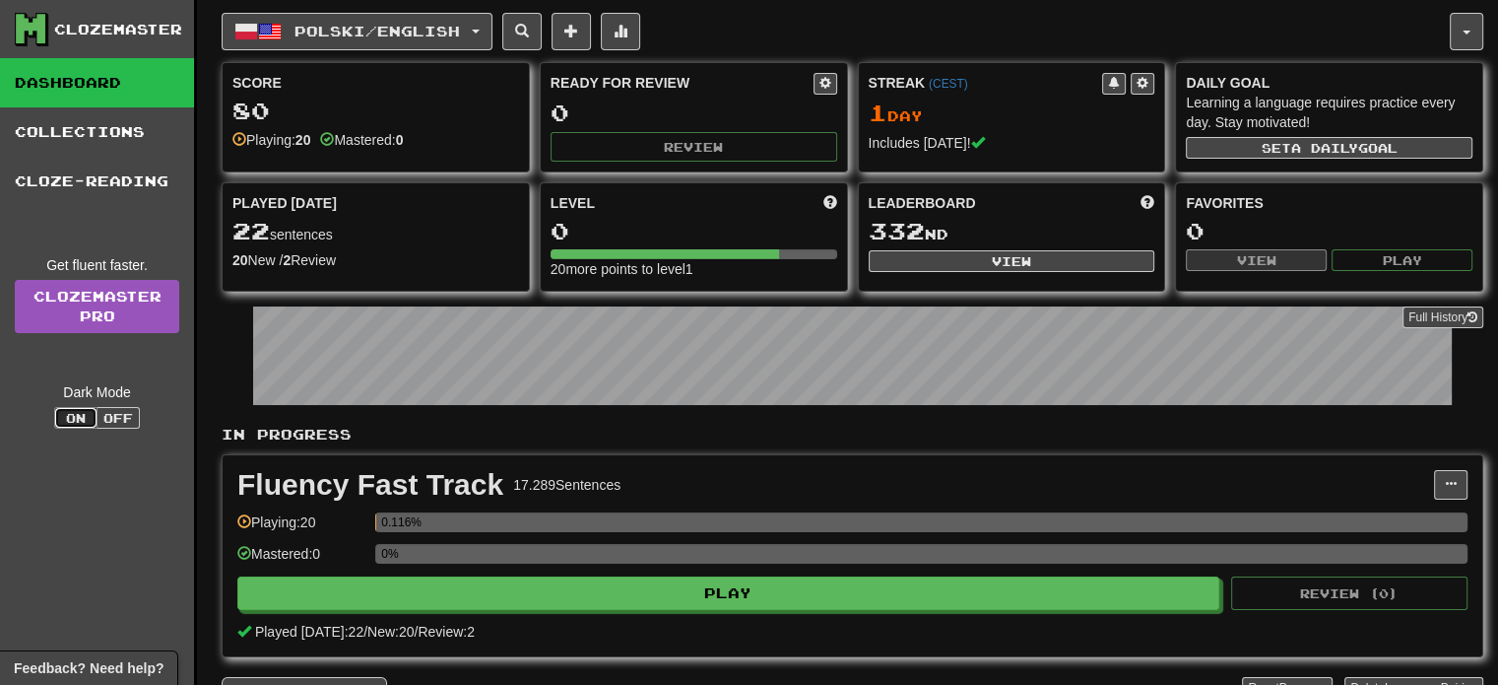
click at [61, 421] on button "On" at bounding box center [75, 418] width 43 height 22
click at [146, 418] on div "Dark Mode On Off" at bounding box center [97, 405] width 165 height 46
click at [128, 418] on button "Off" at bounding box center [118, 418] width 43 height 22
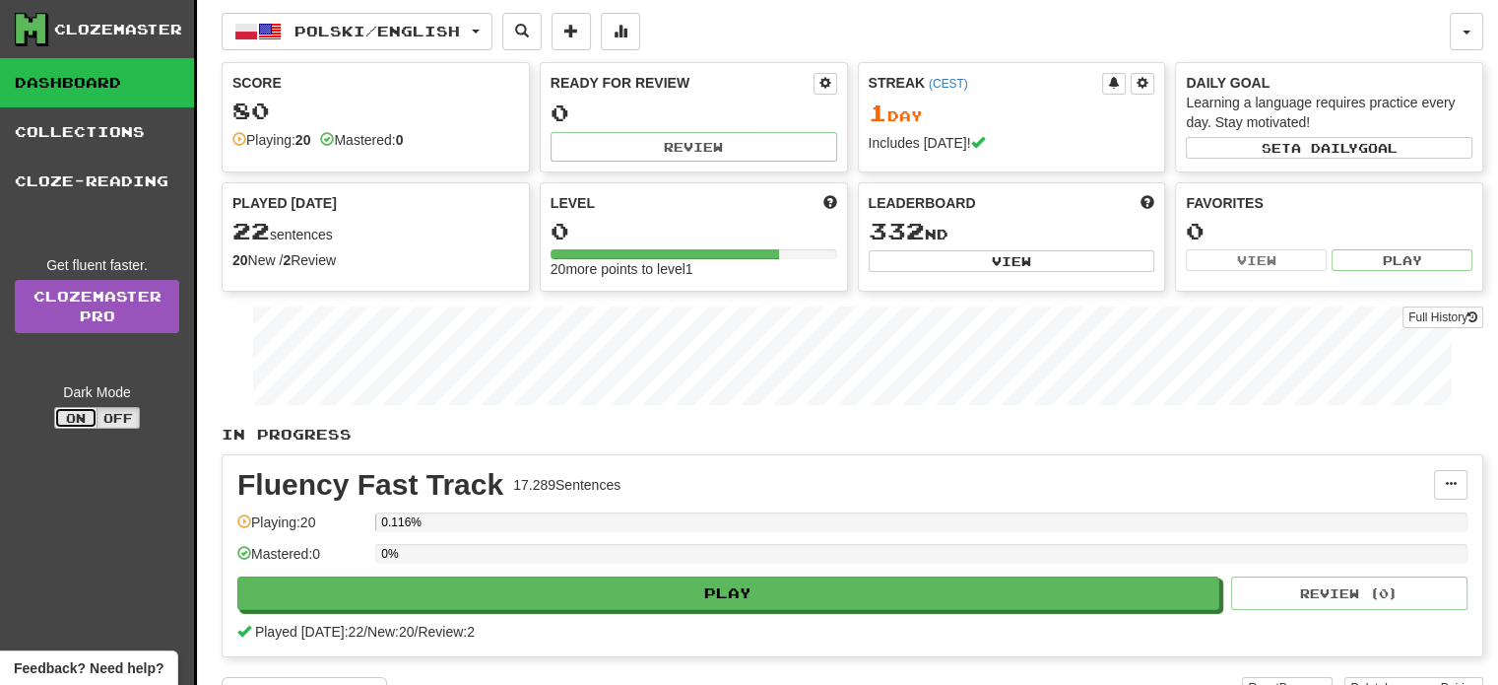
click at [79, 419] on button "On" at bounding box center [75, 418] width 43 height 22
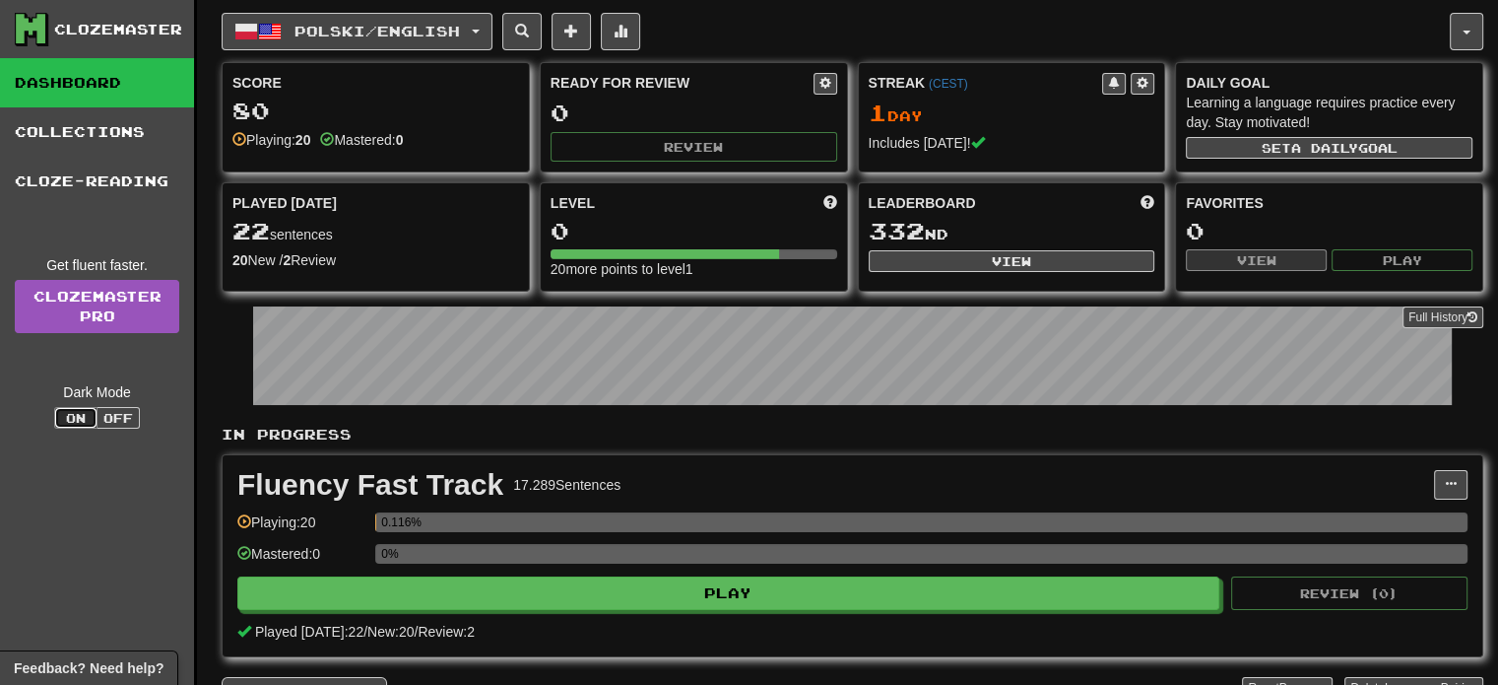
click at [77, 418] on button "On" at bounding box center [75, 418] width 43 height 22
click at [105, 415] on button "Off" at bounding box center [118, 418] width 43 height 22
